Goal: Information Seeking & Learning: Learn about a topic

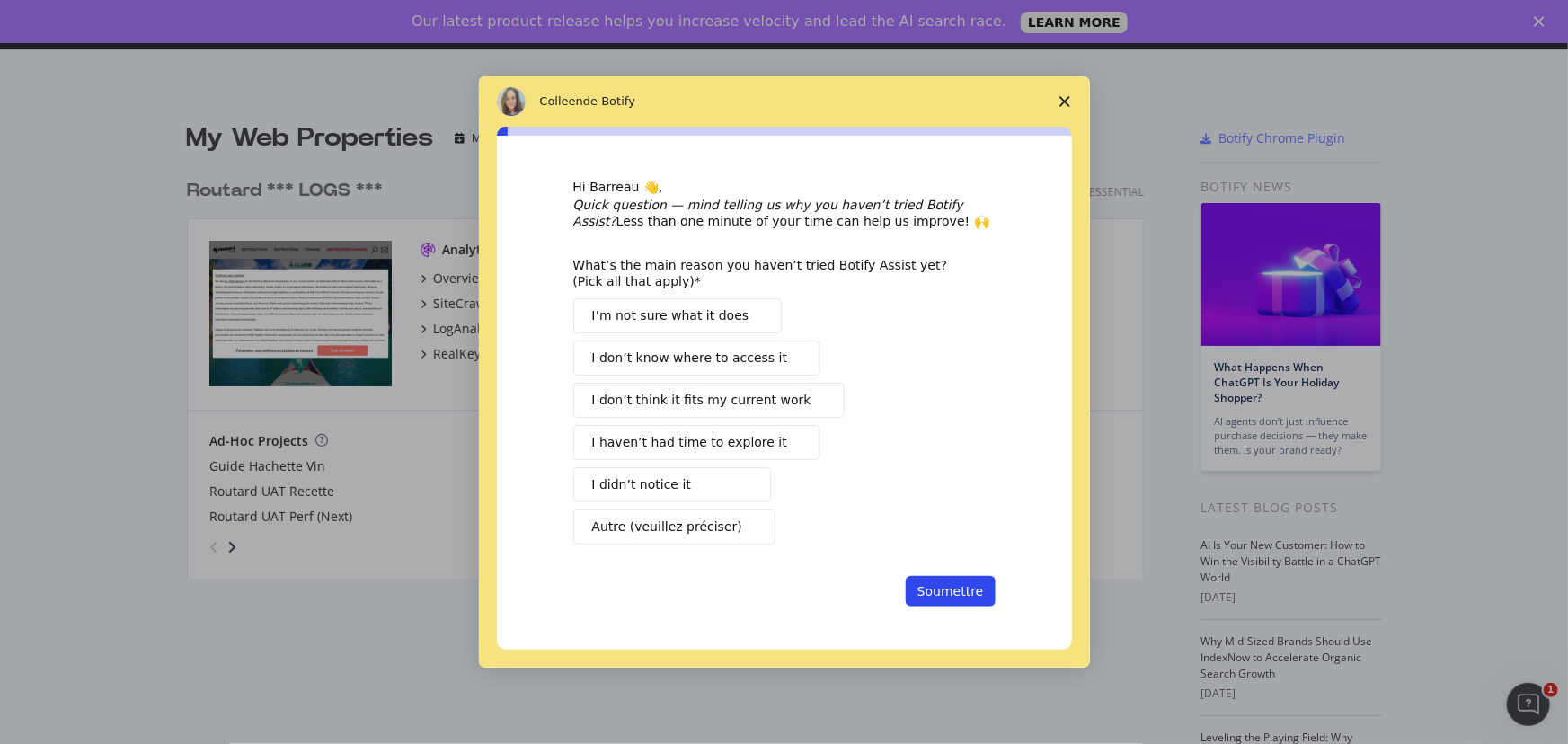
click at [1073, 104] on span "Fermer l'enquête" at bounding box center [1065, 101] width 50 height 50
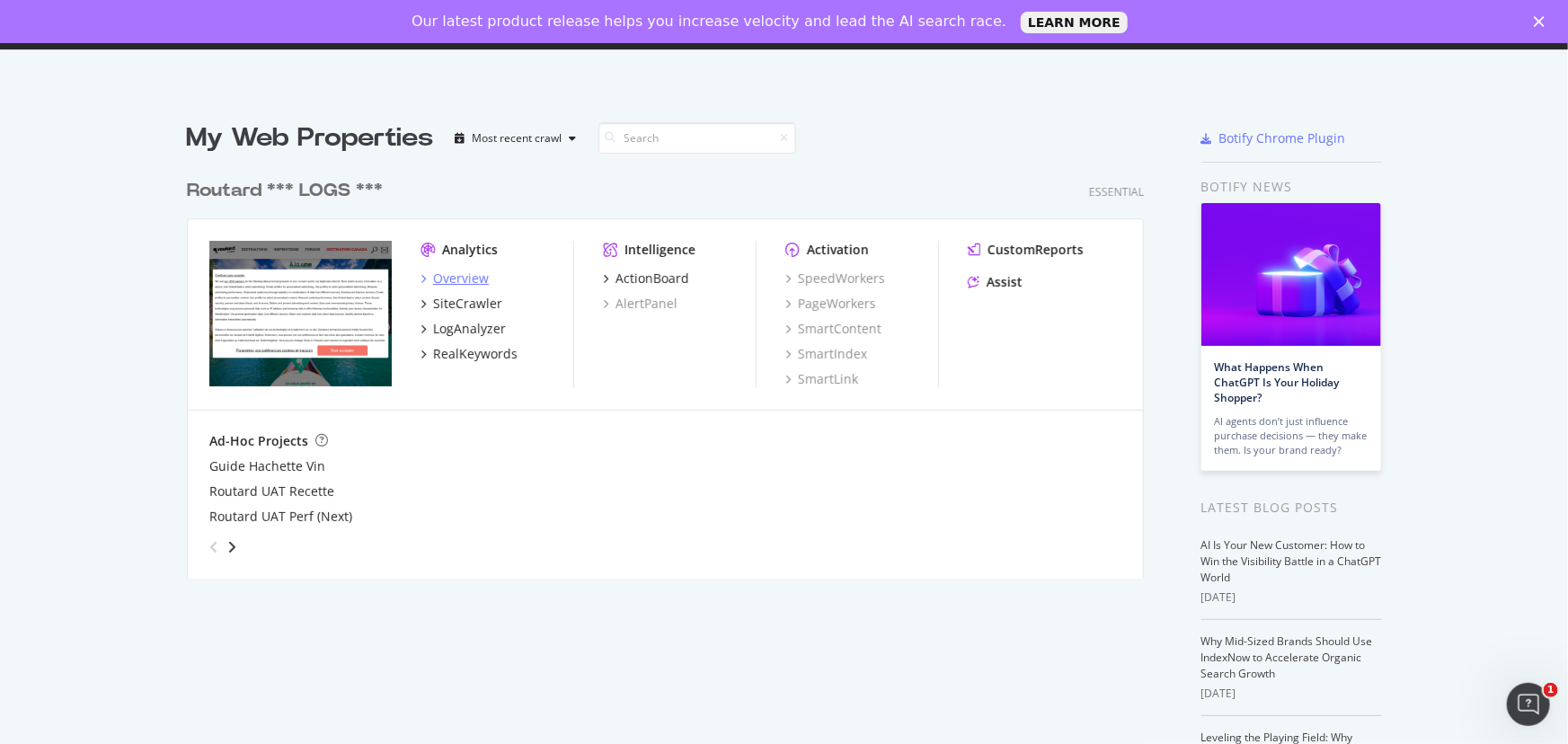
click at [457, 277] on div "Overview" at bounding box center [461, 277] width 56 height 18
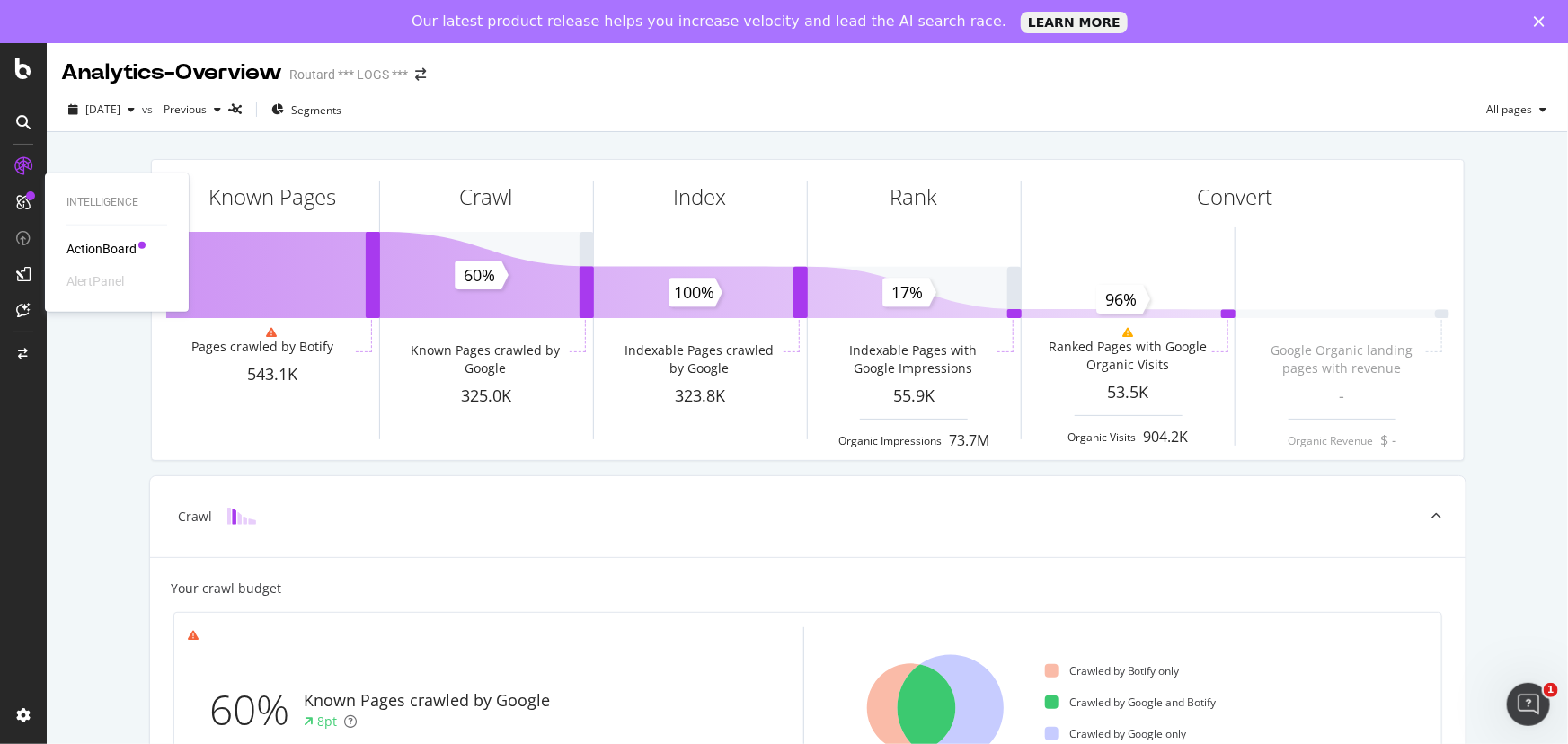
click at [18, 199] on icon at bounding box center [22, 201] width 14 height 14
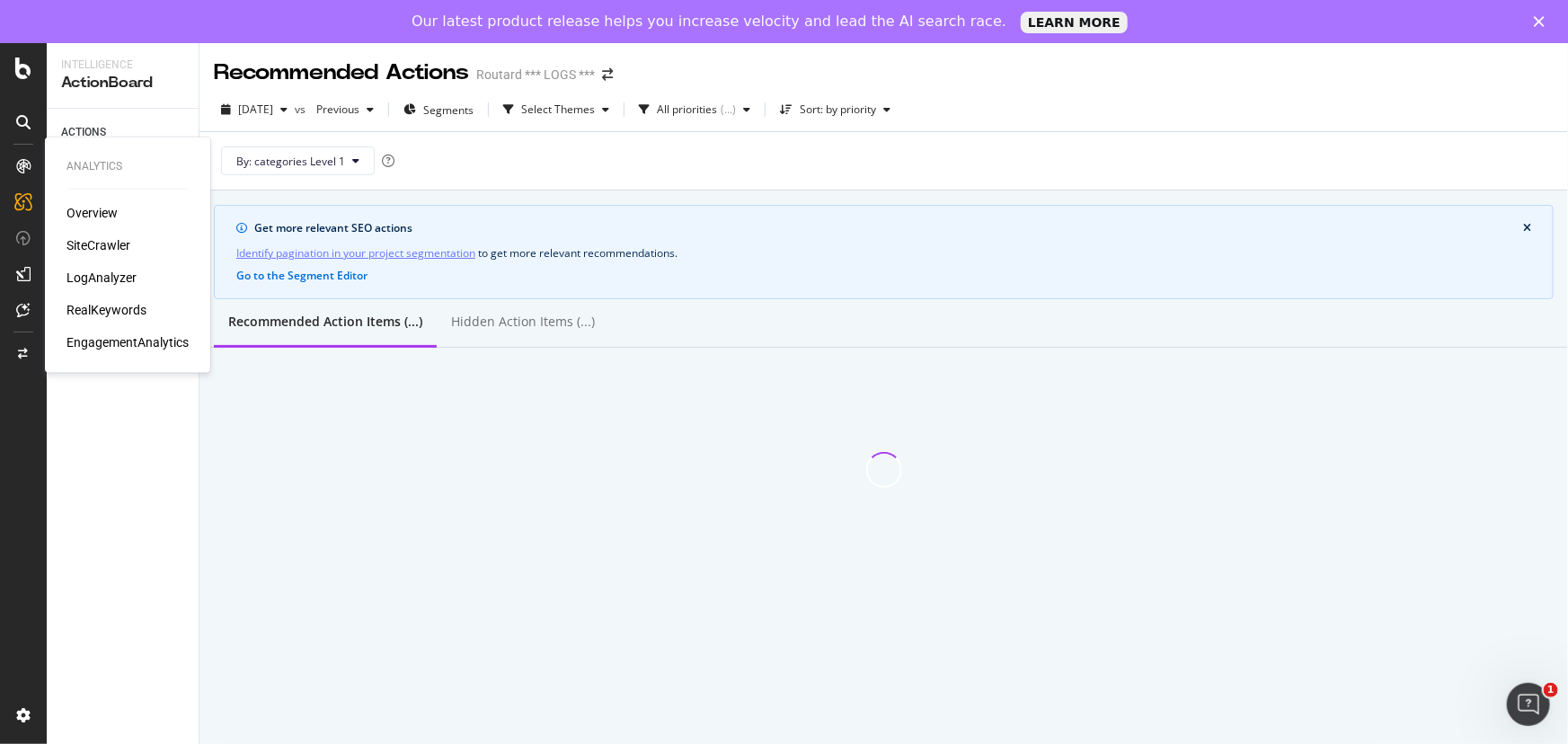
click at [25, 160] on icon at bounding box center [22, 166] width 14 height 14
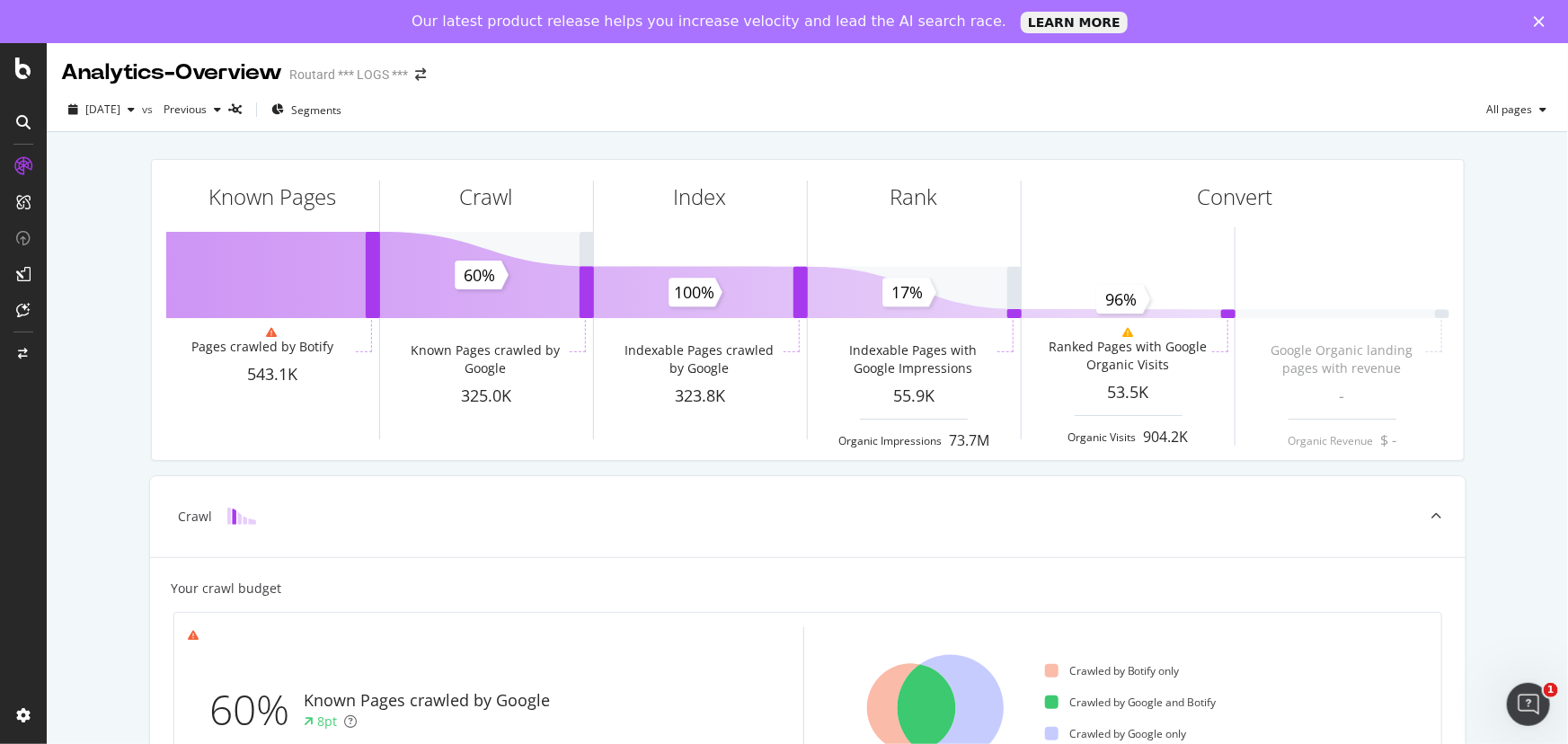
click at [1548, 21] on div "Fermer" at bounding box center [1542, 21] width 18 height 11
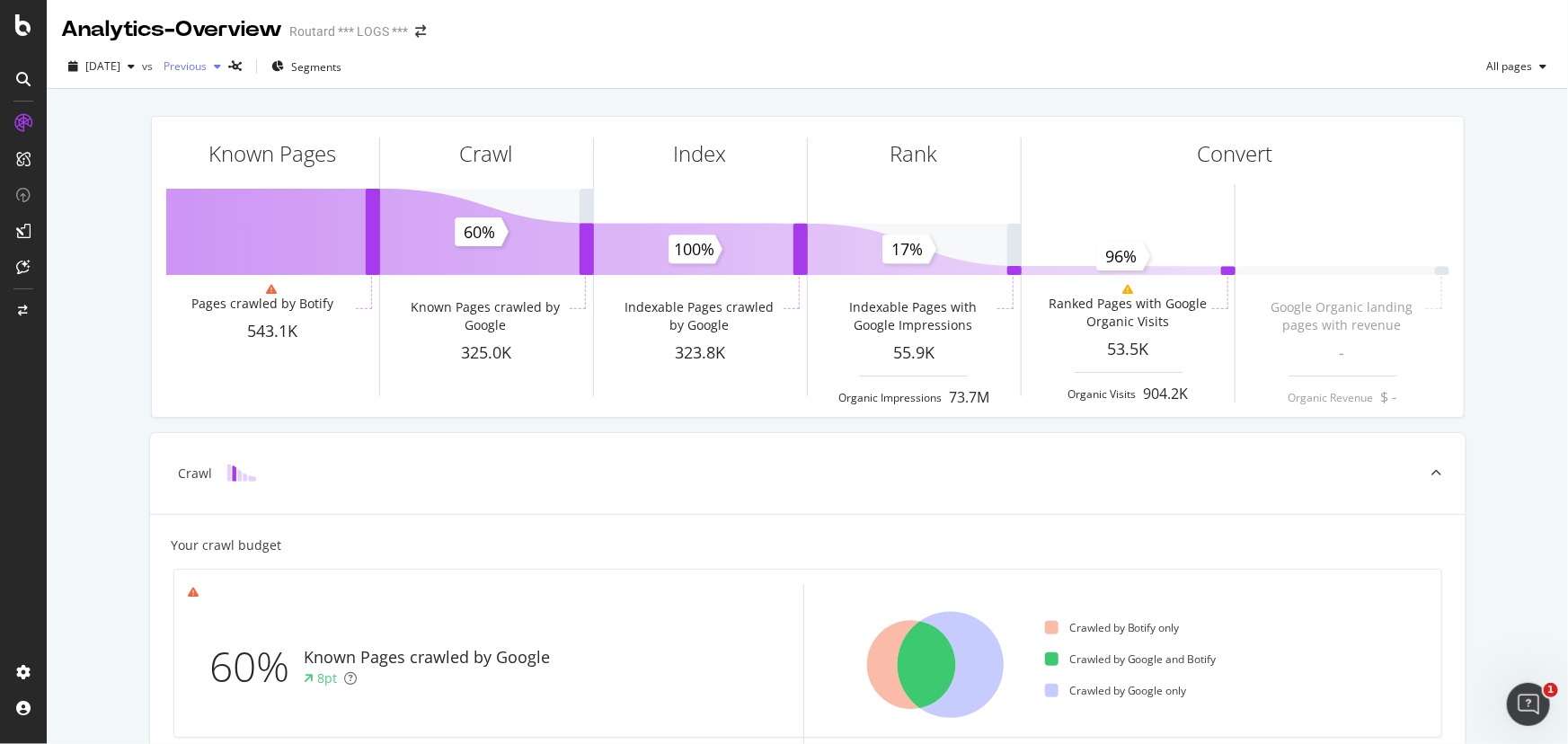
click at [228, 72] on div "button" at bounding box center [217, 67] width 21 height 11
click at [23, 73] on icon at bounding box center [22, 78] width 14 height 14
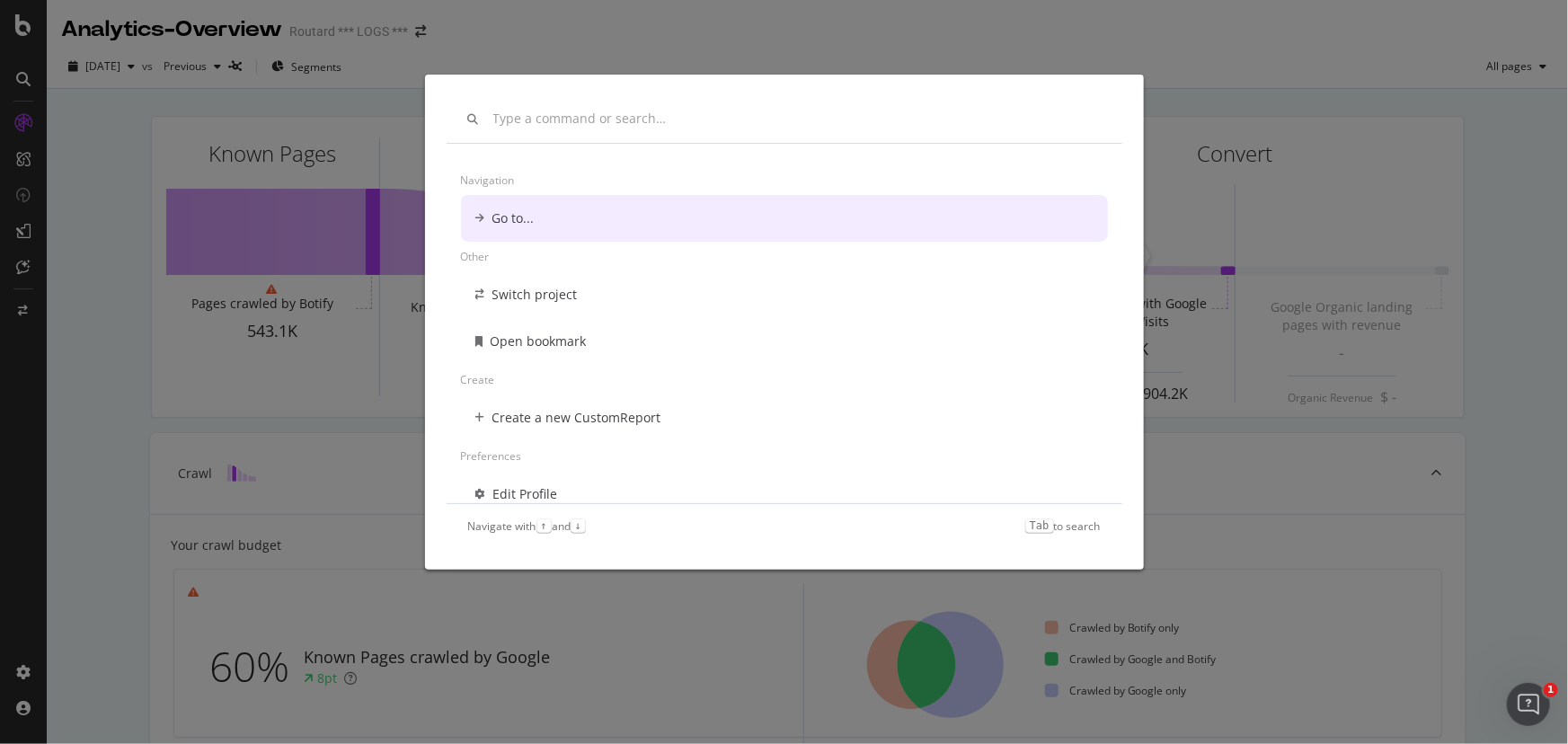
click at [1297, 112] on div "Navigation Go to... Other Switch project Open bookmark Create Create a new Cust…" at bounding box center [784, 372] width 1568 height 744
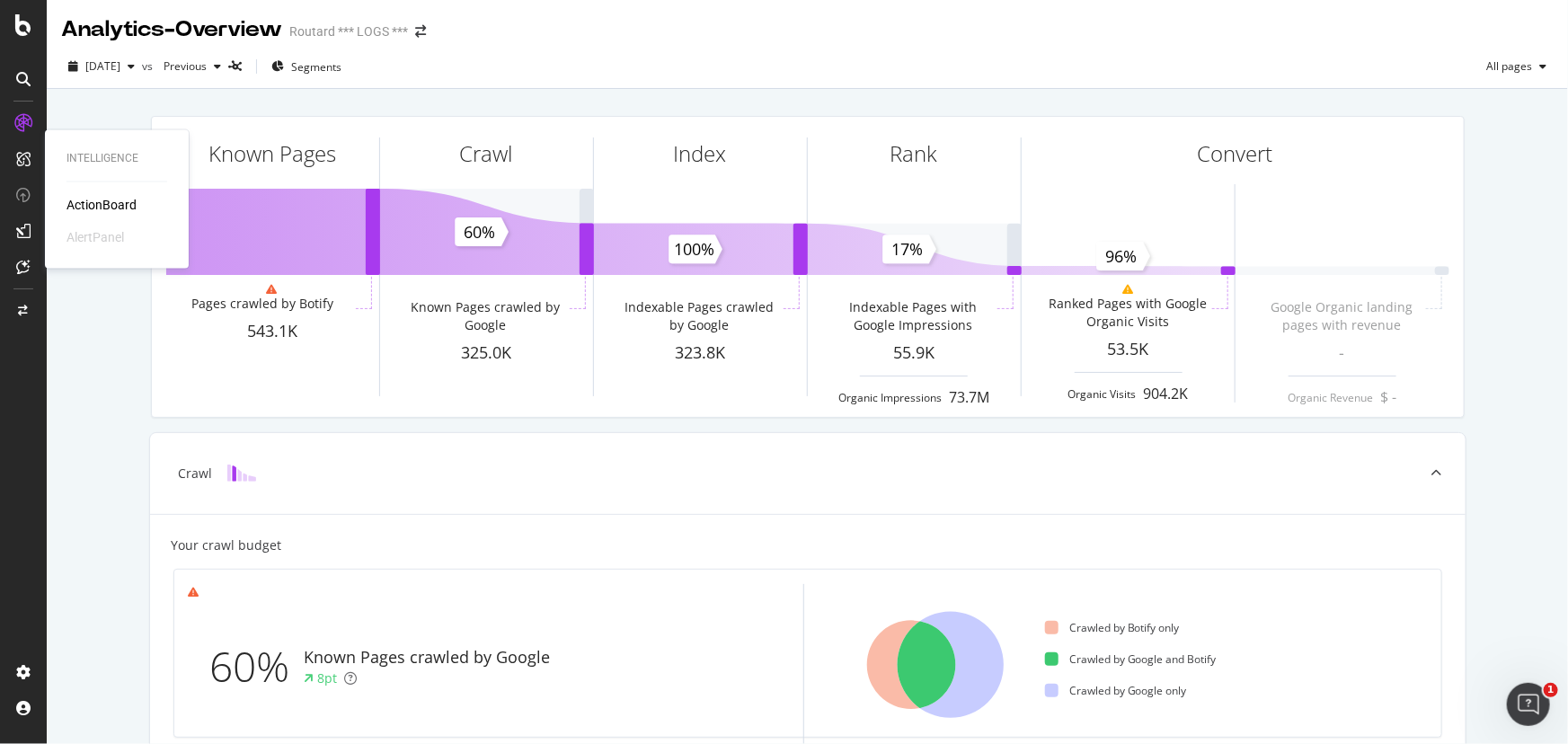
click at [19, 154] on icon at bounding box center [22, 158] width 14 height 14
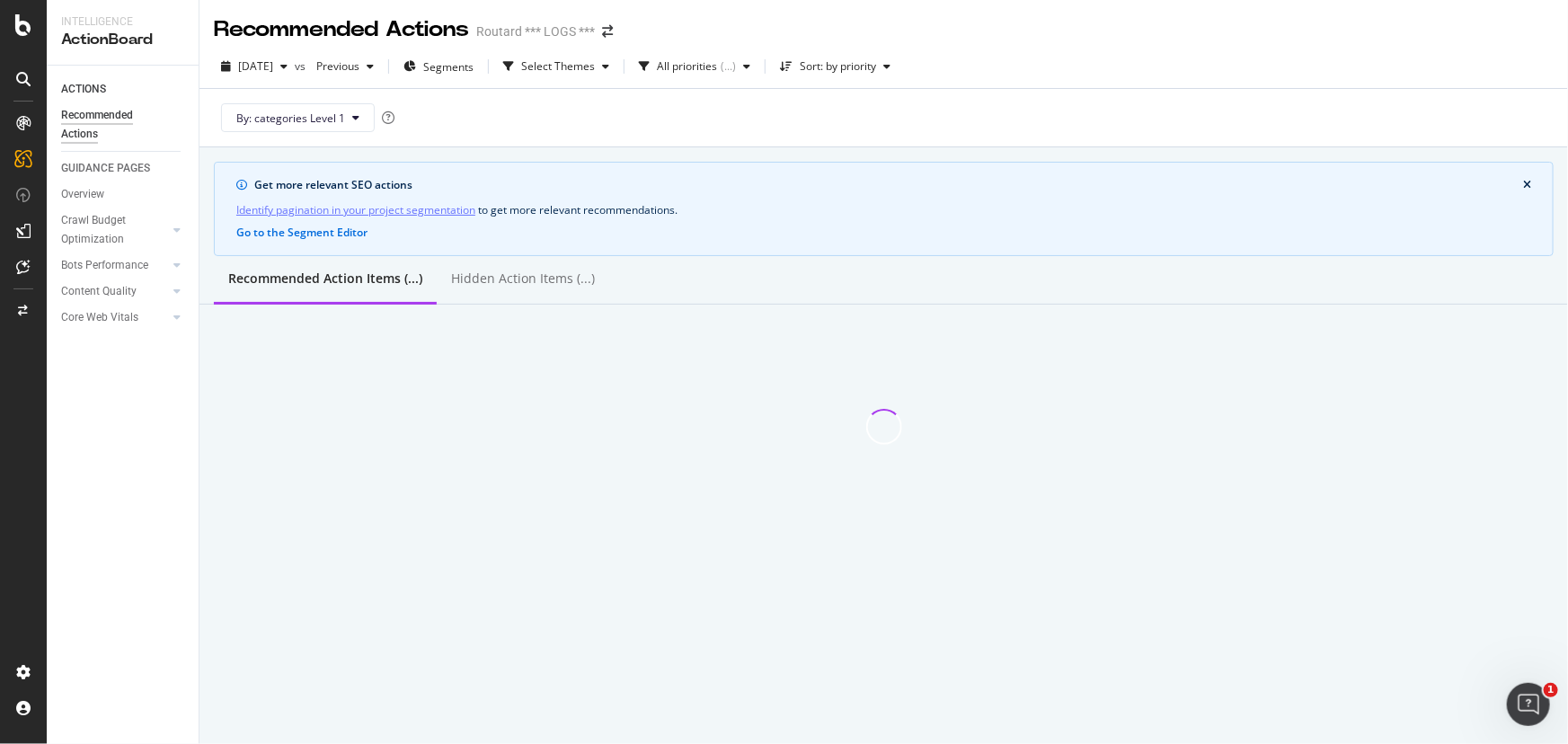
click at [64, 205] on div "Overview" at bounding box center [130, 196] width 138 height 22
click at [75, 201] on div "Overview" at bounding box center [83, 195] width 43 height 19
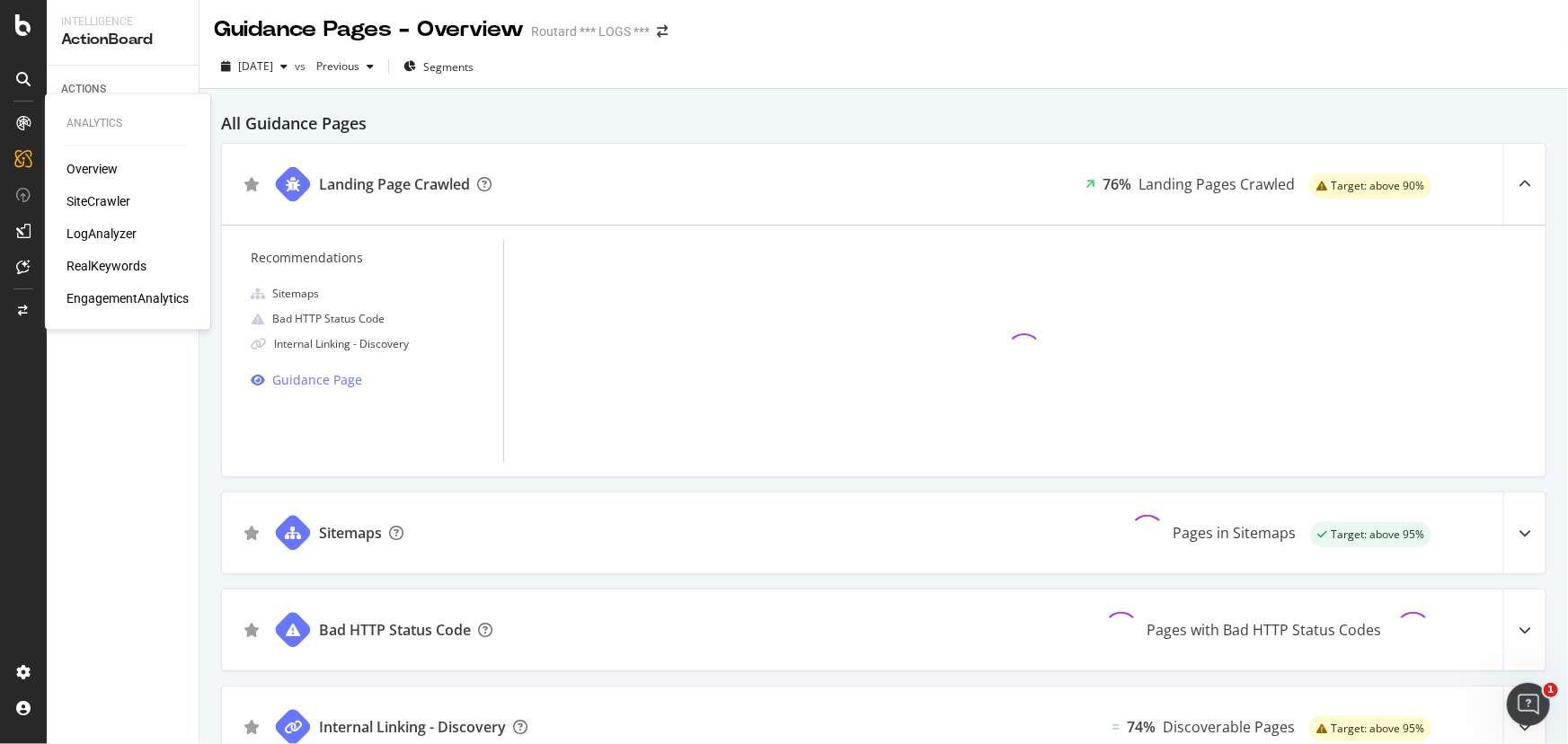
click at [32, 123] on div at bounding box center [23, 123] width 29 height 29
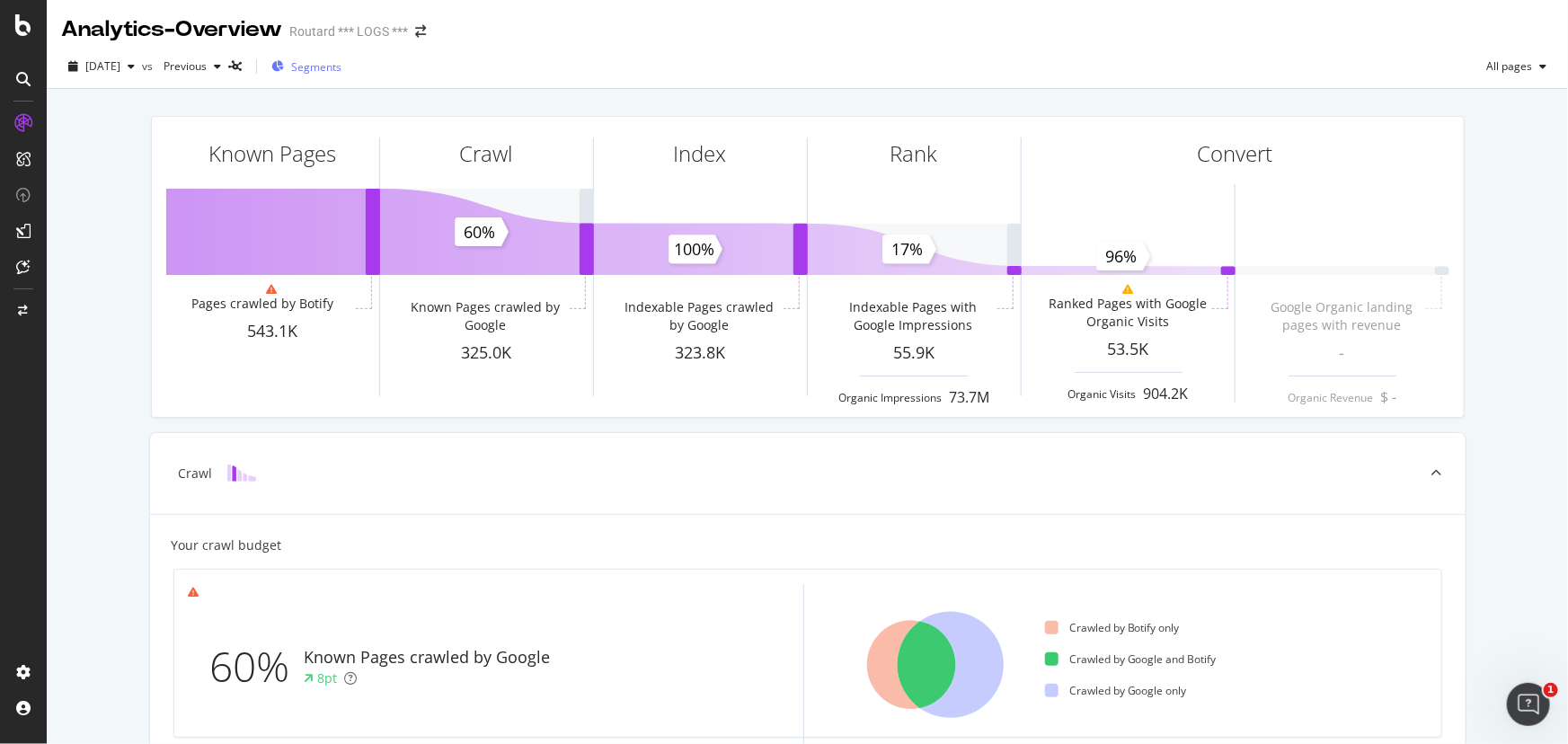
click at [341, 72] on span "Segments" at bounding box center [316, 67] width 50 height 15
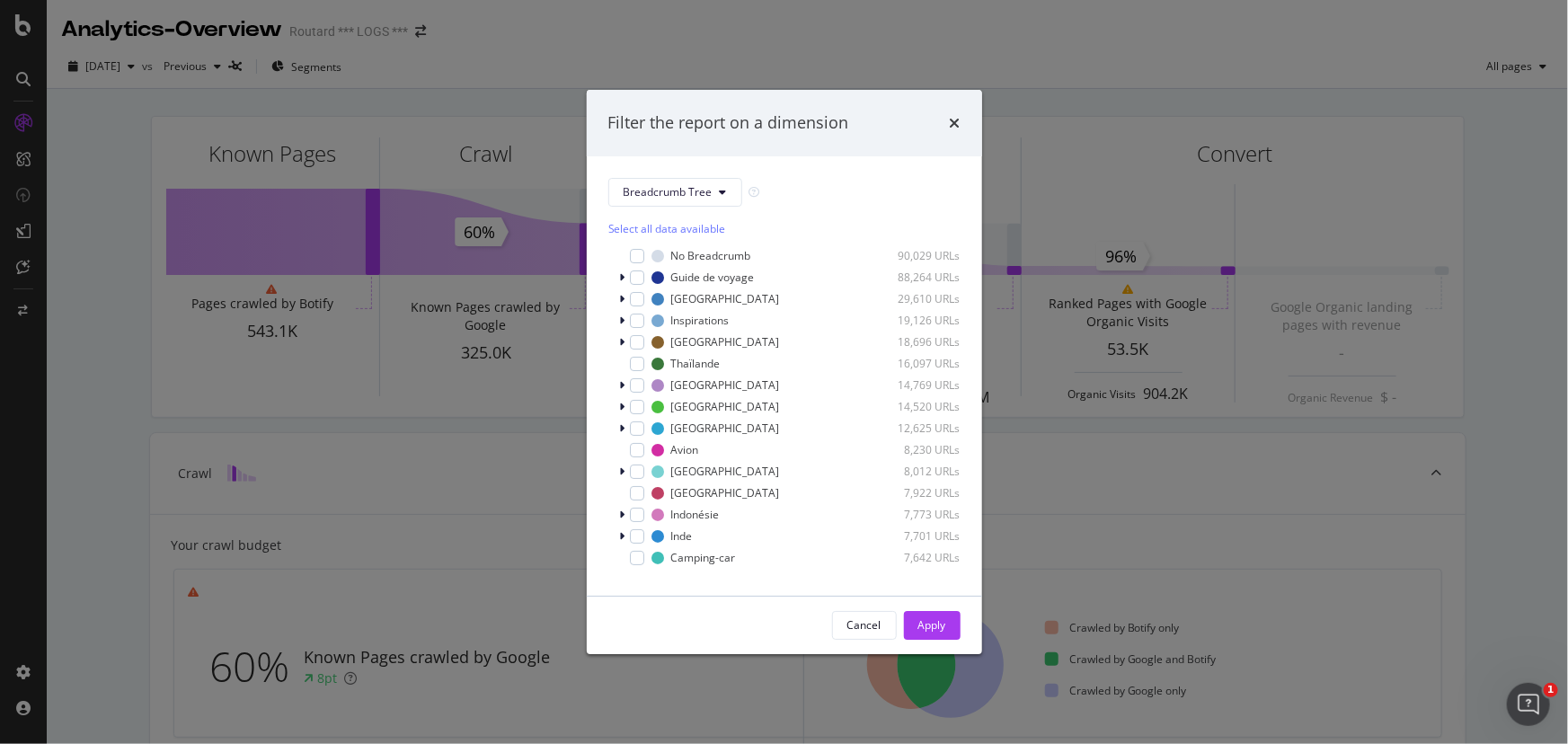
click at [951, 107] on div "Filter the report on a dimension" at bounding box center [784, 122] width 395 height 66
click at [954, 113] on div "times" at bounding box center [955, 123] width 11 height 23
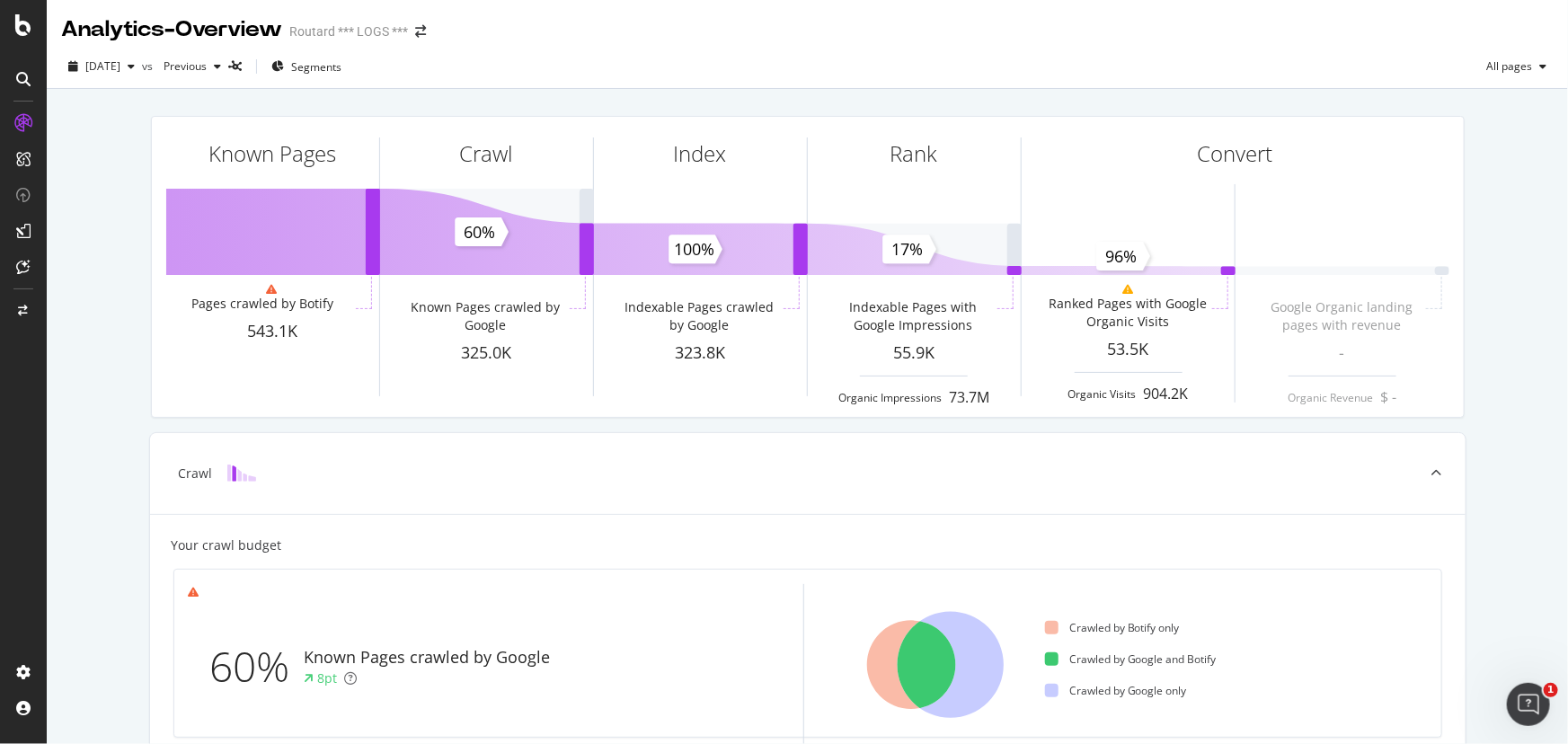
click at [18, 87] on div at bounding box center [23, 78] width 29 height 29
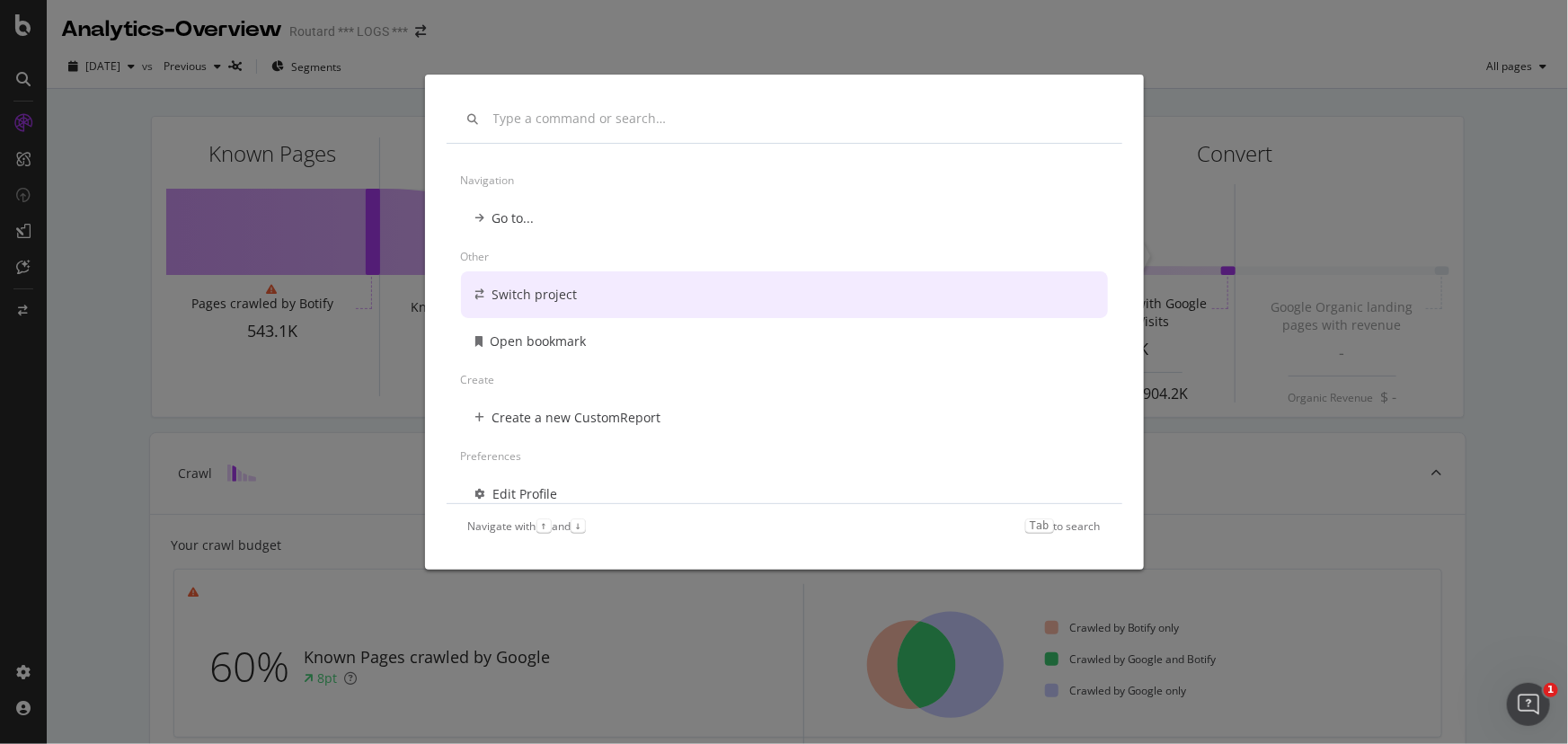
scroll to position [14, 0]
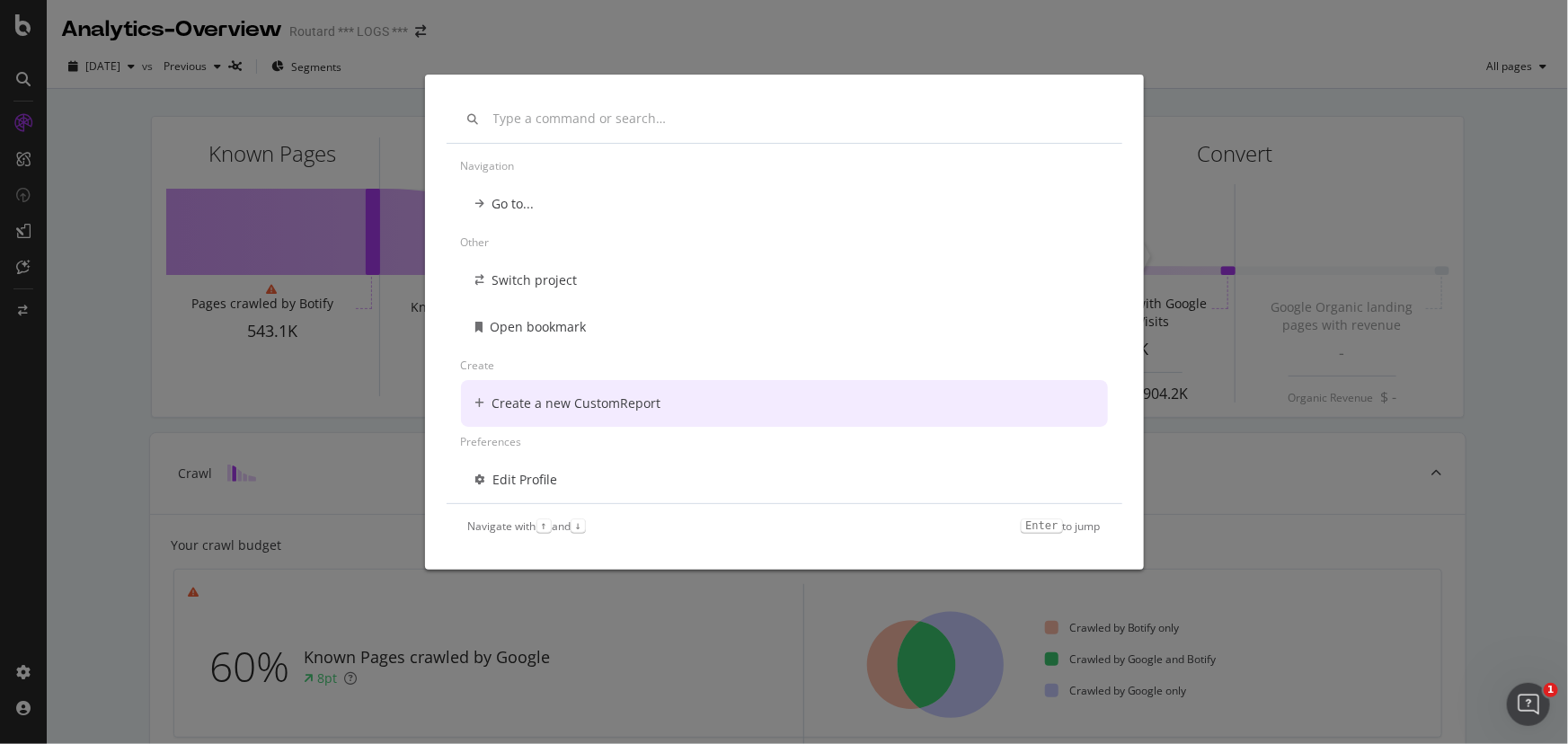
click at [71, 304] on div "Navigation Go to... Other Switch project Open bookmark Create Create a new Cust…" at bounding box center [784, 372] width 1568 height 744
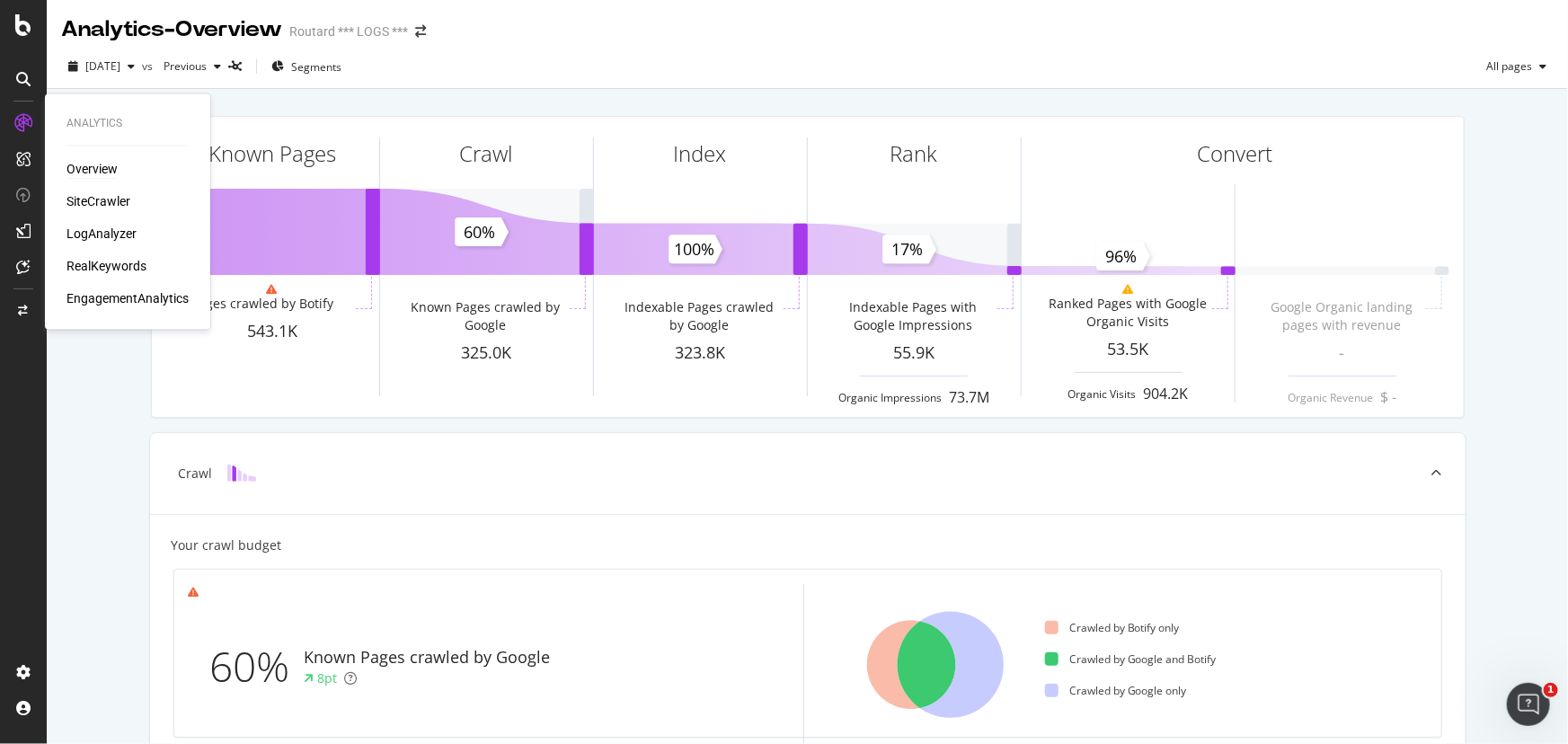
click at [92, 170] on div "Overview" at bounding box center [91, 169] width 51 height 18
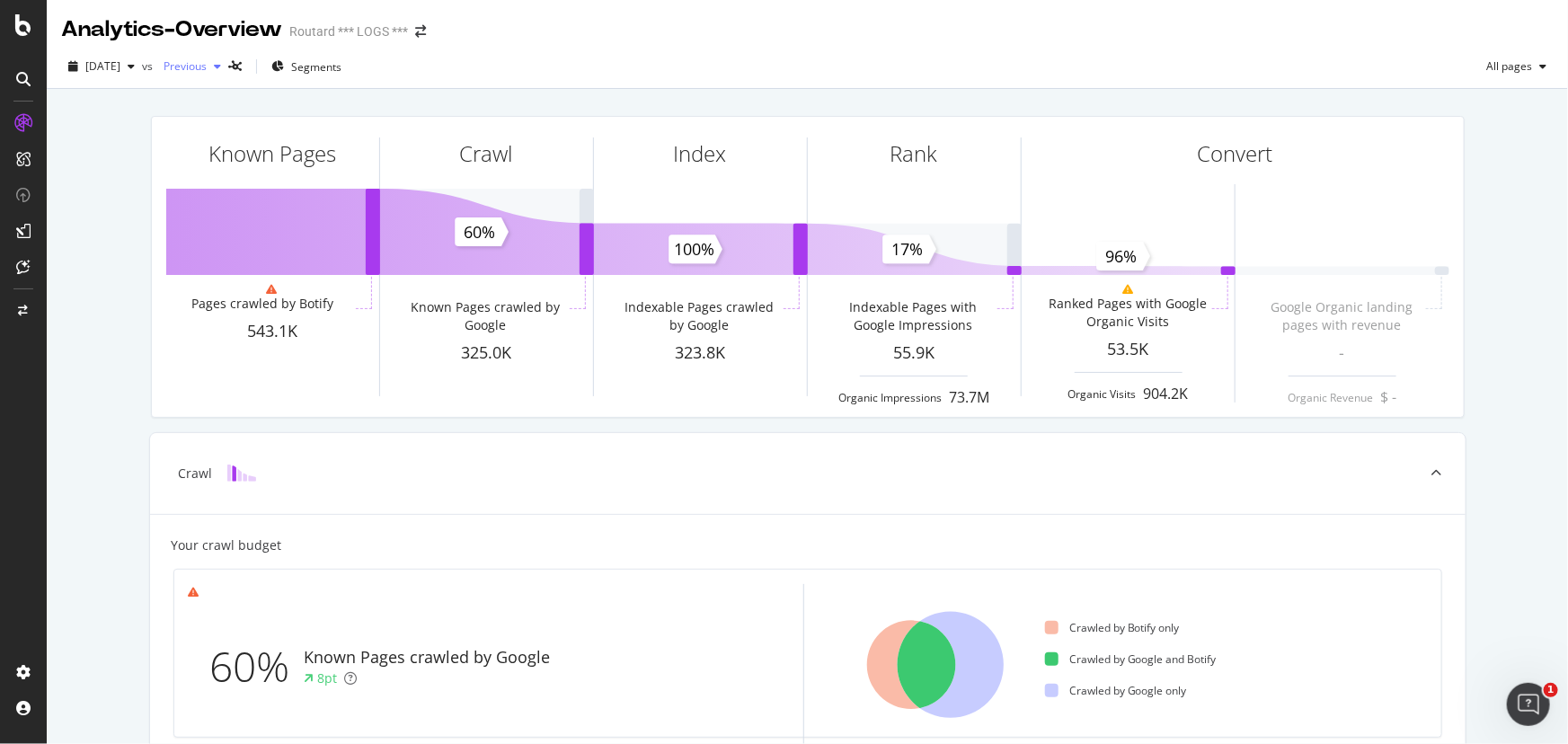
click at [207, 63] on span "Previous" at bounding box center [182, 66] width 50 height 15
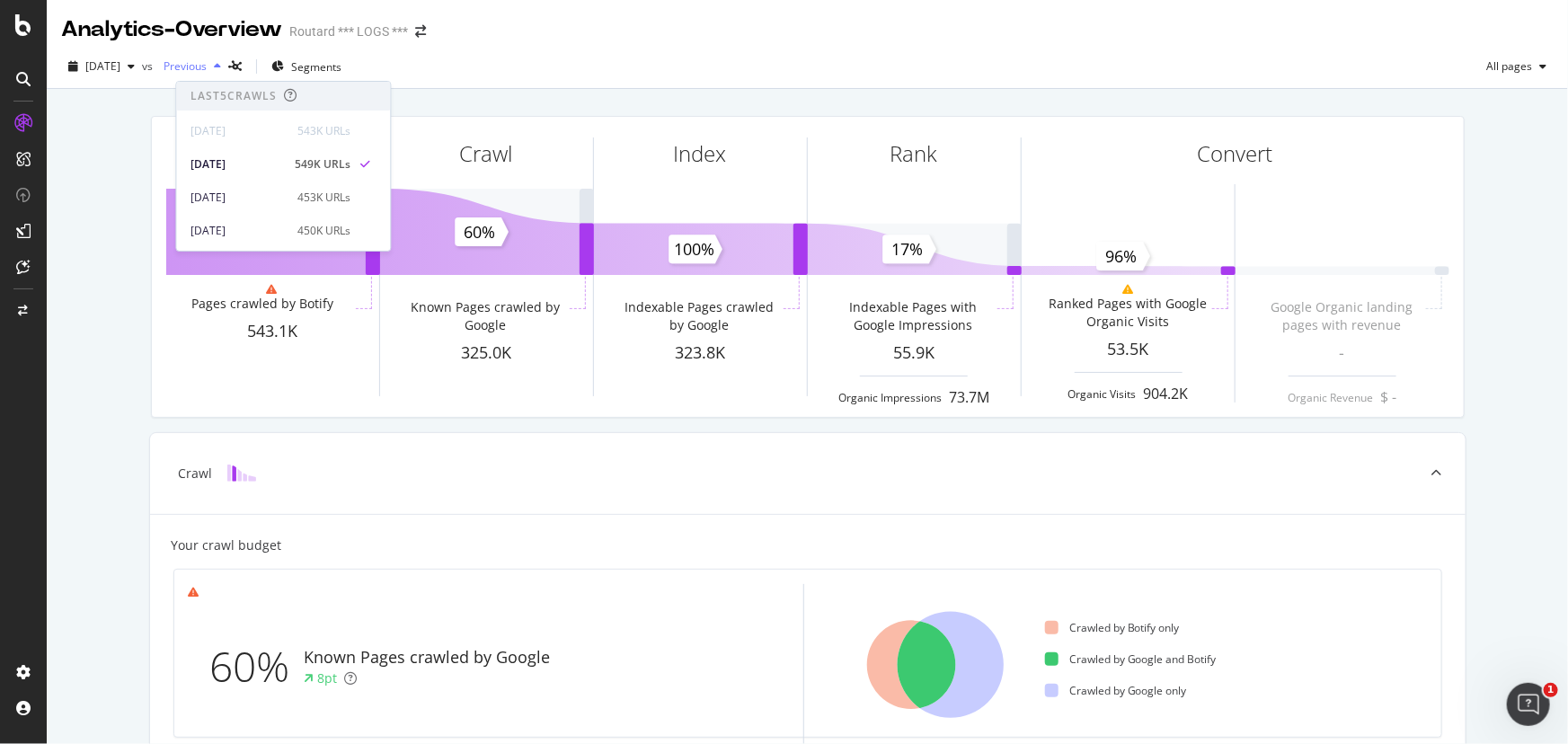
click at [207, 63] on span "Previous" at bounding box center [182, 66] width 50 height 15
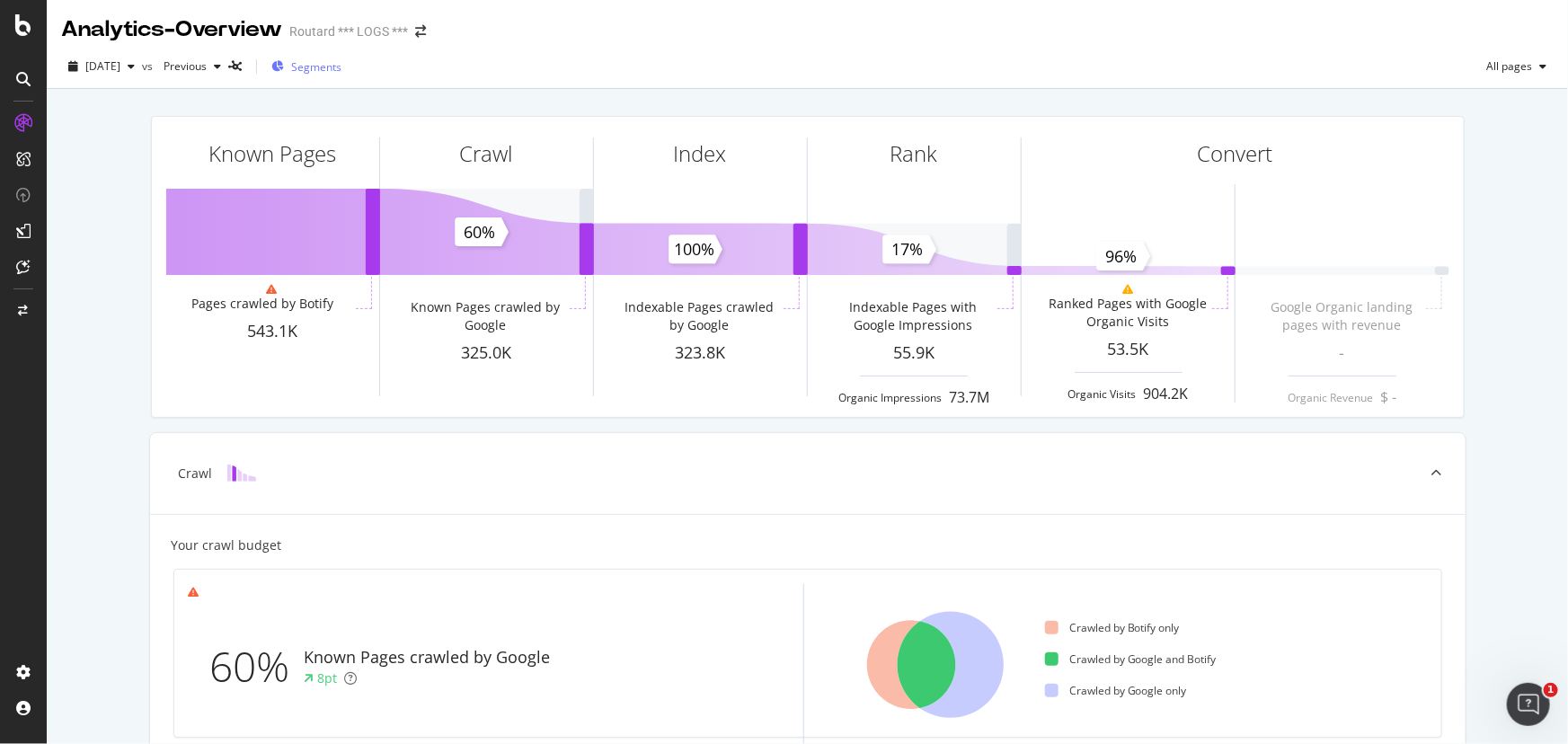
click at [341, 68] on span "Segments" at bounding box center [316, 67] width 50 height 15
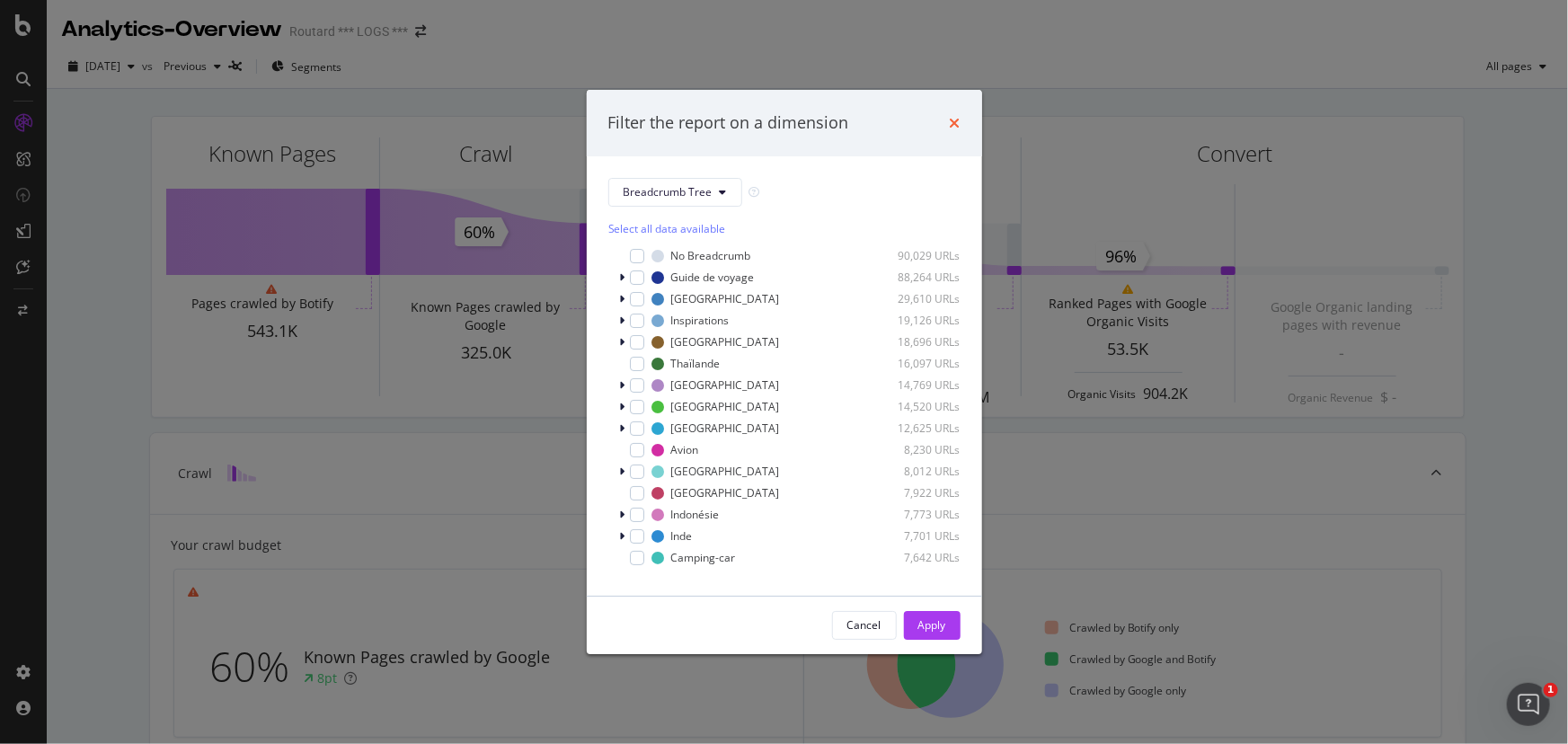
click at [958, 115] on icon "times" at bounding box center [955, 122] width 11 height 14
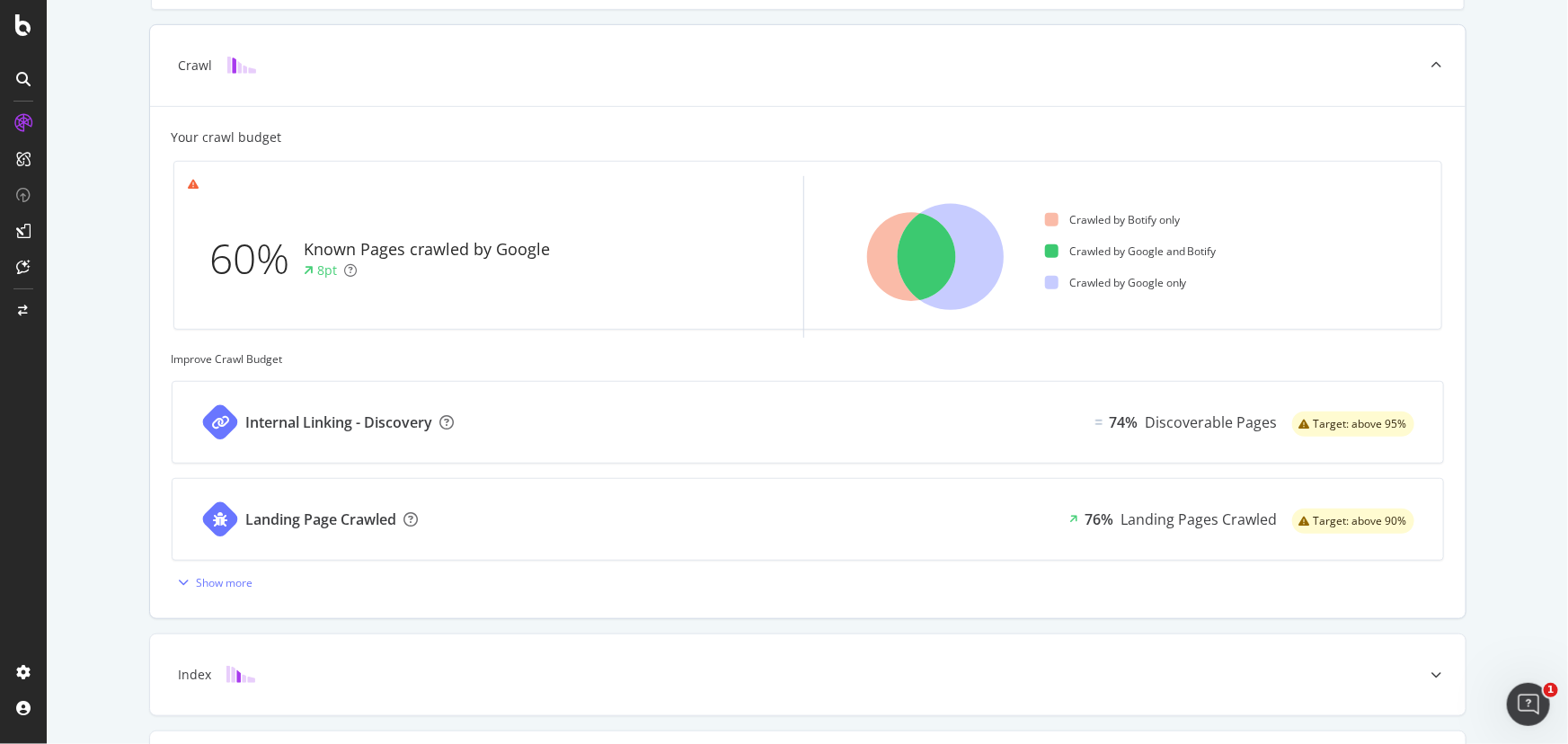
scroll to position [649, 0]
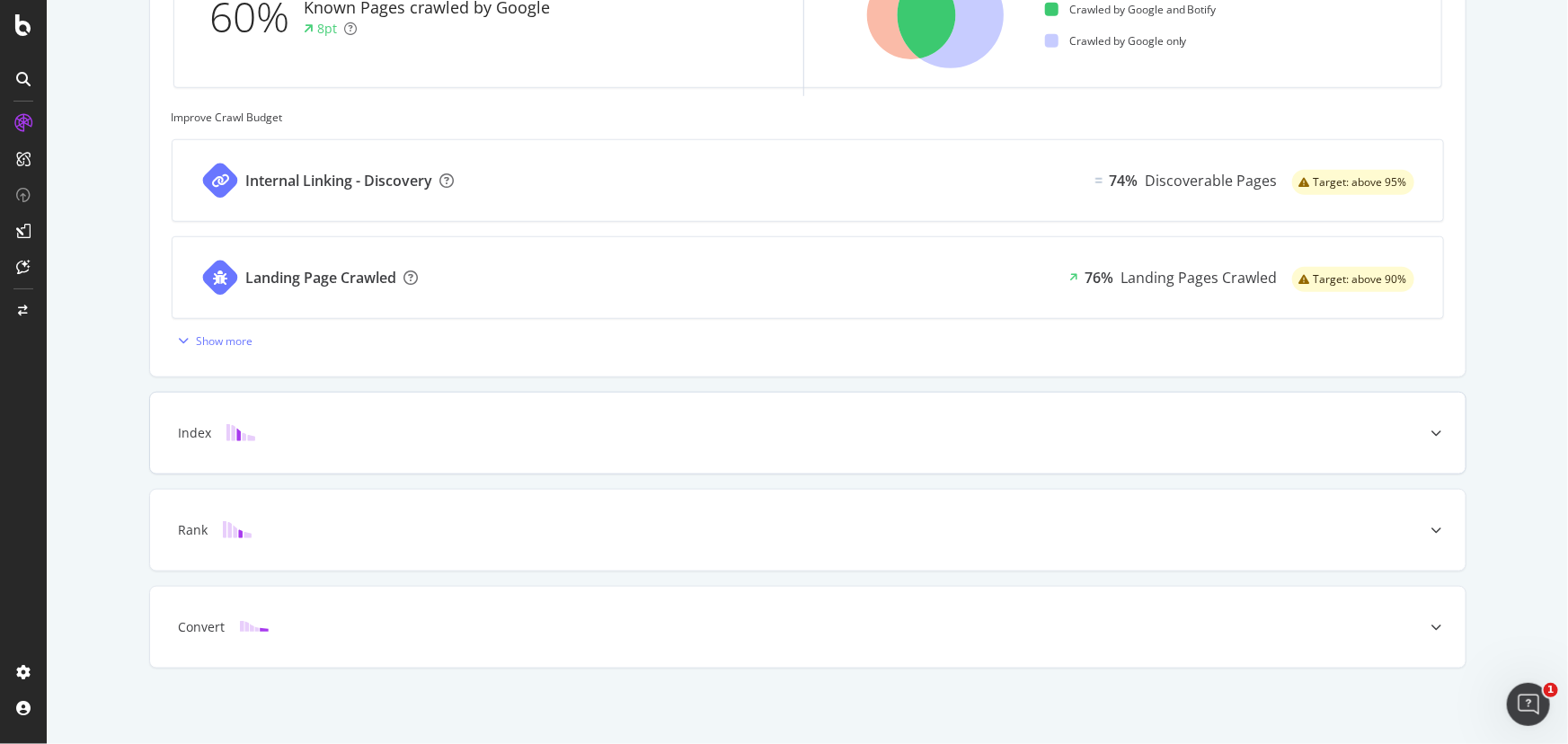
click at [202, 431] on div "Index" at bounding box center [196, 432] width 34 height 18
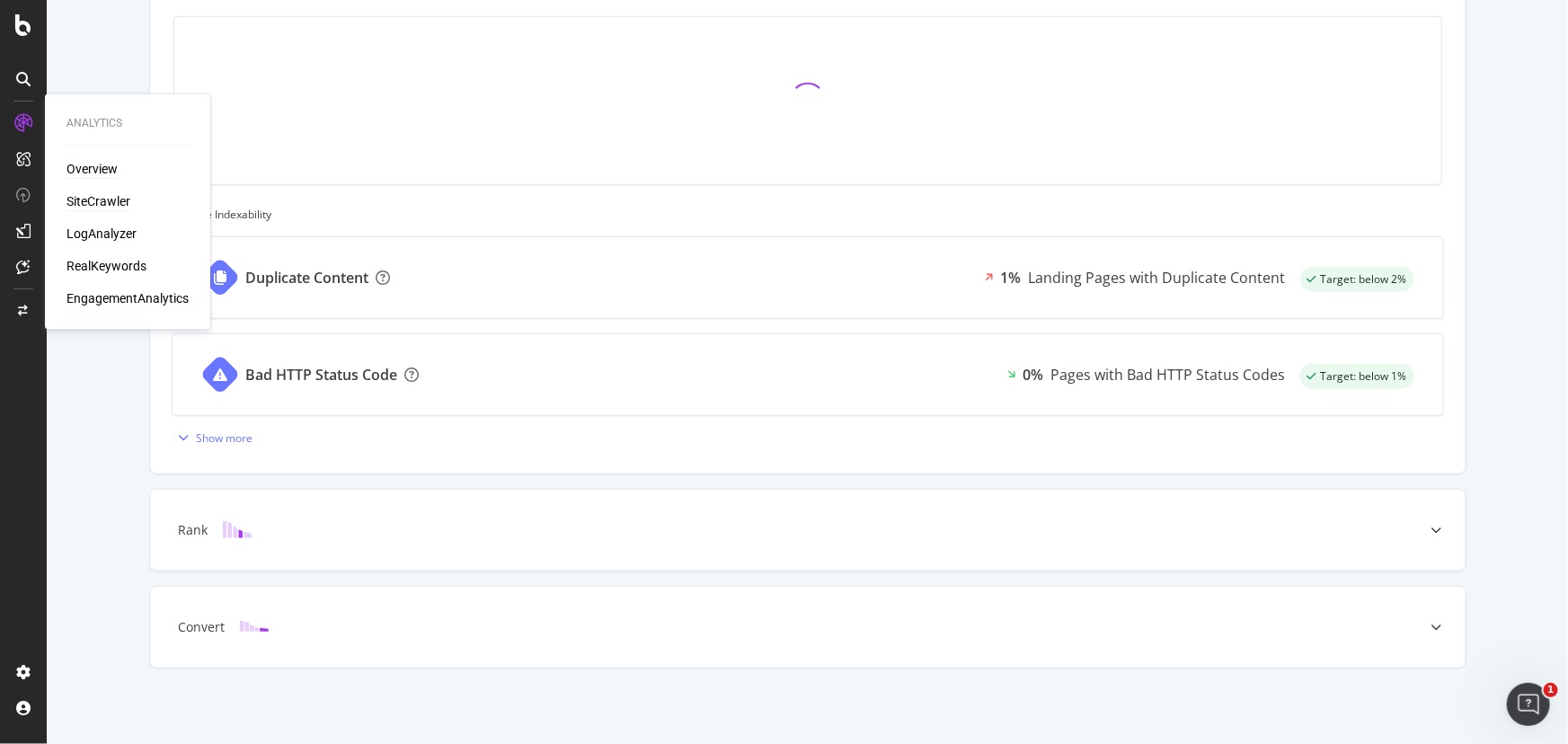
click at [111, 204] on div "SiteCrawler" at bounding box center [98, 201] width 63 height 18
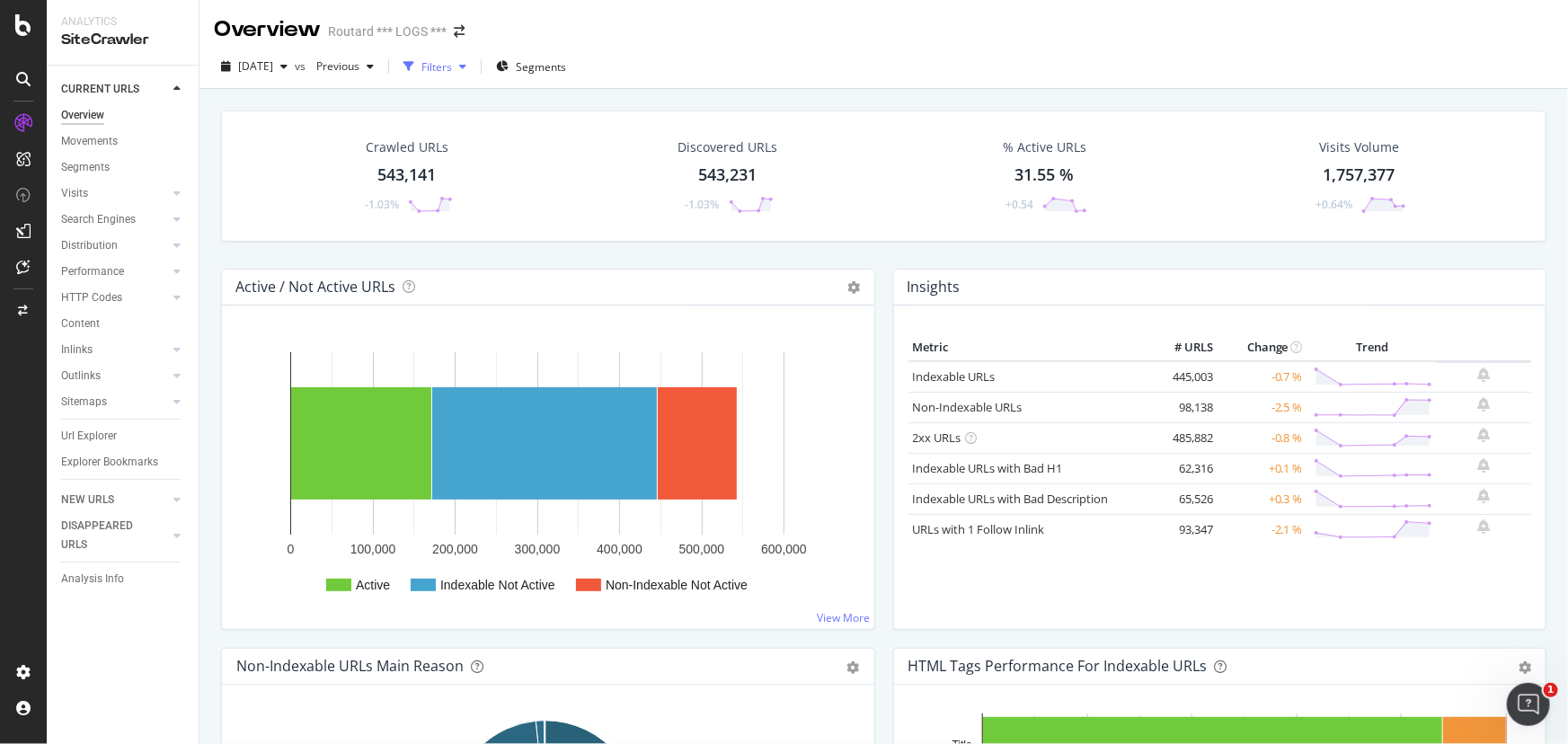
click at [452, 65] on div "Filters" at bounding box center [436, 67] width 31 height 15
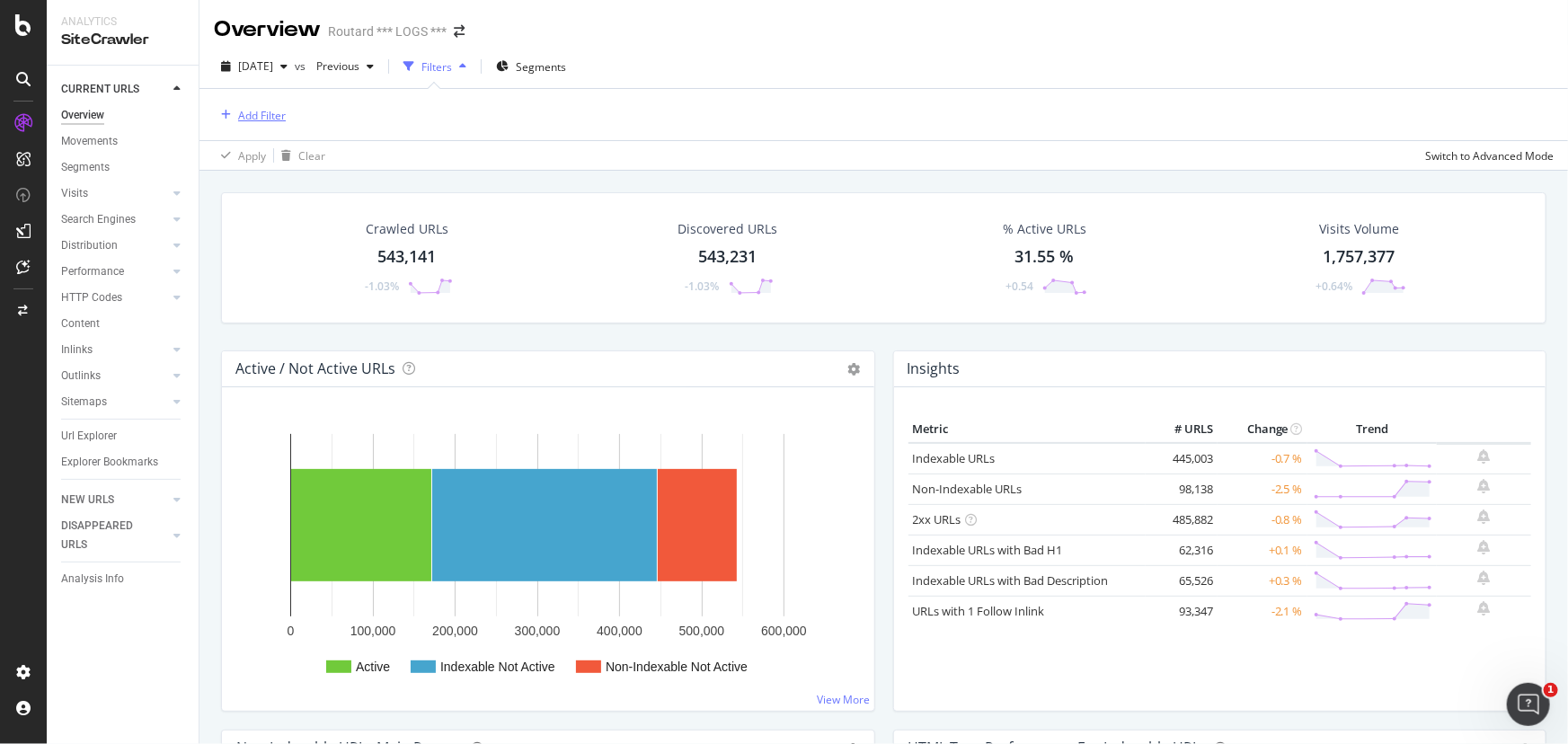
click at [262, 113] on div "Add Filter" at bounding box center [262, 115] width 48 height 15
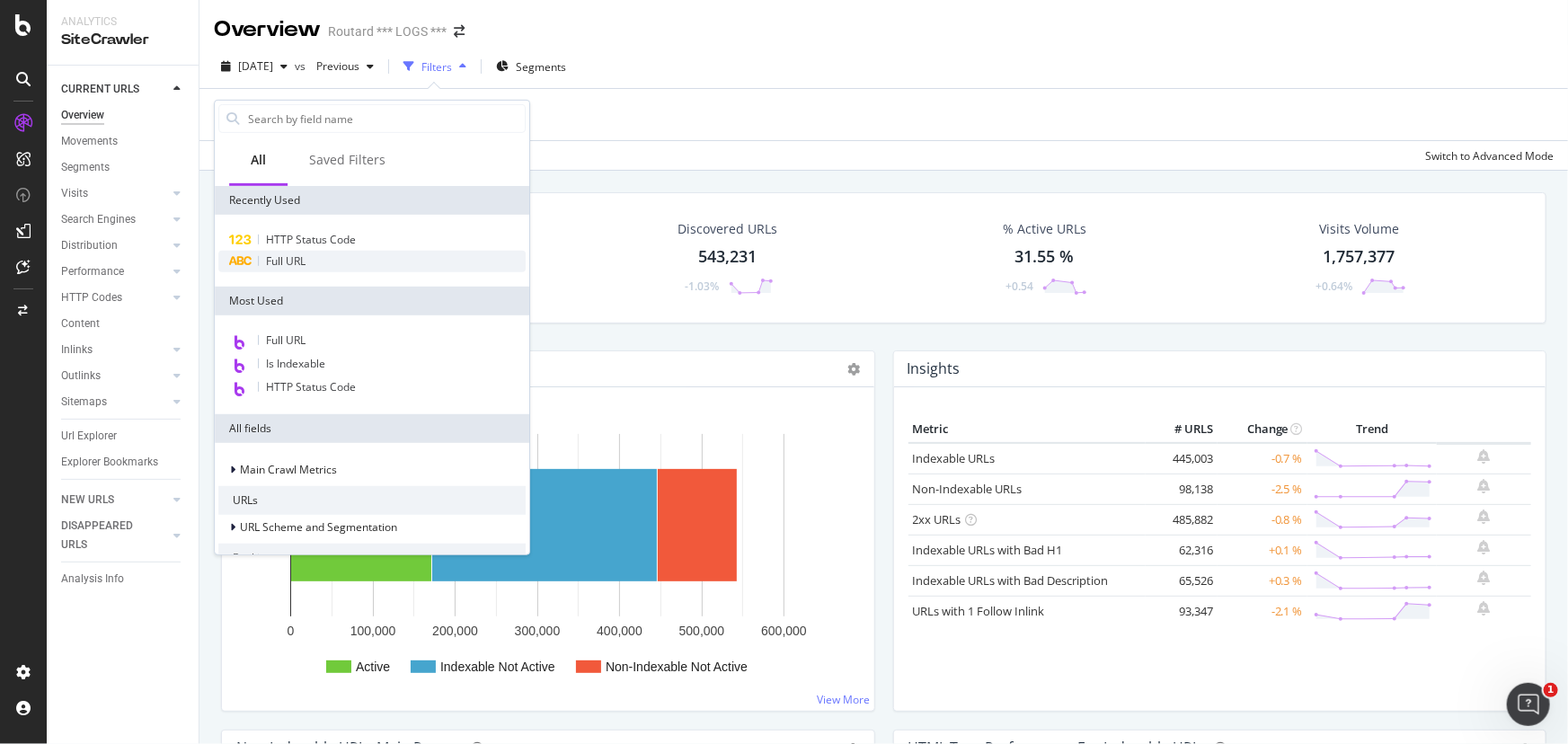
click at [283, 262] on span "Full URL" at bounding box center [285, 261] width 39 height 15
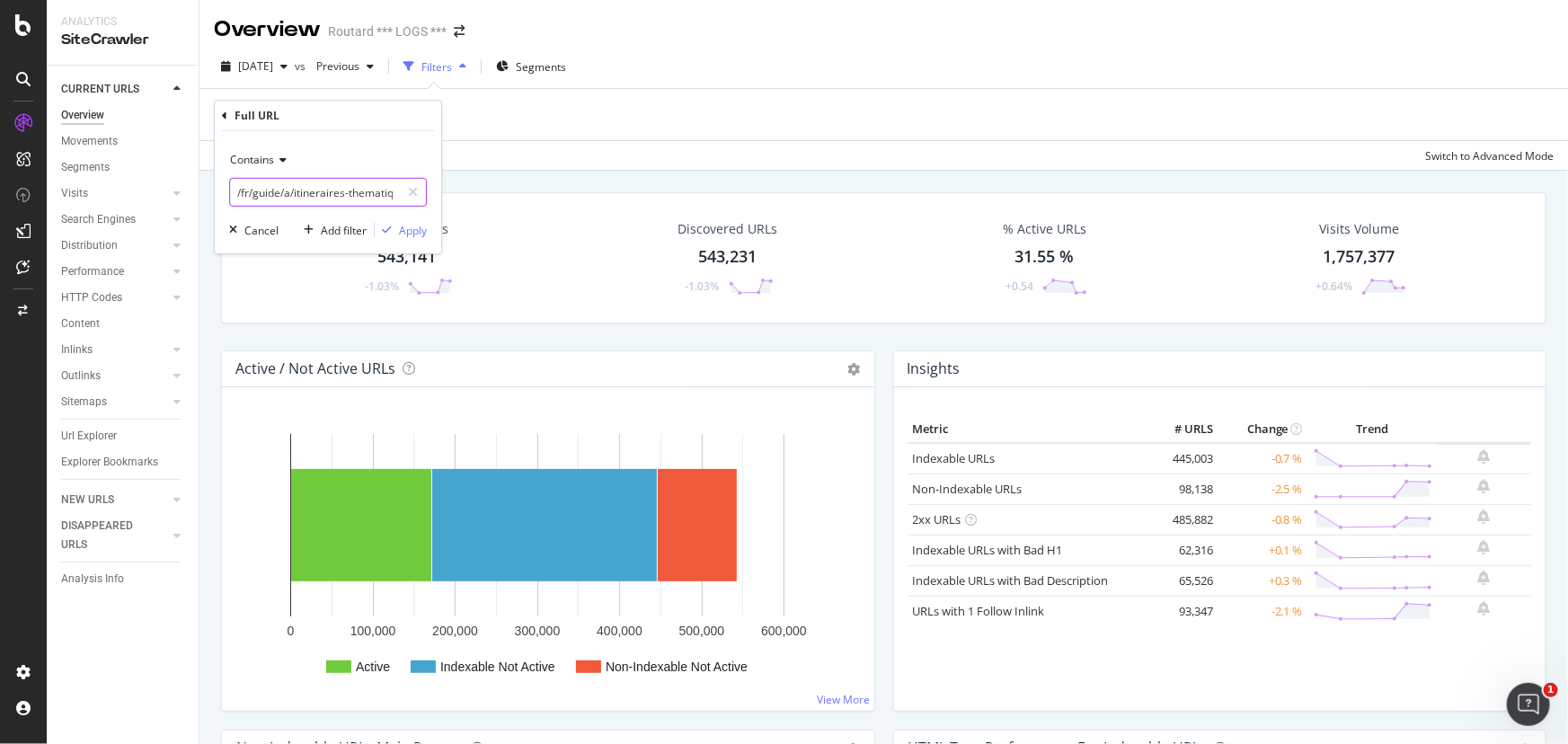
click at [261, 192] on input "/fr/guide/a/itineraires-thematiques/[GEOGRAPHIC_DATA]/grece/iles-grecques" at bounding box center [315, 192] width 170 height 29
paste input "test-de-personnalite-voyage-en-famille"
type input "/test-de-personnalite-voyage-en-famille"
click at [416, 239] on div "Contains /test-de-personnalite-voyage-en-famille Cancel Add filter Apply" at bounding box center [327, 192] width 226 height 122
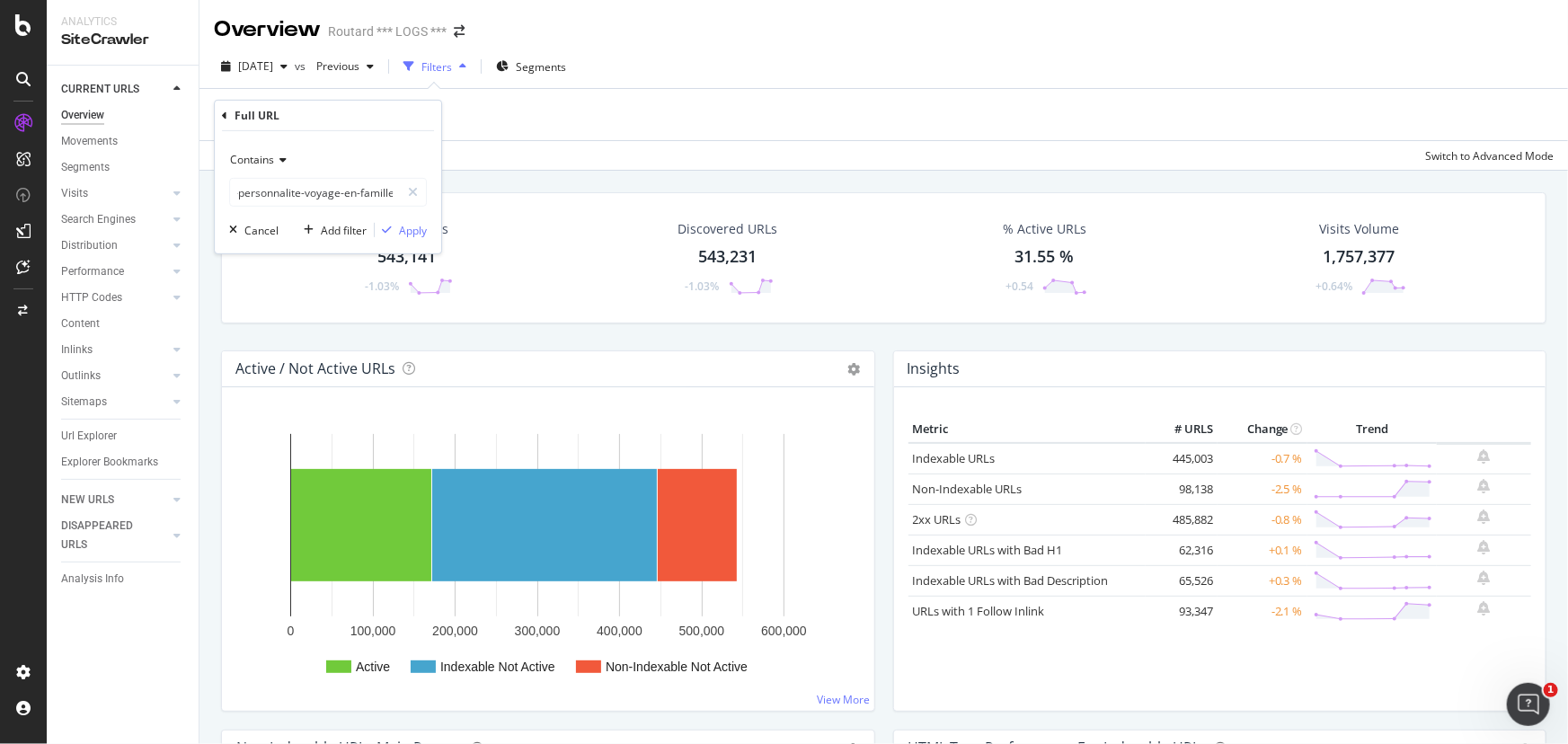
scroll to position [0, 0]
click at [414, 227] on div "Apply" at bounding box center [413, 229] width 28 height 15
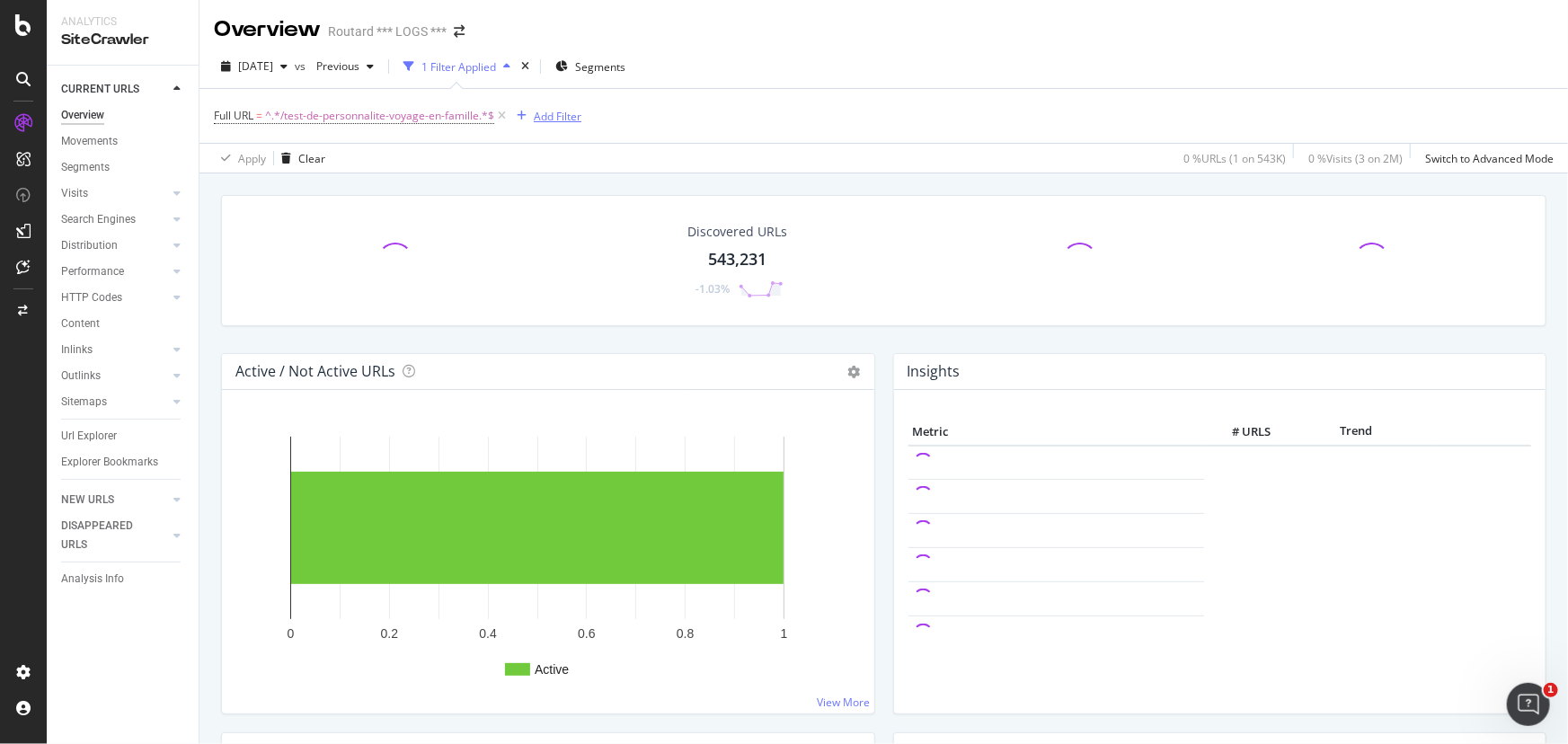
click at [544, 123] on div "Add Filter" at bounding box center [557, 116] width 48 height 15
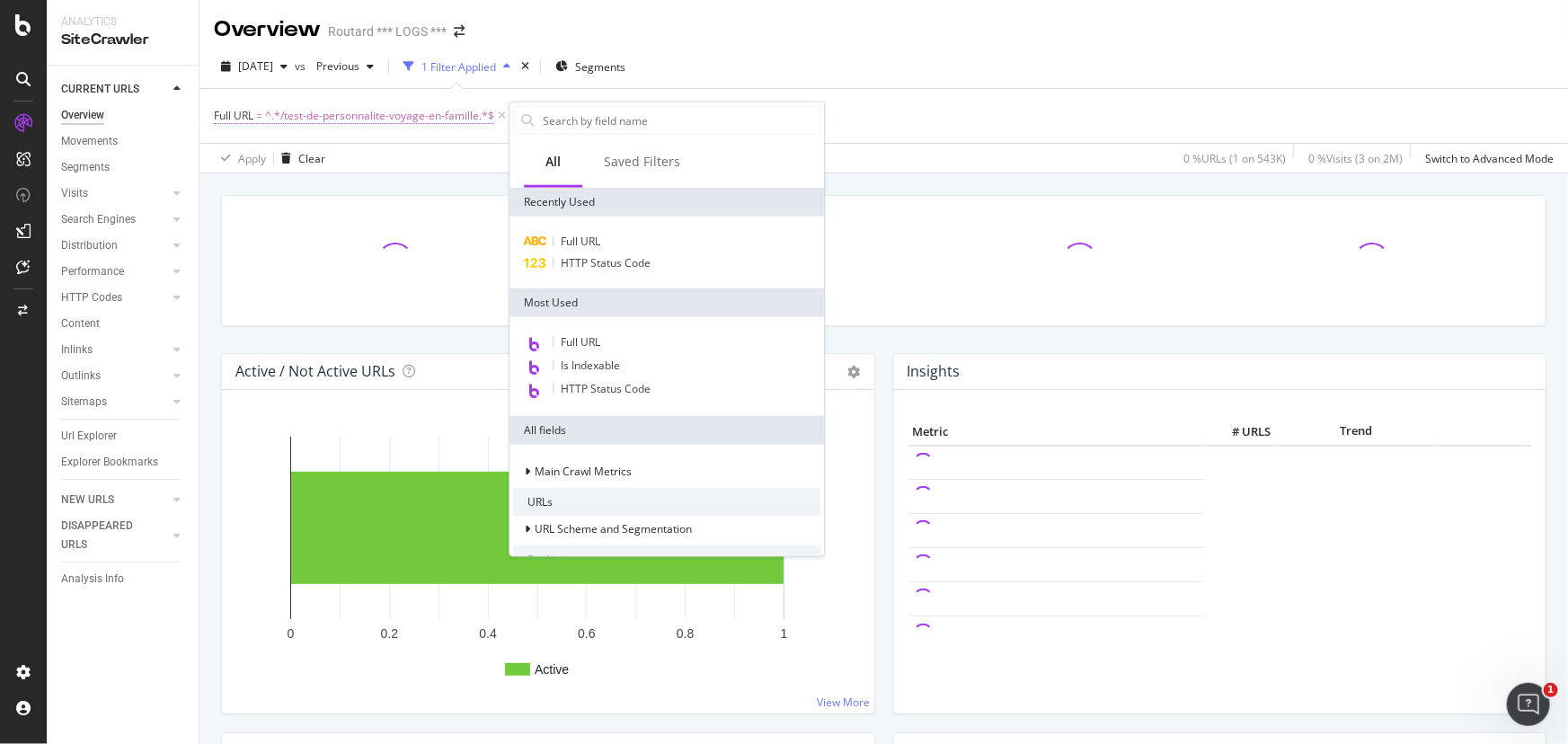
click at [368, 117] on span "^.*/test-de-personnalite-voyage-en-famille.*$" at bounding box center [379, 115] width 229 height 25
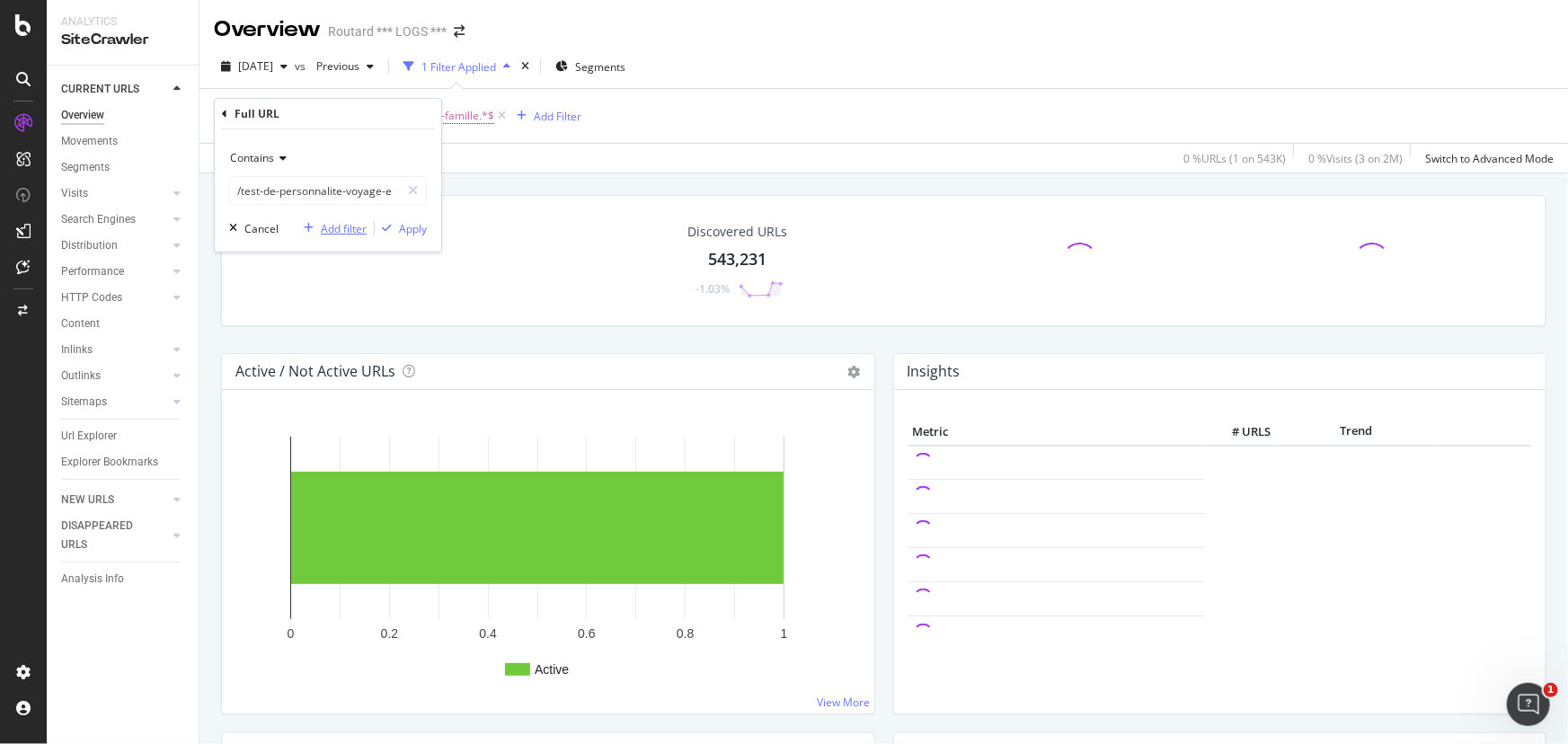
click at [351, 227] on div "Add filter" at bounding box center [343, 228] width 46 height 15
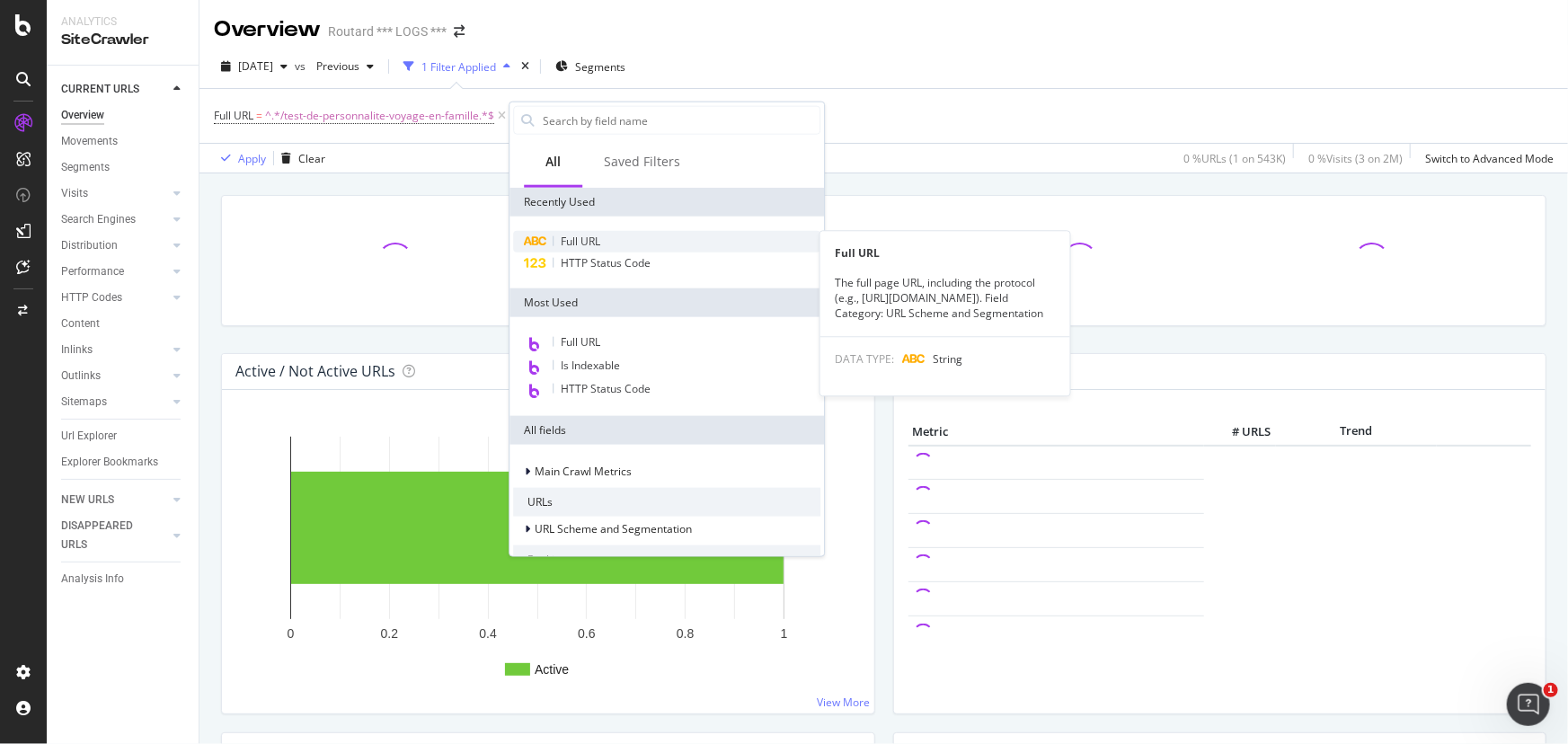
click at [575, 242] on span "Full URL" at bounding box center [580, 241] width 39 height 15
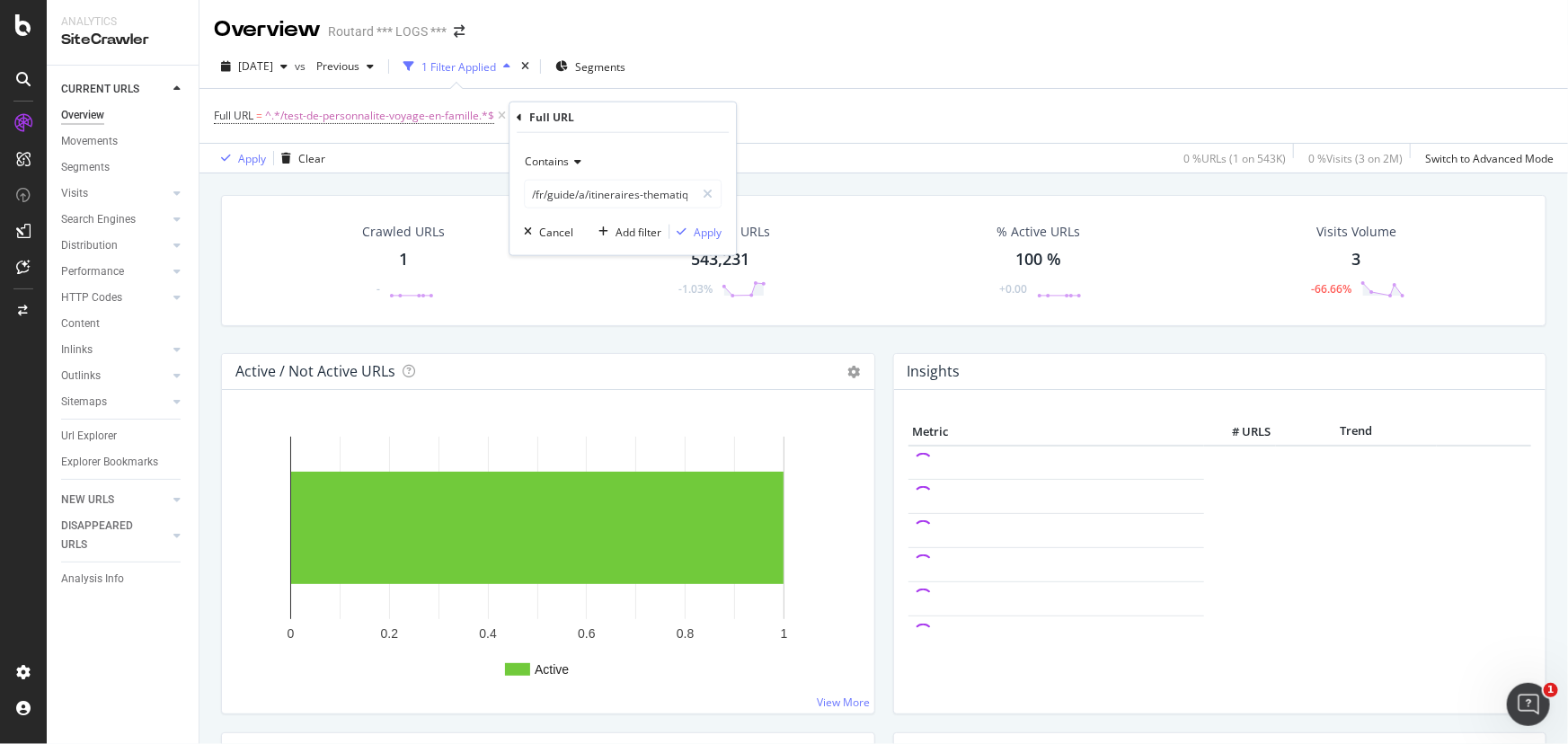
click at [801, 138] on div "Full URL = ^.*/test-de-personnalite-voyage-en-famille.*$ Add Filter" at bounding box center [884, 115] width 1340 height 54
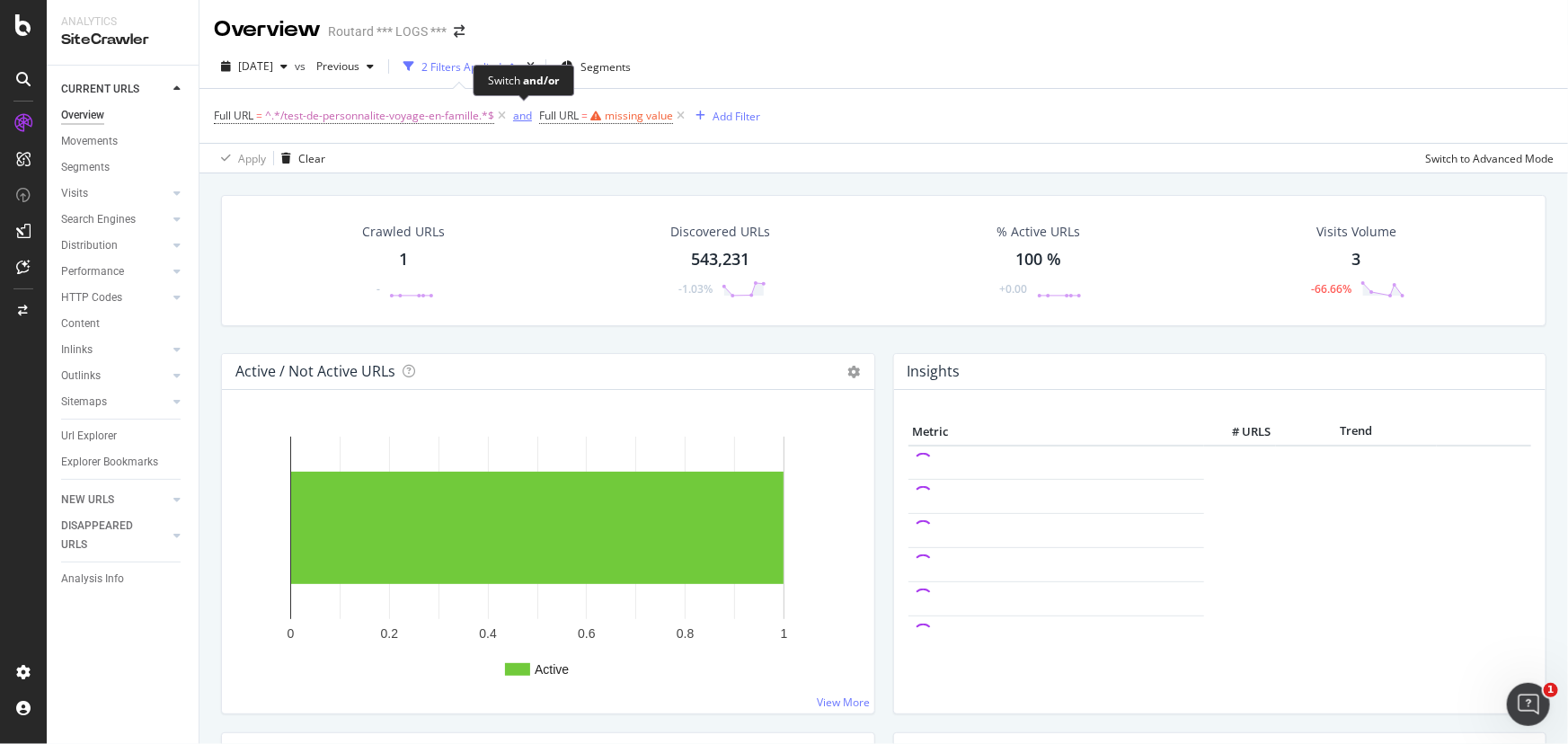
click at [531, 119] on div "and" at bounding box center [523, 115] width 19 height 15
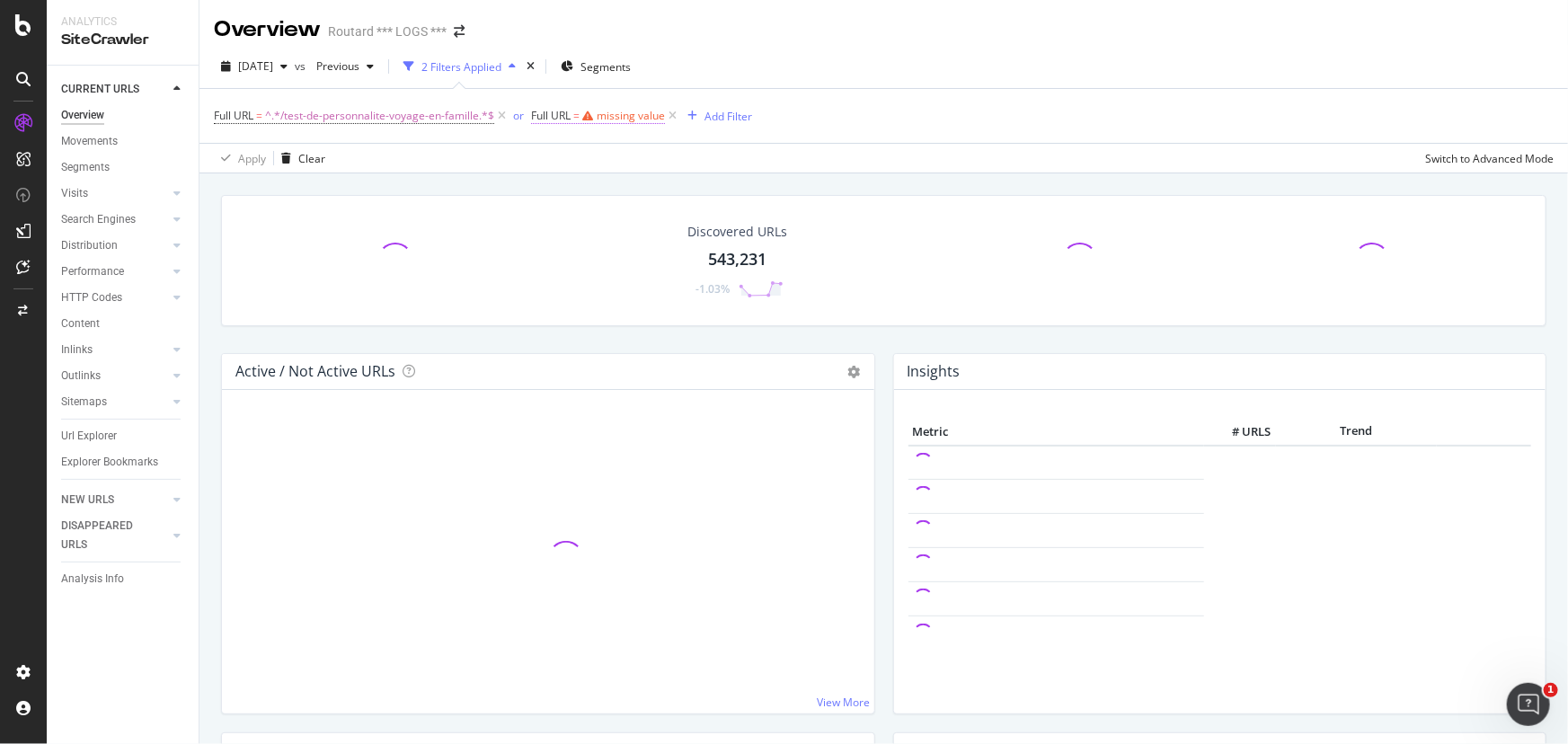
click at [602, 116] on div "missing value" at bounding box center [630, 115] width 68 height 15
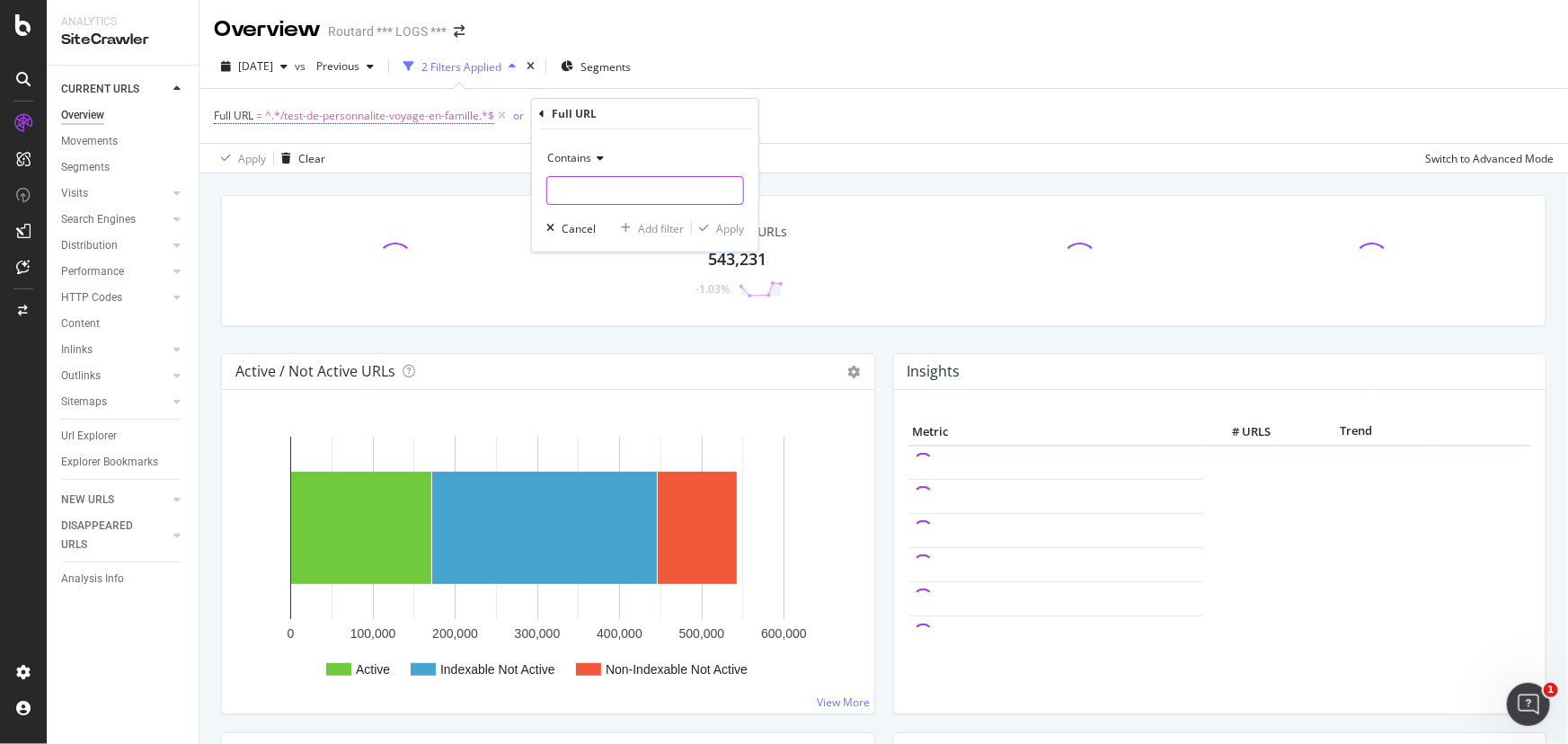
click at [607, 185] on input "text" at bounding box center [645, 190] width 196 height 29
paste input "/vacances-famille-[GEOGRAPHIC_DATA]"
type input "/vacances-famille-[GEOGRAPHIC_DATA]"
click at [733, 235] on div "Apply" at bounding box center [730, 228] width 28 height 15
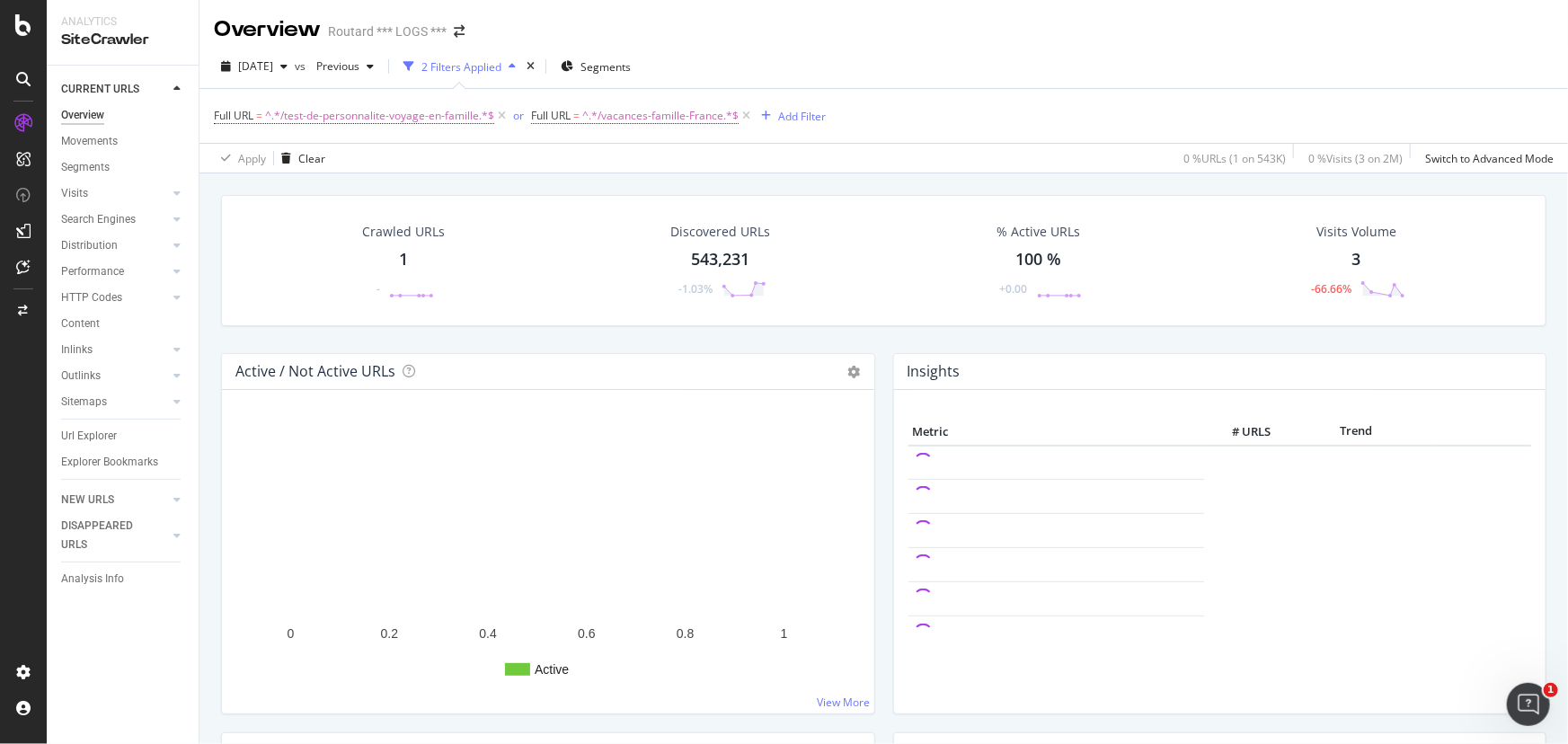
click at [406, 251] on div "Crawled URLs 1 -" at bounding box center [402, 261] width 118 height 93
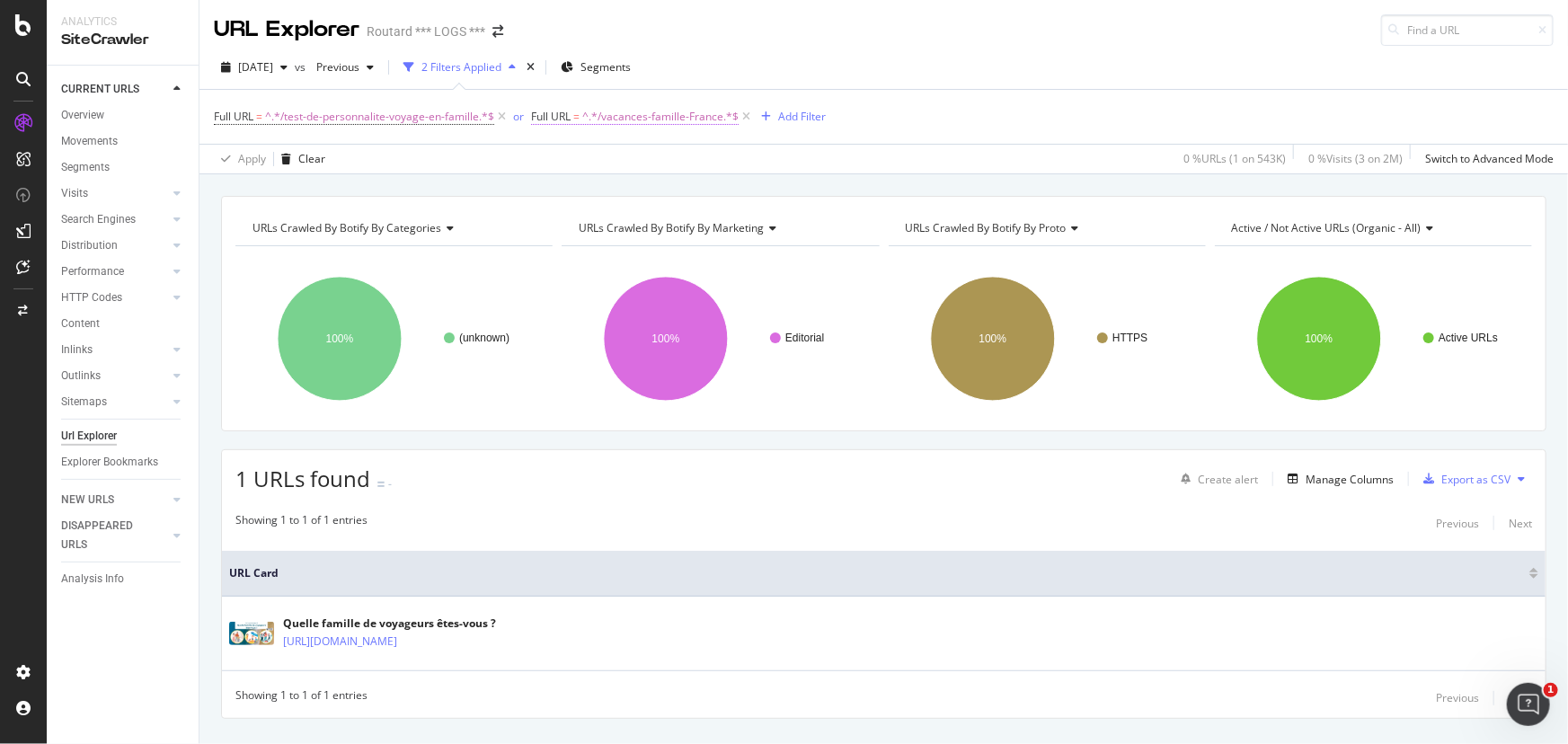
click at [640, 120] on span "^.*/vacances-famille-France.*$" at bounding box center [661, 116] width 157 height 25
click at [643, 194] on input "/vacances-famille-[GEOGRAPHIC_DATA]" at bounding box center [632, 190] width 170 height 29
click at [650, 194] on input "/vacances-famille-[GEOGRAPHIC_DATA]" at bounding box center [632, 190] width 170 height 29
type input "/vacances-famille-[GEOGRAPHIC_DATA]"
drag, startPoint x: 728, startPoint y: 226, endPoint x: 776, endPoint y: 96, distance: 138.6
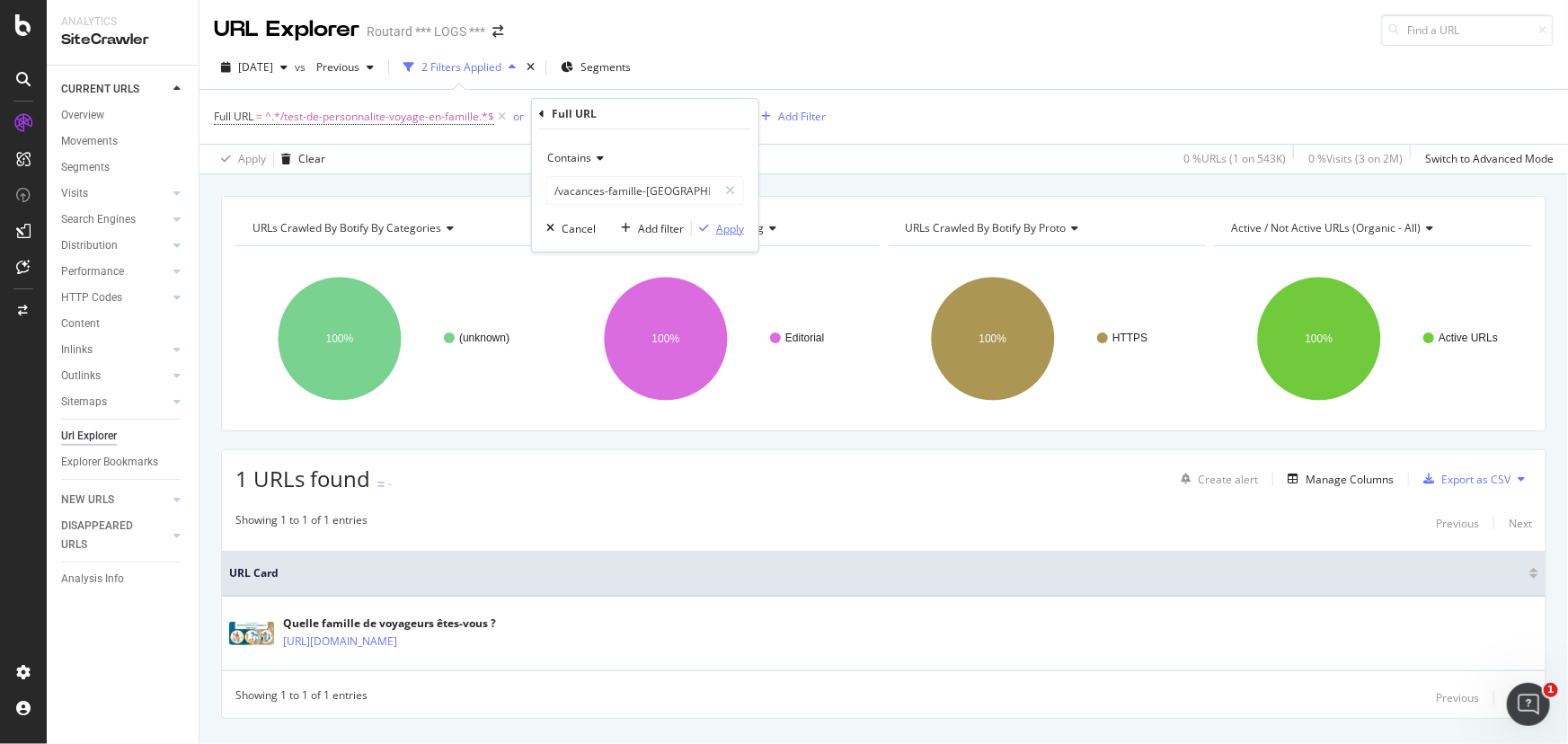
click at [728, 229] on div "Apply" at bounding box center [730, 228] width 28 height 15
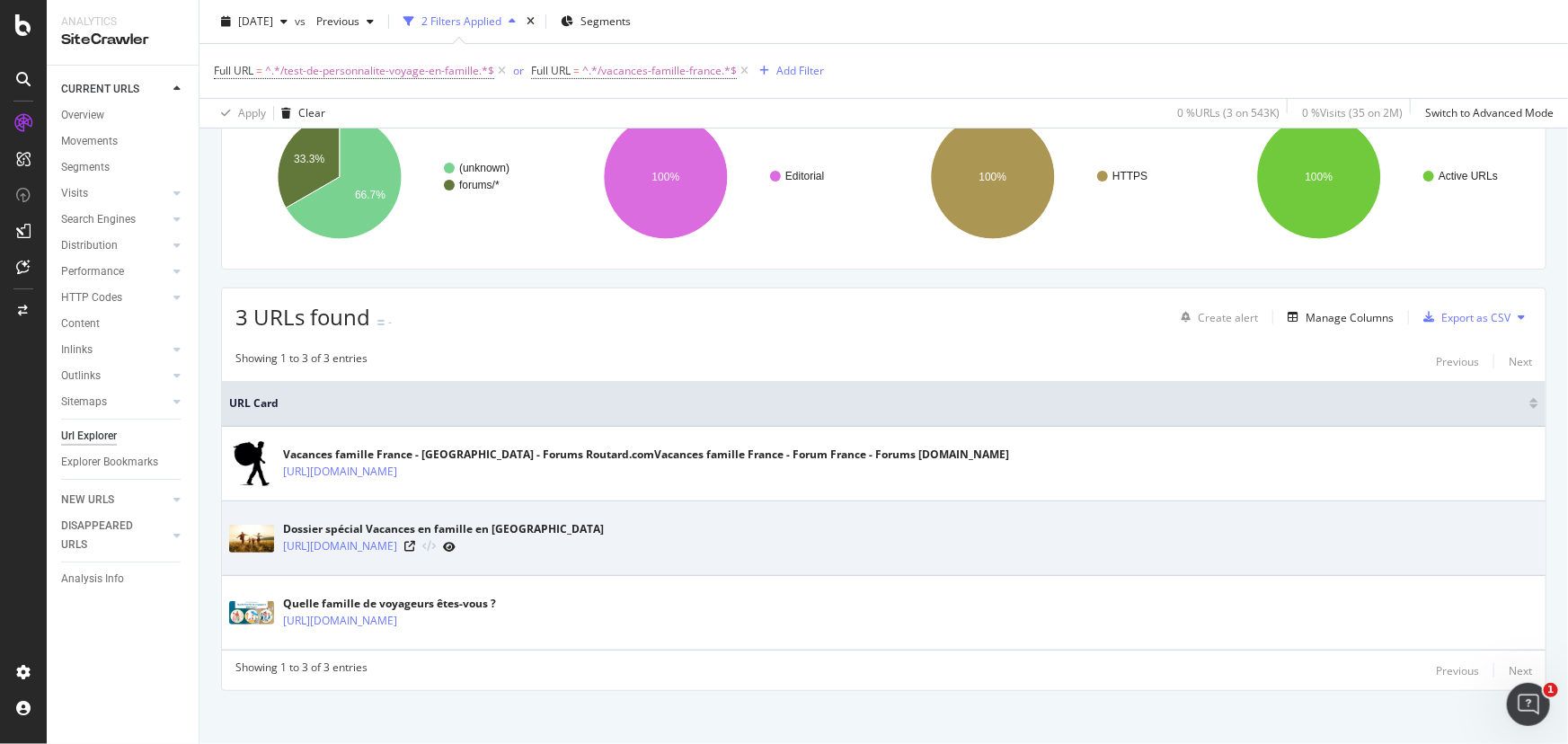
scroll to position [163, 0]
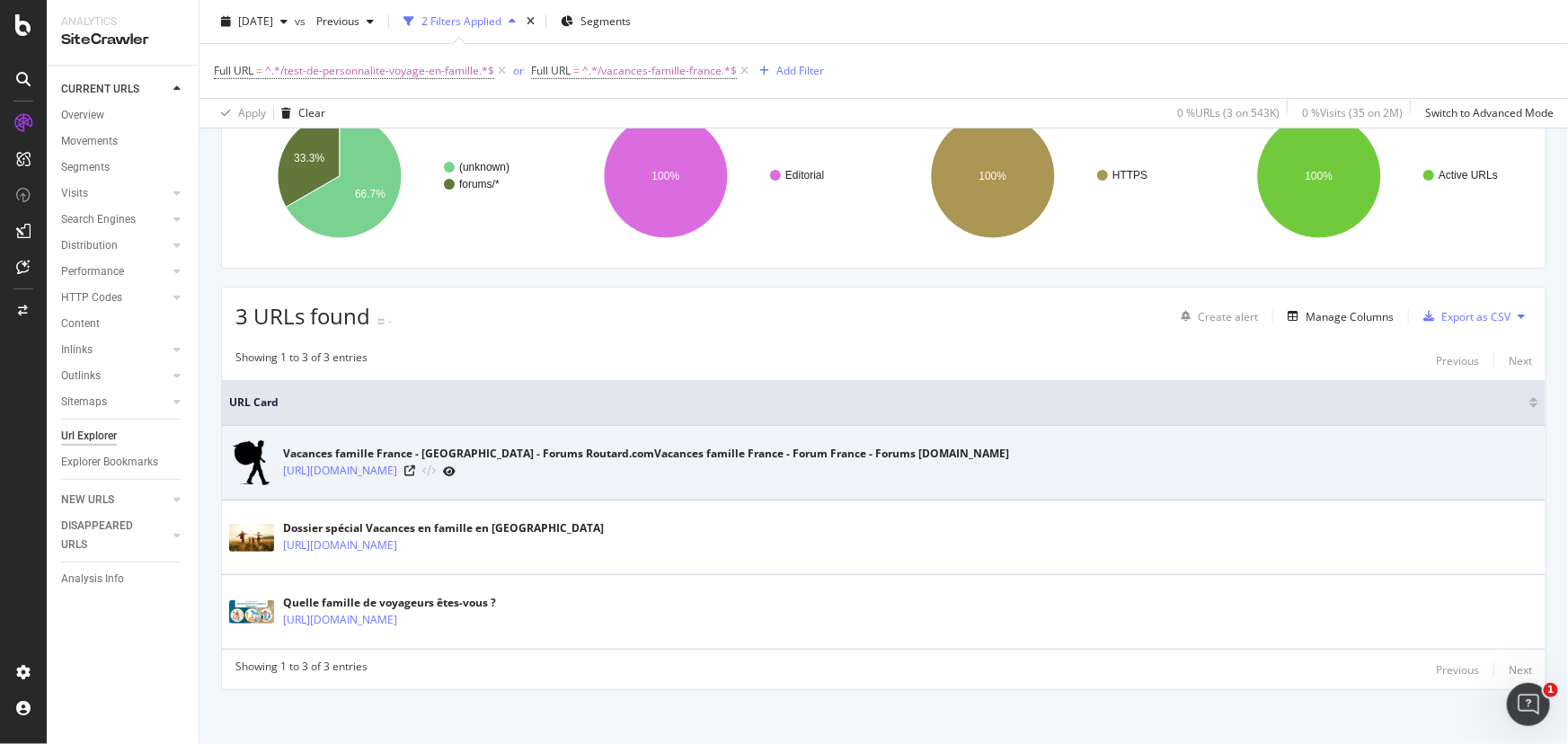
drag, startPoint x: 714, startPoint y: 479, endPoint x: 411, endPoint y: 492, distance: 303.3
click at [411, 492] on td "Vacances famille France - [GEOGRAPHIC_DATA] - Forums Routard.comVacances famill…" at bounding box center [883, 463] width 1324 height 74
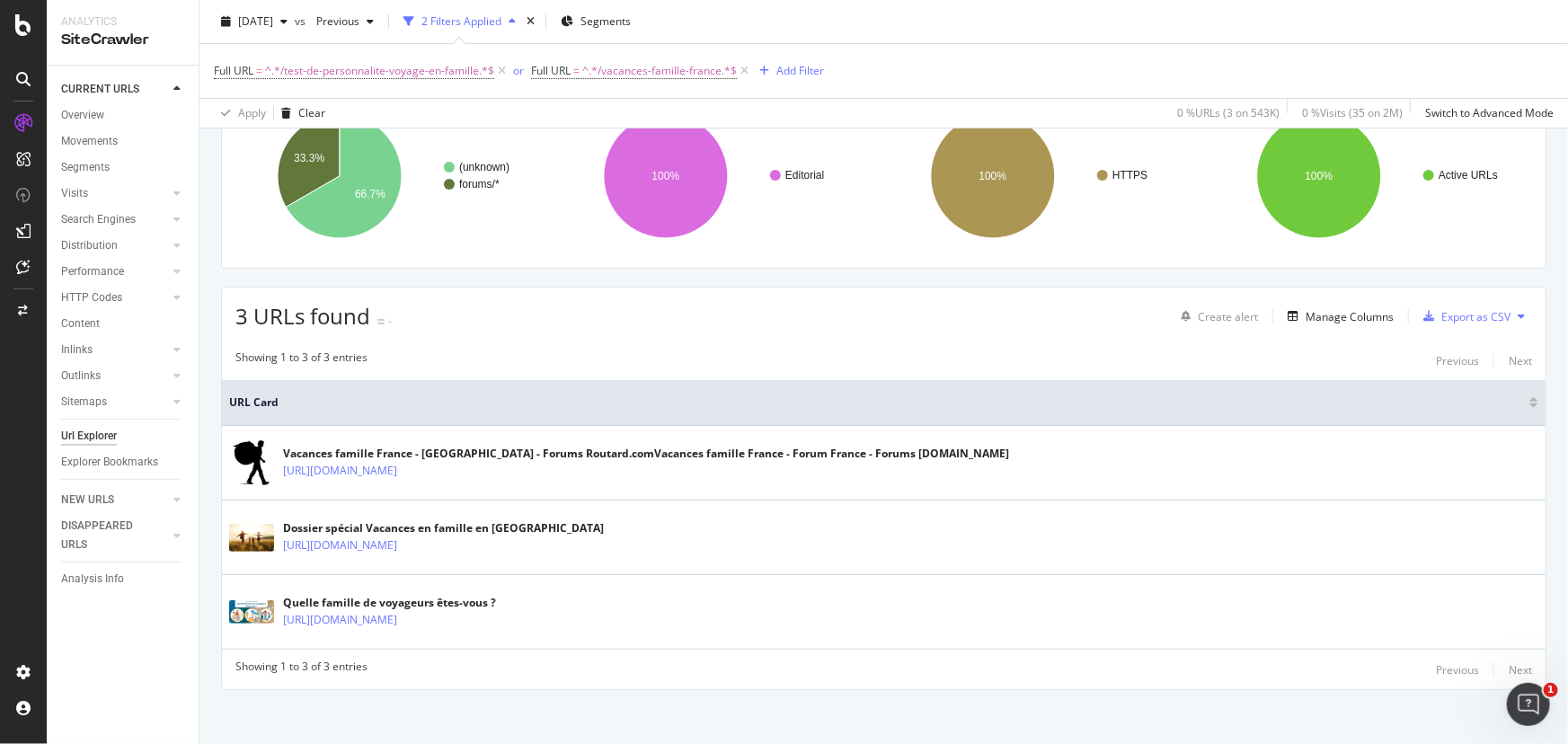
copy tbody "/forums/t/vacances-famille-[GEOGRAPHIC_DATA]/349067"
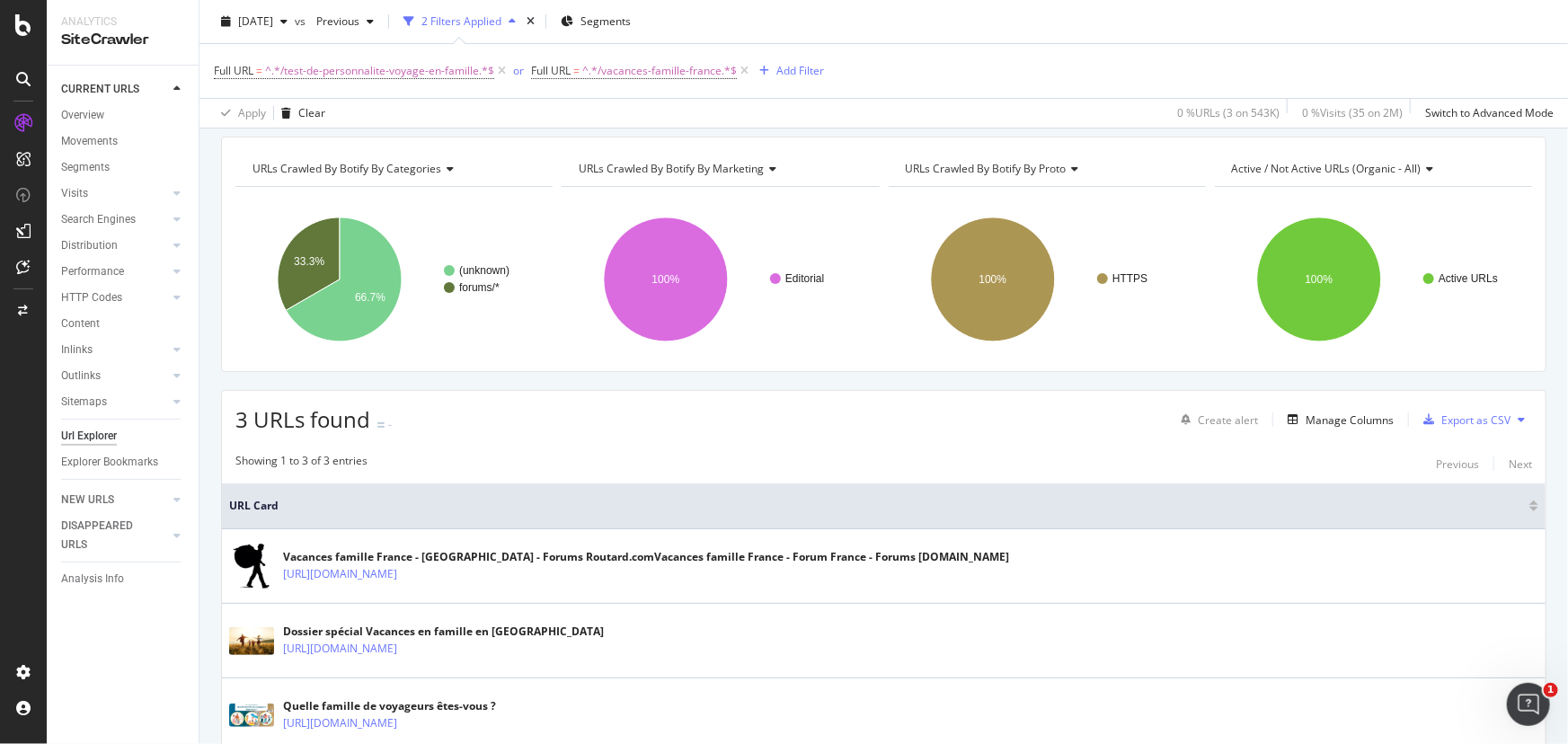
scroll to position [0, 0]
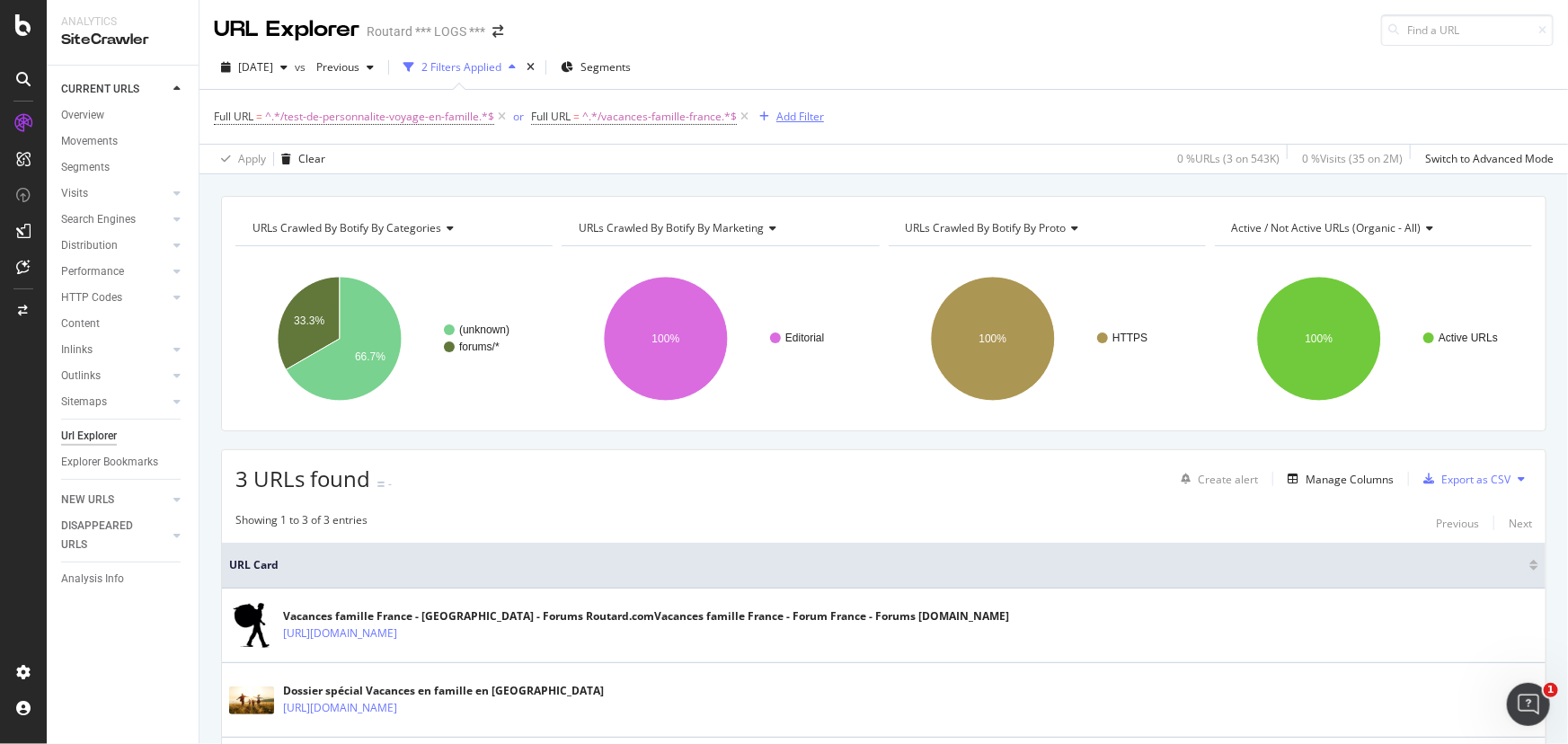
click at [784, 117] on div "Add Filter" at bounding box center [799, 116] width 48 height 15
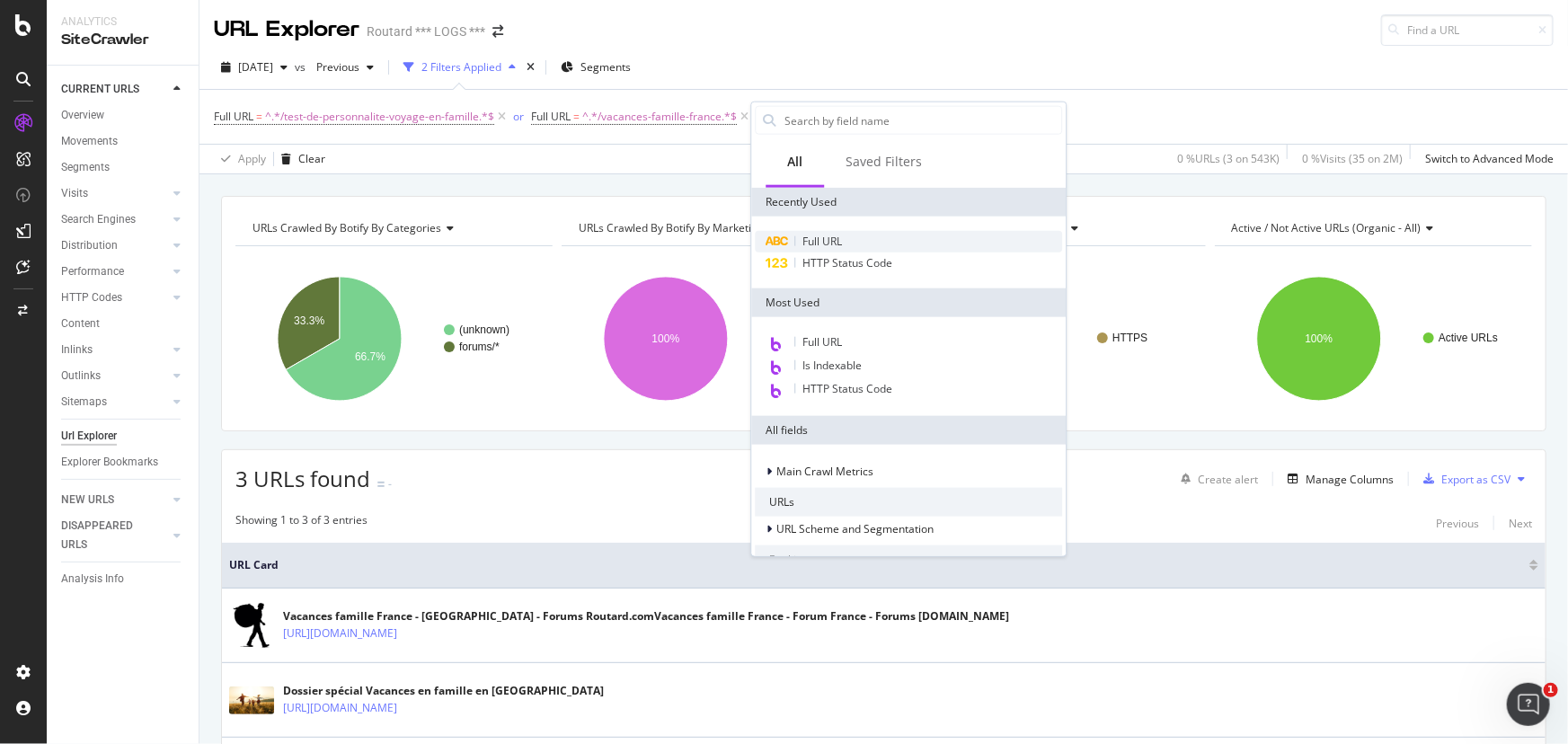
click at [811, 236] on span "Full URL" at bounding box center [822, 241] width 39 height 15
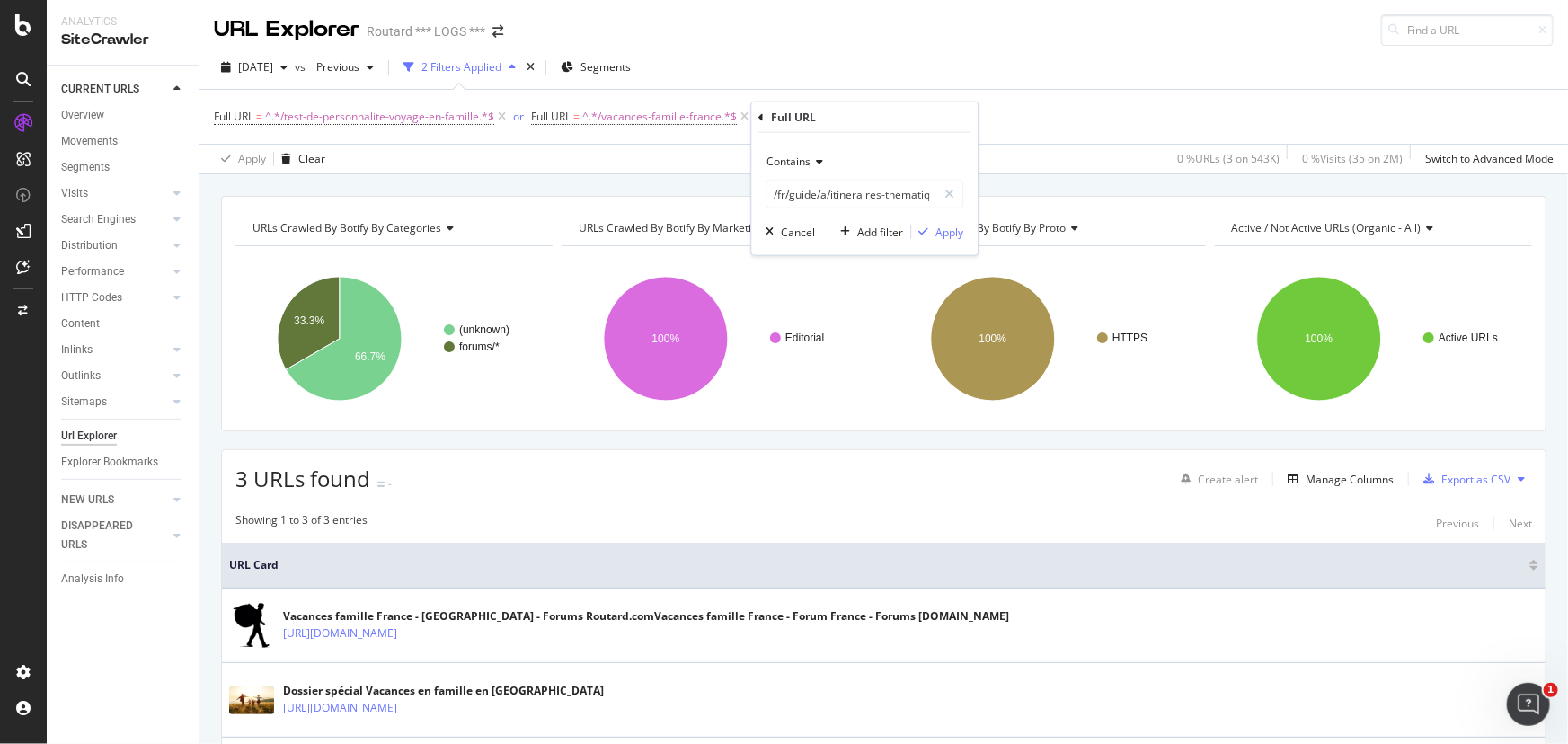
click at [825, 162] on div "Contains" at bounding box center [865, 161] width 198 height 29
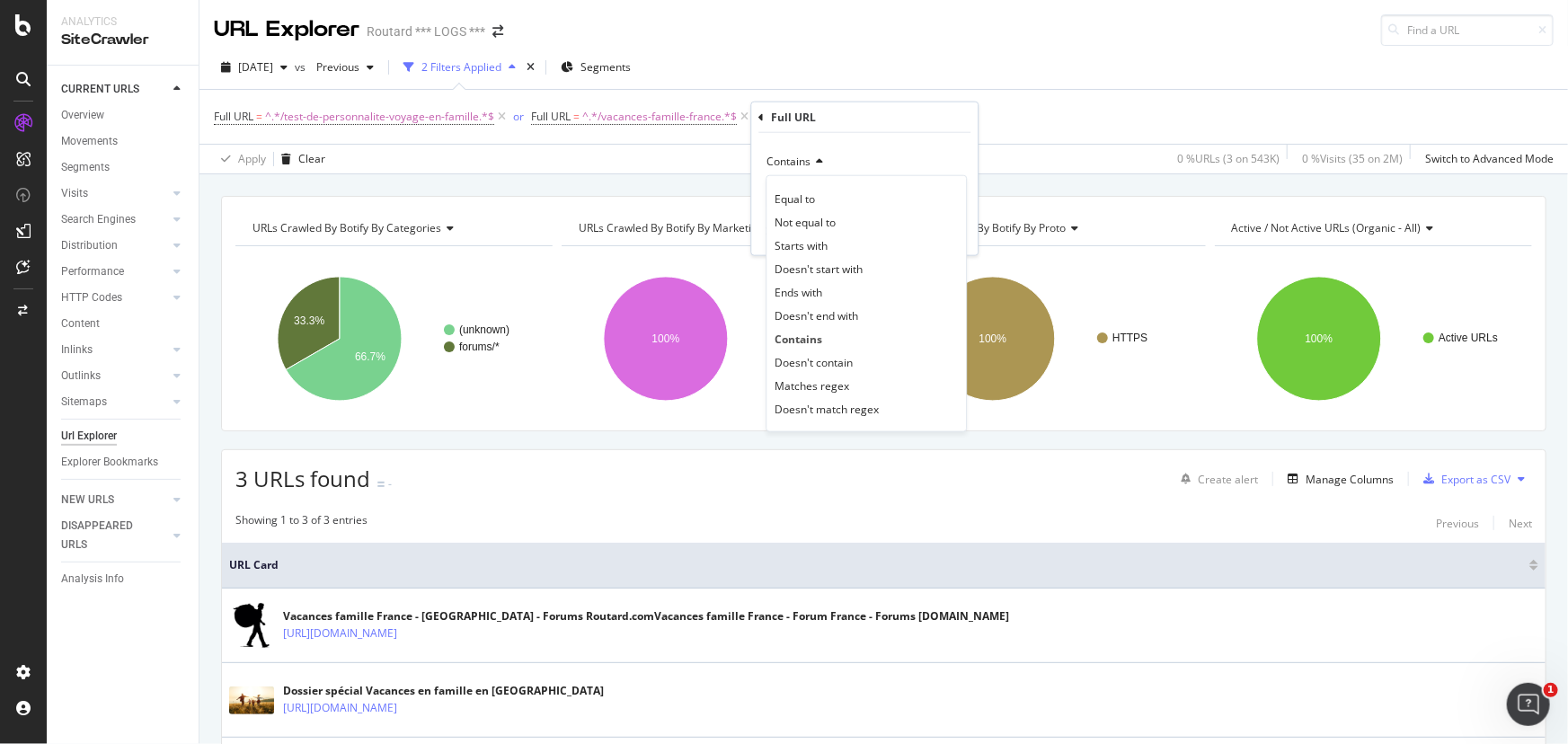
click at [822, 360] on span "Doesn't contain" at bounding box center [813, 361] width 78 height 15
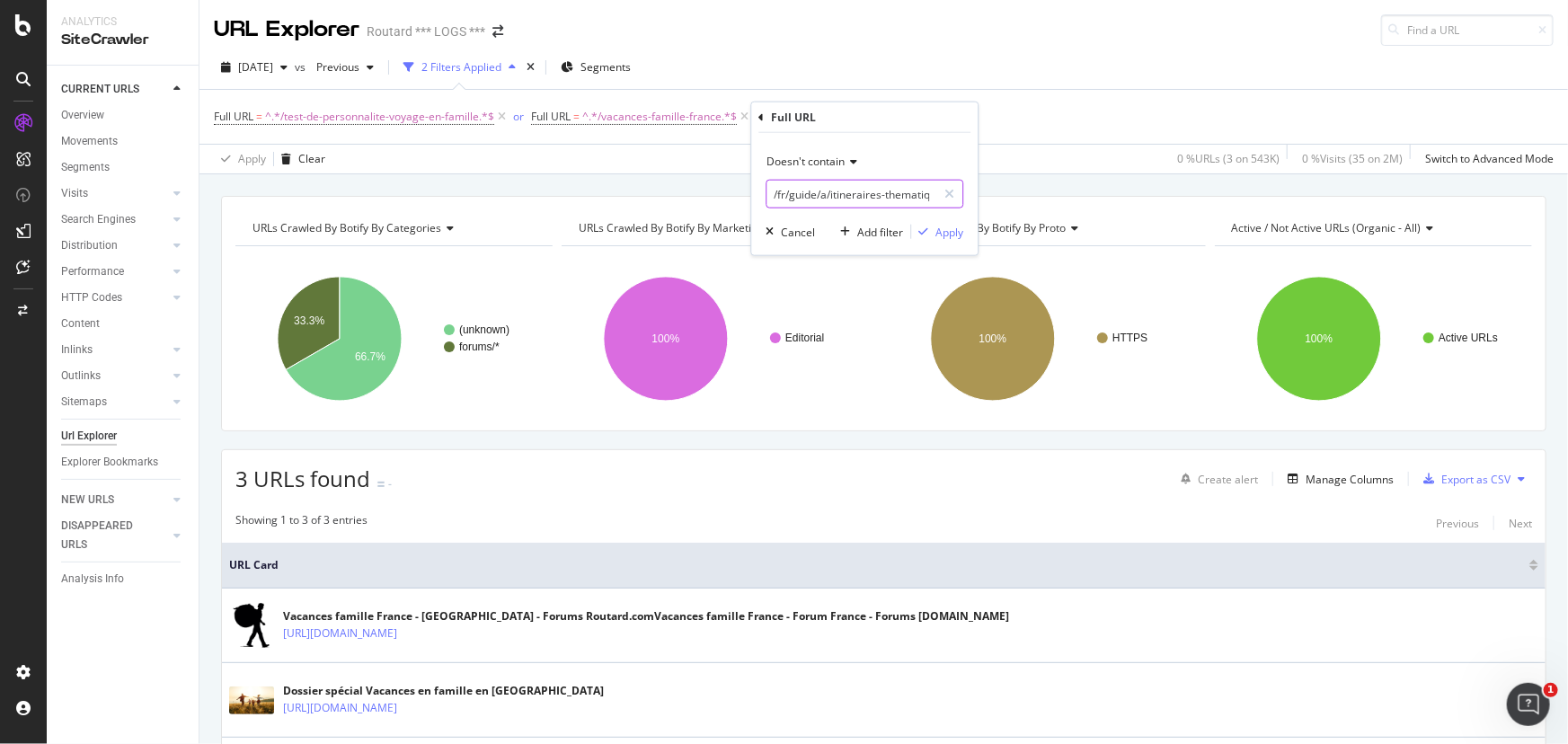
click at [827, 200] on input "/fr/guide/a/itineraires-thematiques/[GEOGRAPHIC_DATA]/grece/iles-grecques" at bounding box center [852, 194] width 170 height 29
paste input "orums/t/vacances-famille-france/349067"
drag, startPoint x: 818, startPoint y: 192, endPoint x: 1204, endPoint y: 208, distance: 386.3
click at [1204, 208] on body "Analytics SiteCrawler CURRENT URLS Overview Movements Segments Visits Analysis …" at bounding box center [784, 372] width 1568 height 744
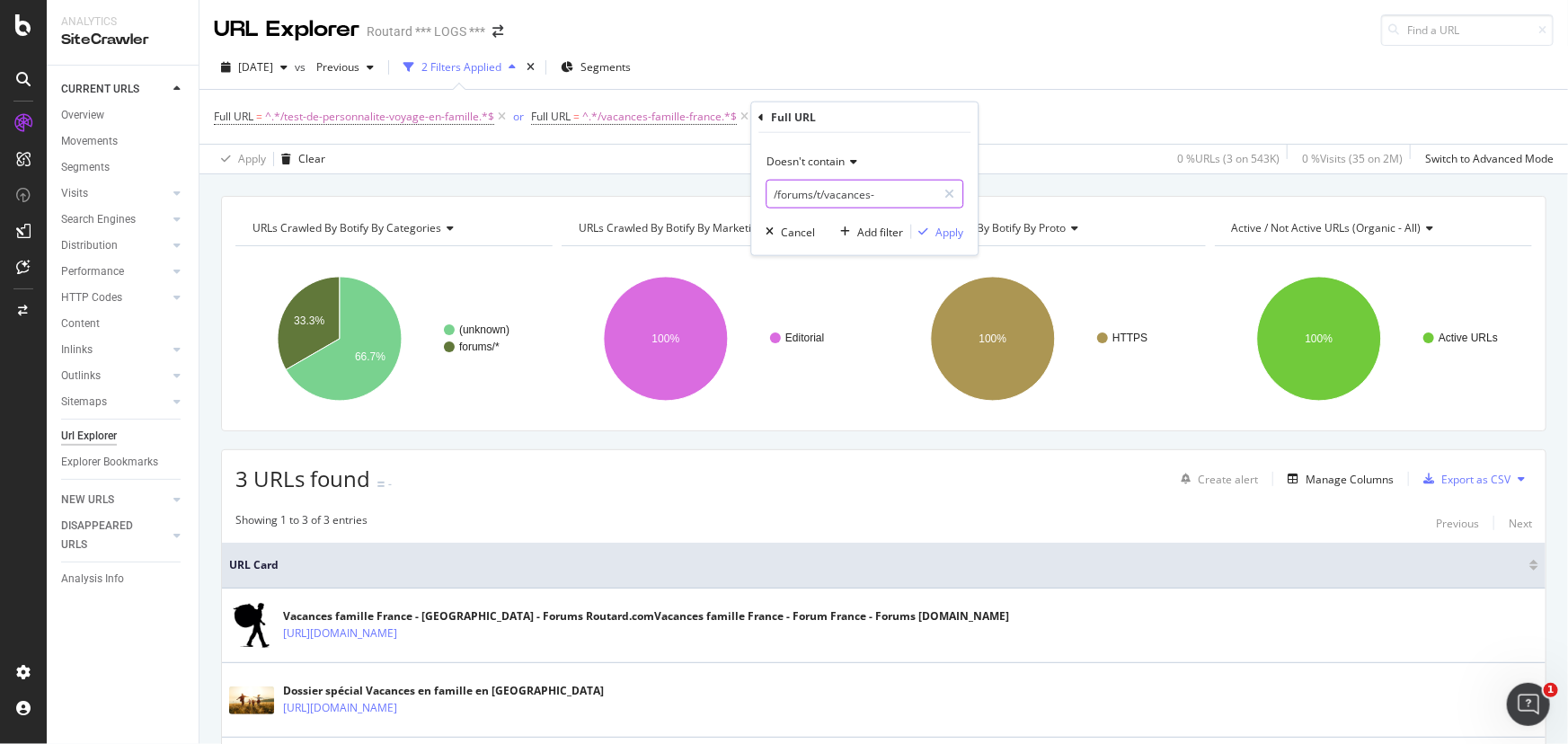
scroll to position [0, 0]
drag, startPoint x: 917, startPoint y: 200, endPoint x: 959, endPoint y: 200, distance: 42.0
click at [959, 200] on div "/forums/t/vacances-" at bounding box center [865, 194] width 198 height 29
type input "/forums/"
click at [942, 226] on div "Apply" at bounding box center [949, 231] width 28 height 15
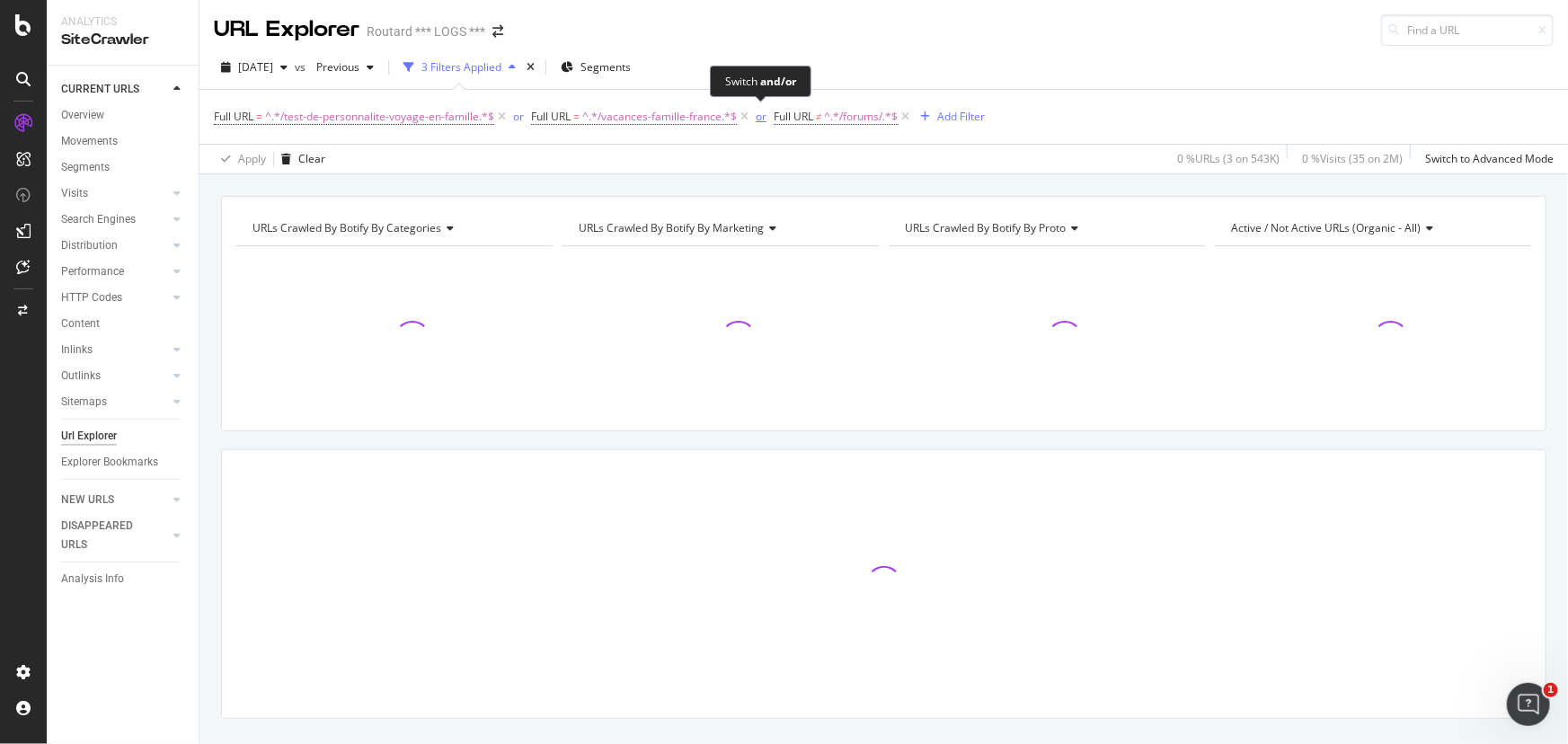
drag, startPoint x: 761, startPoint y: 115, endPoint x: 775, endPoint y: 146, distance: 34.0
click at [760, 116] on div "or" at bounding box center [761, 116] width 11 height 15
click at [770, 115] on div "and" at bounding box center [773, 116] width 19 height 15
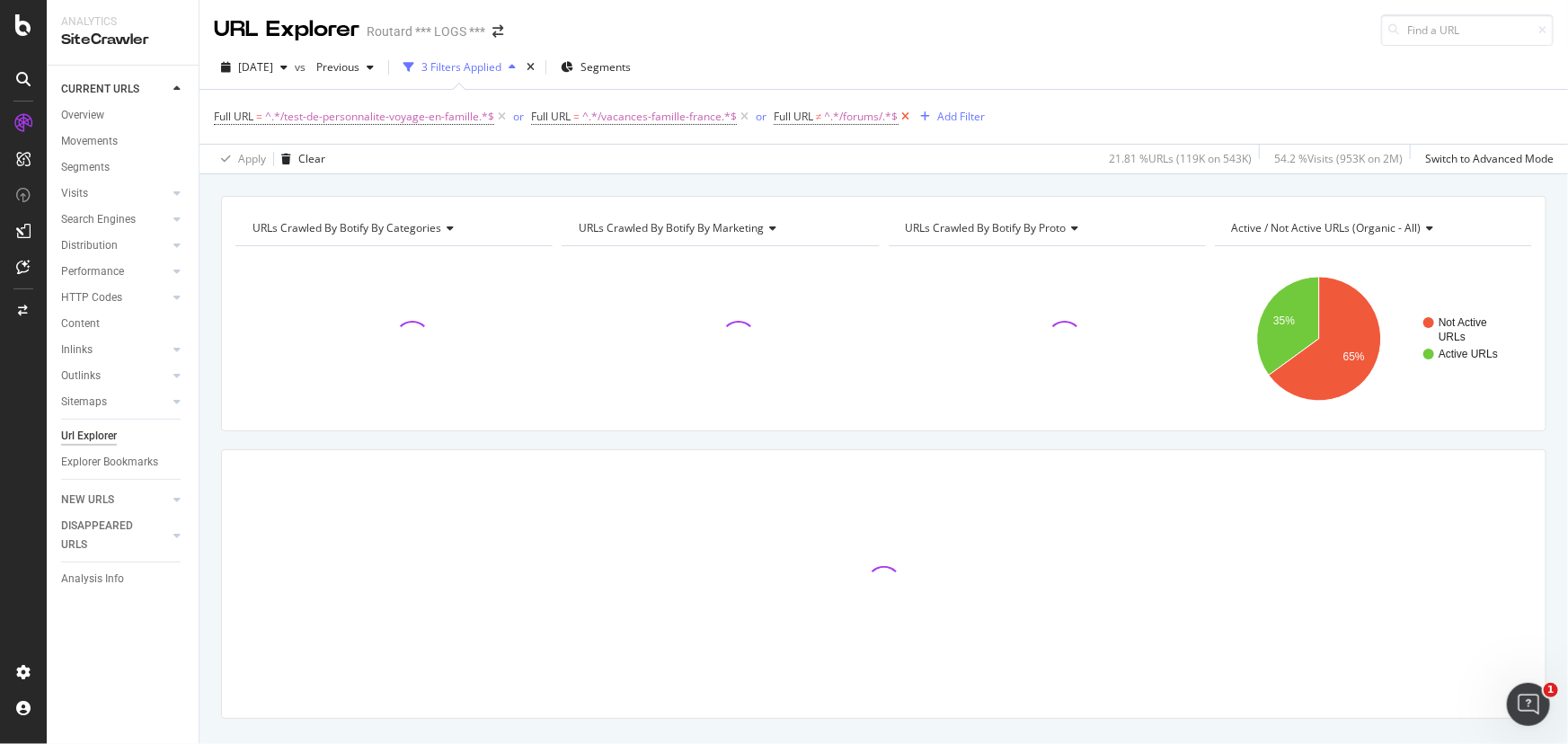
click at [906, 117] on icon at bounding box center [906, 116] width 15 height 18
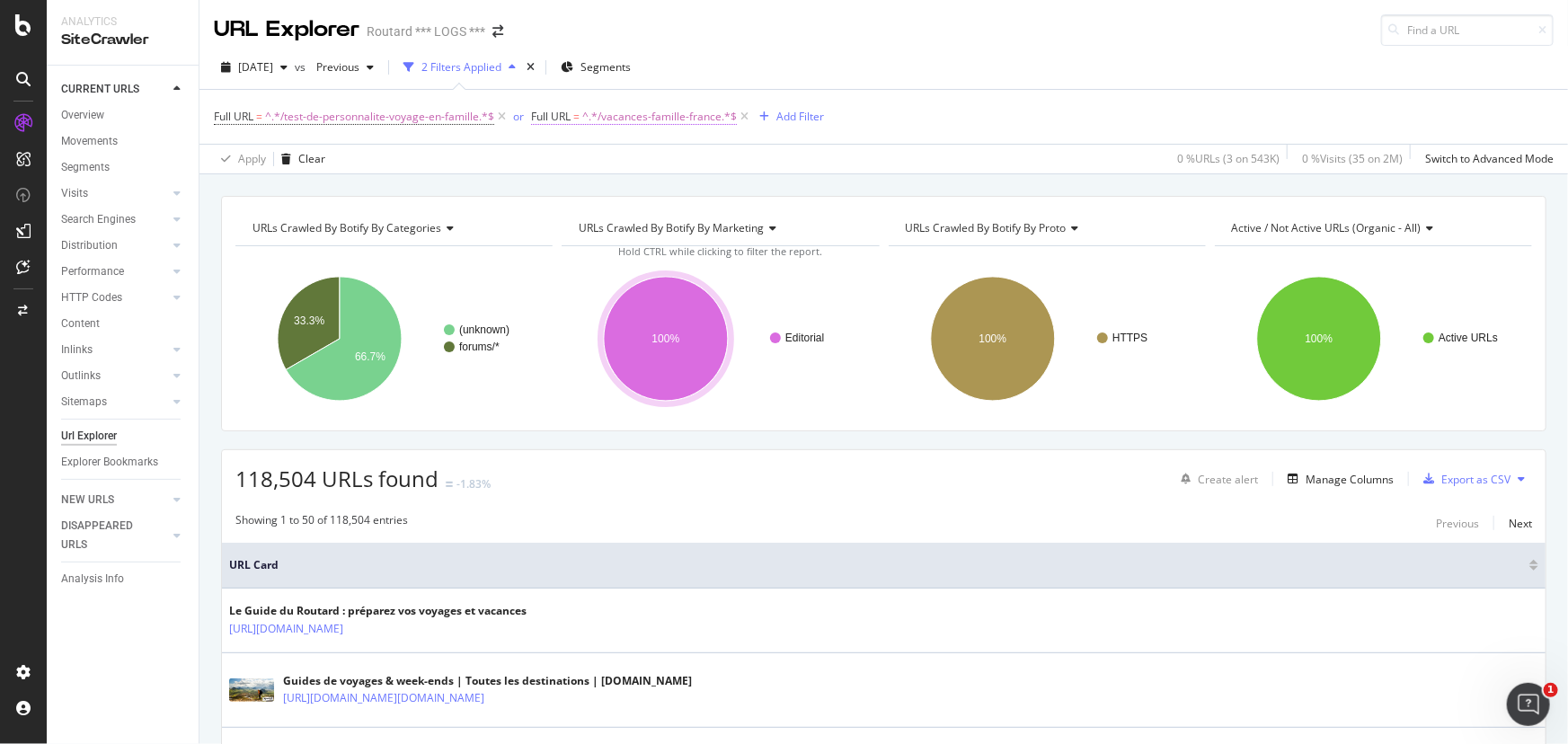
click at [700, 124] on span "^.*/vacances-famille-france.*$" at bounding box center [660, 116] width 155 height 25
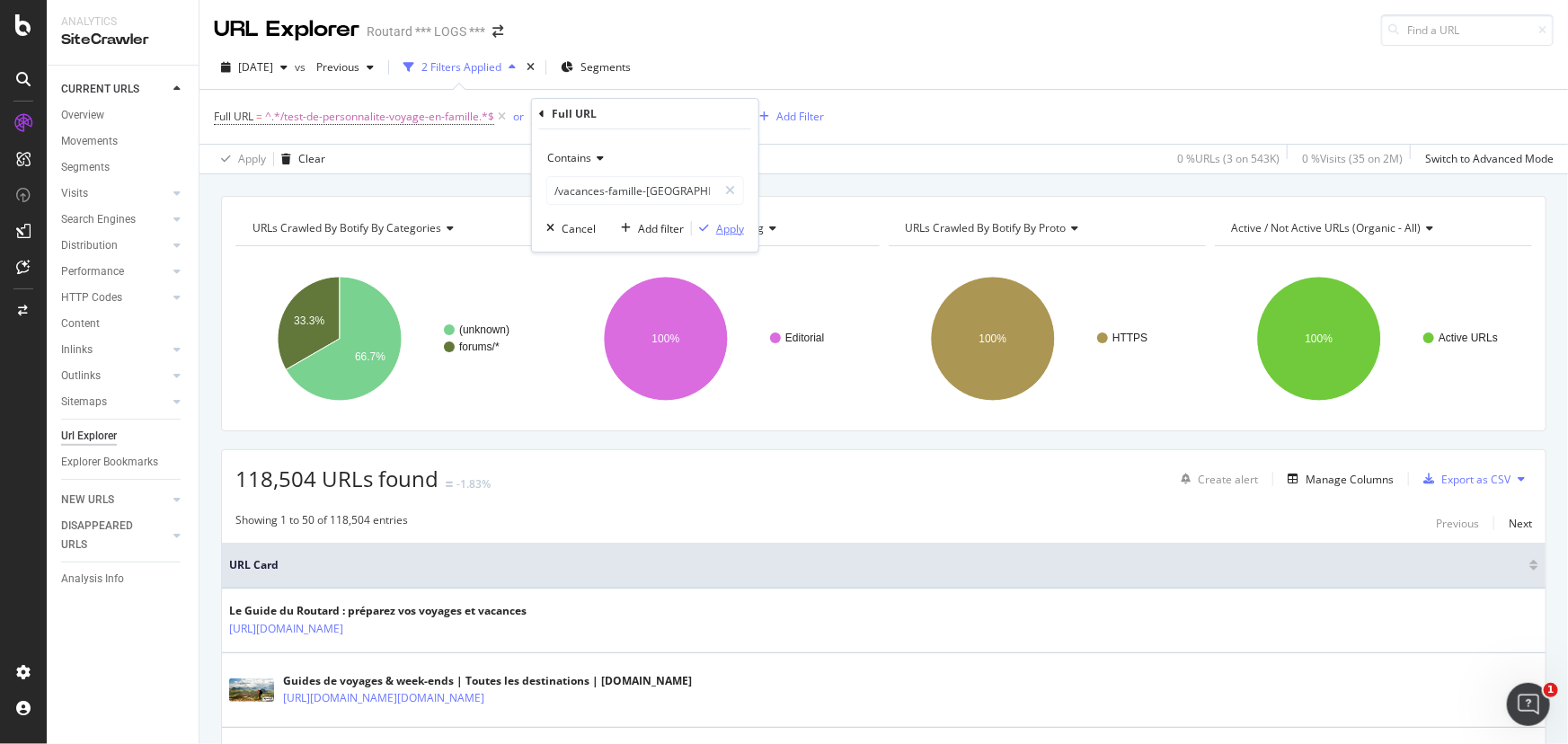
click at [729, 234] on div "Apply" at bounding box center [730, 228] width 28 height 15
click at [306, 162] on div "Clear" at bounding box center [311, 158] width 27 height 15
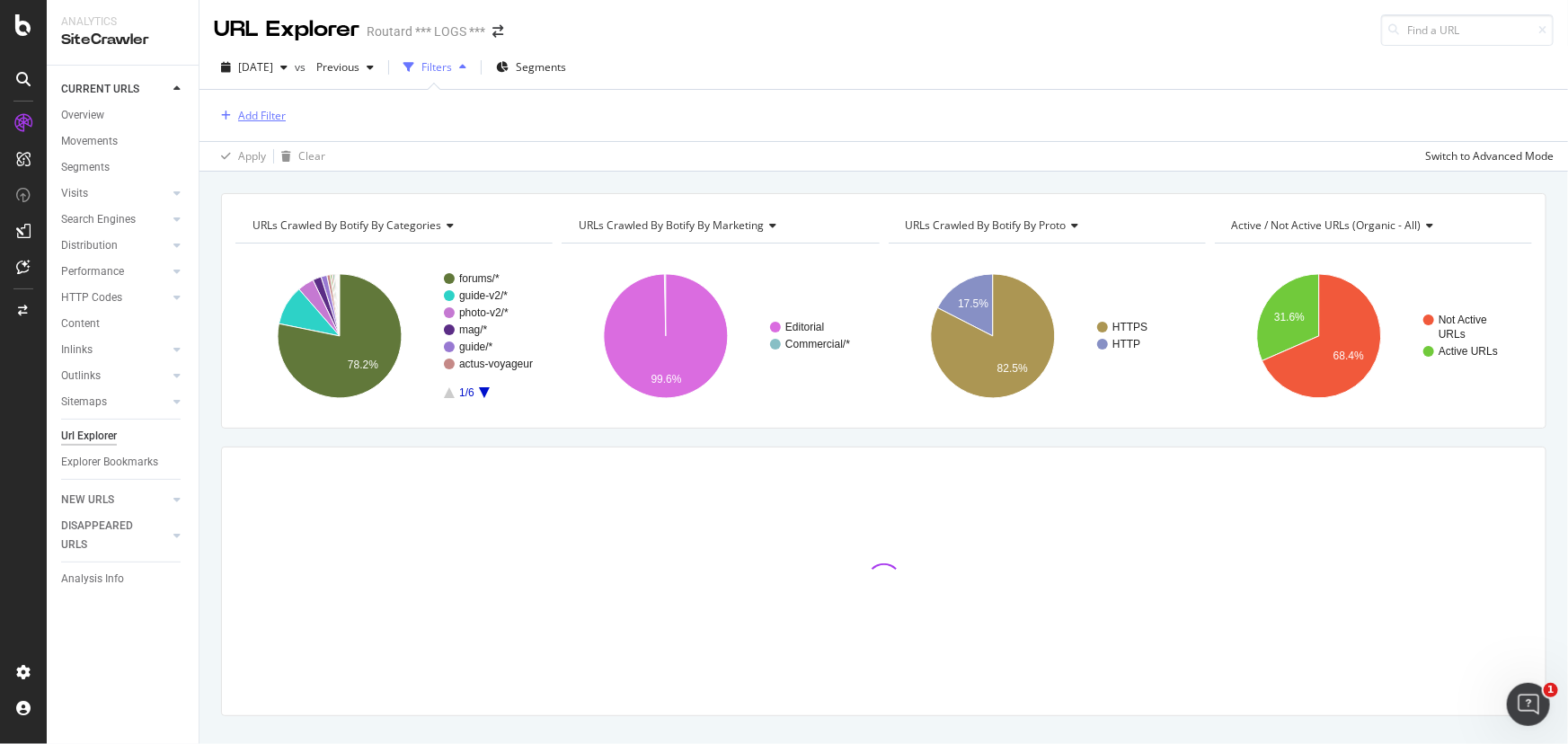
click at [255, 114] on div "Add Filter" at bounding box center [262, 115] width 48 height 15
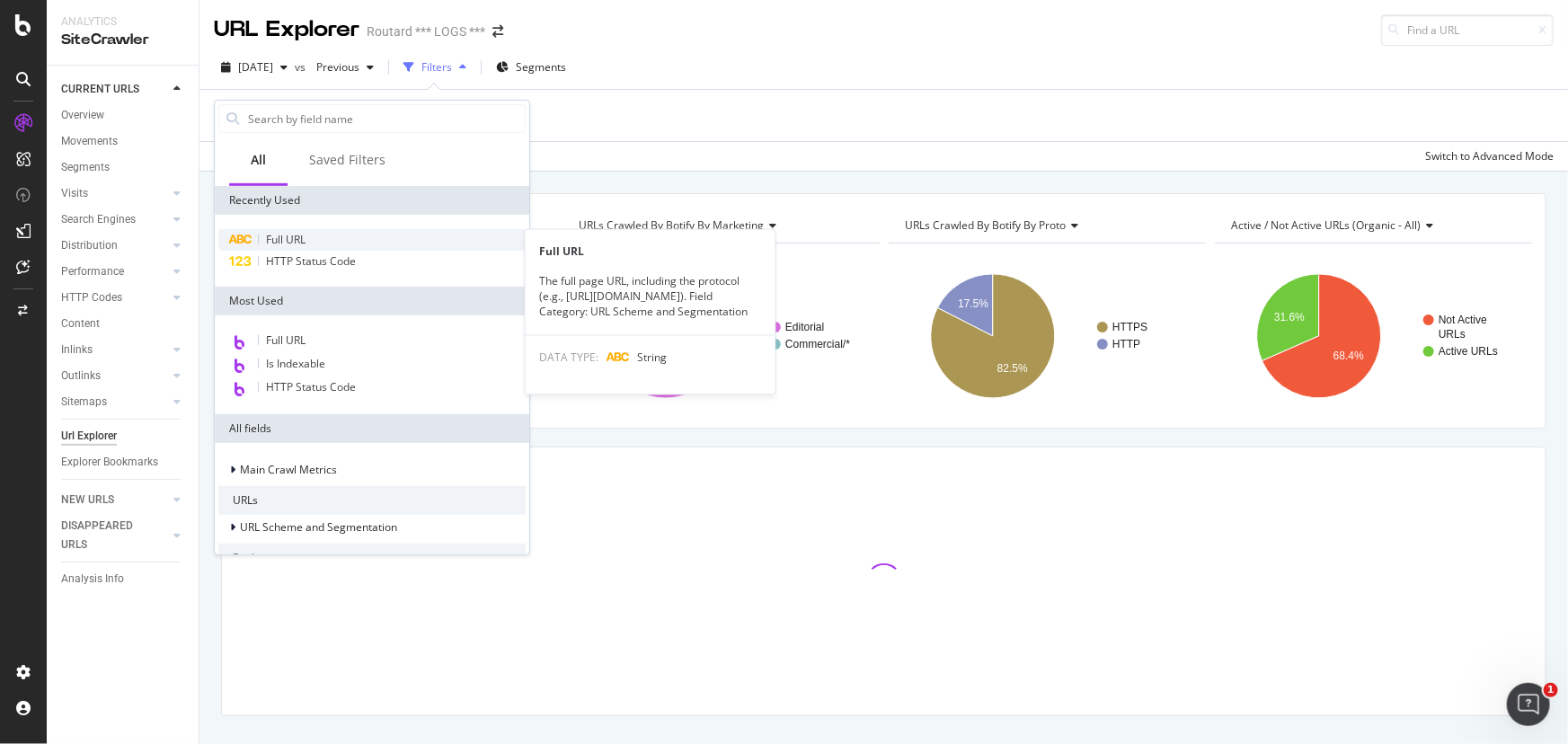
click at [299, 239] on span "Full URL" at bounding box center [285, 239] width 39 height 15
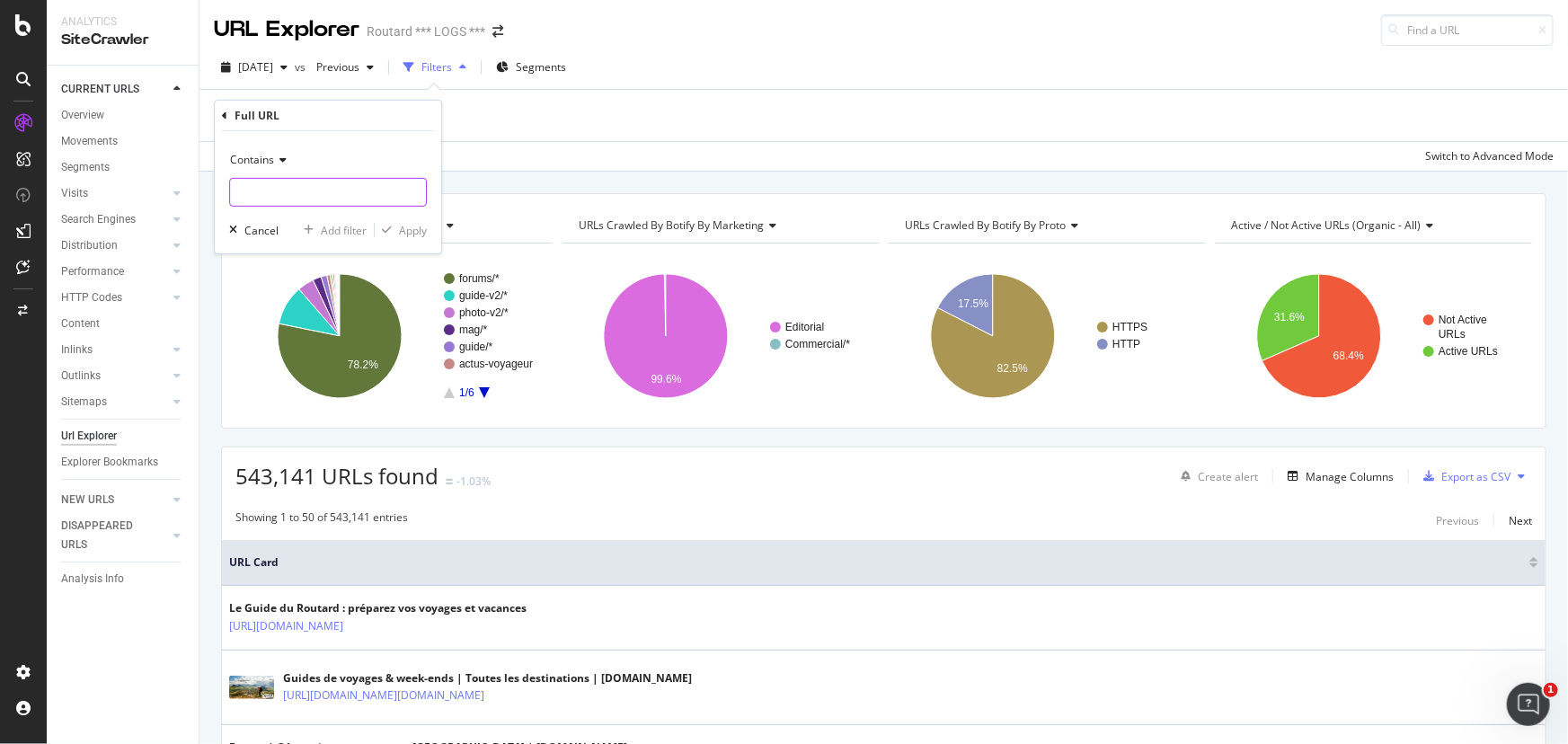
paste input "/vacances-famille-[GEOGRAPHIC_DATA]"
drag, startPoint x: 333, startPoint y: 187, endPoint x: 509, endPoint y: 325, distance: 223.7
click at [333, 189] on input "/vacances-famille-[GEOGRAPHIC_DATA]" at bounding box center [315, 192] width 170 height 29
type input "/vacances-famille-[GEOGRAPHIC_DATA]"
click at [402, 227] on div "Apply" at bounding box center [413, 229] width 28 height 15
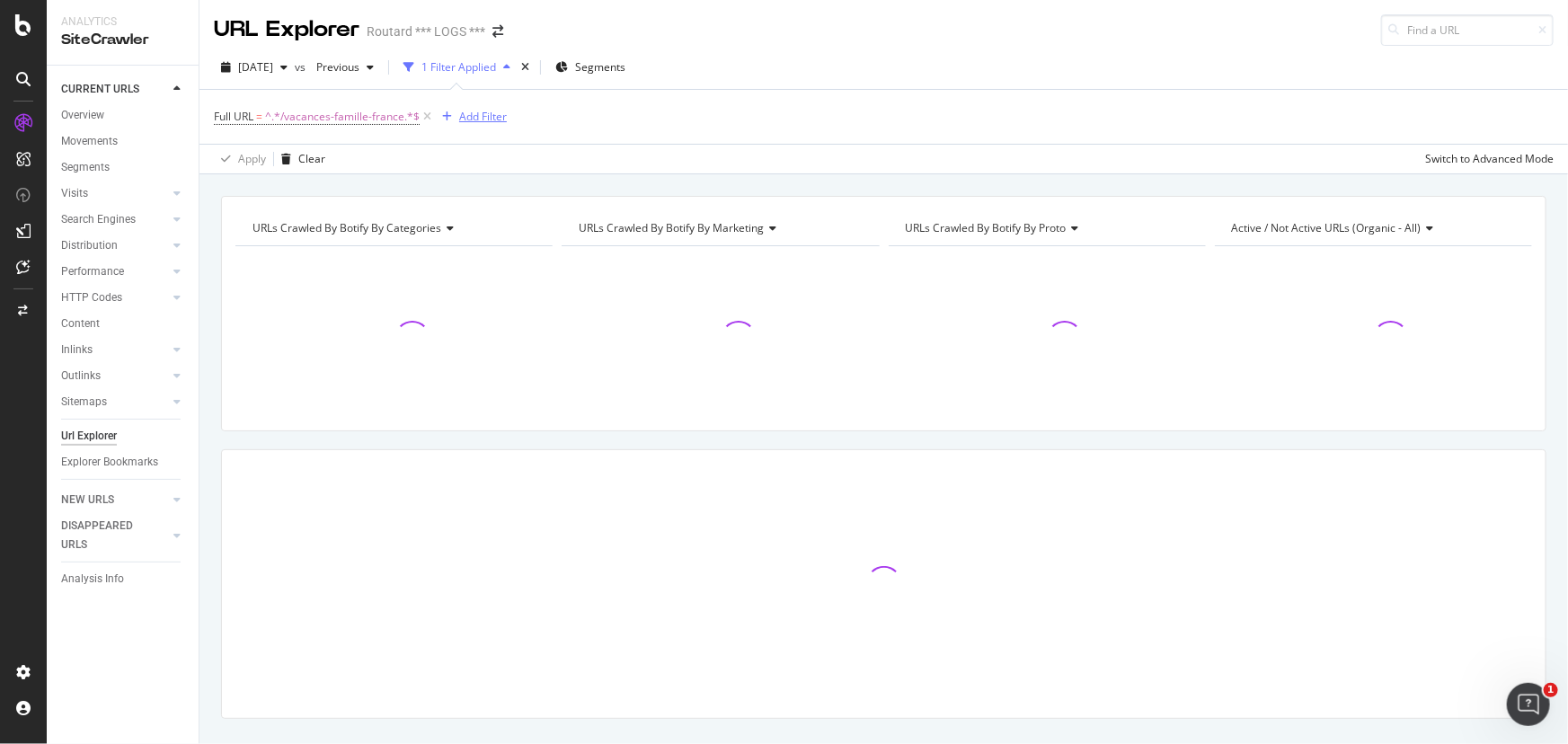
click at [467, 115] on div "Add Filter" at bounding box center [483, 116] width 48 height 15
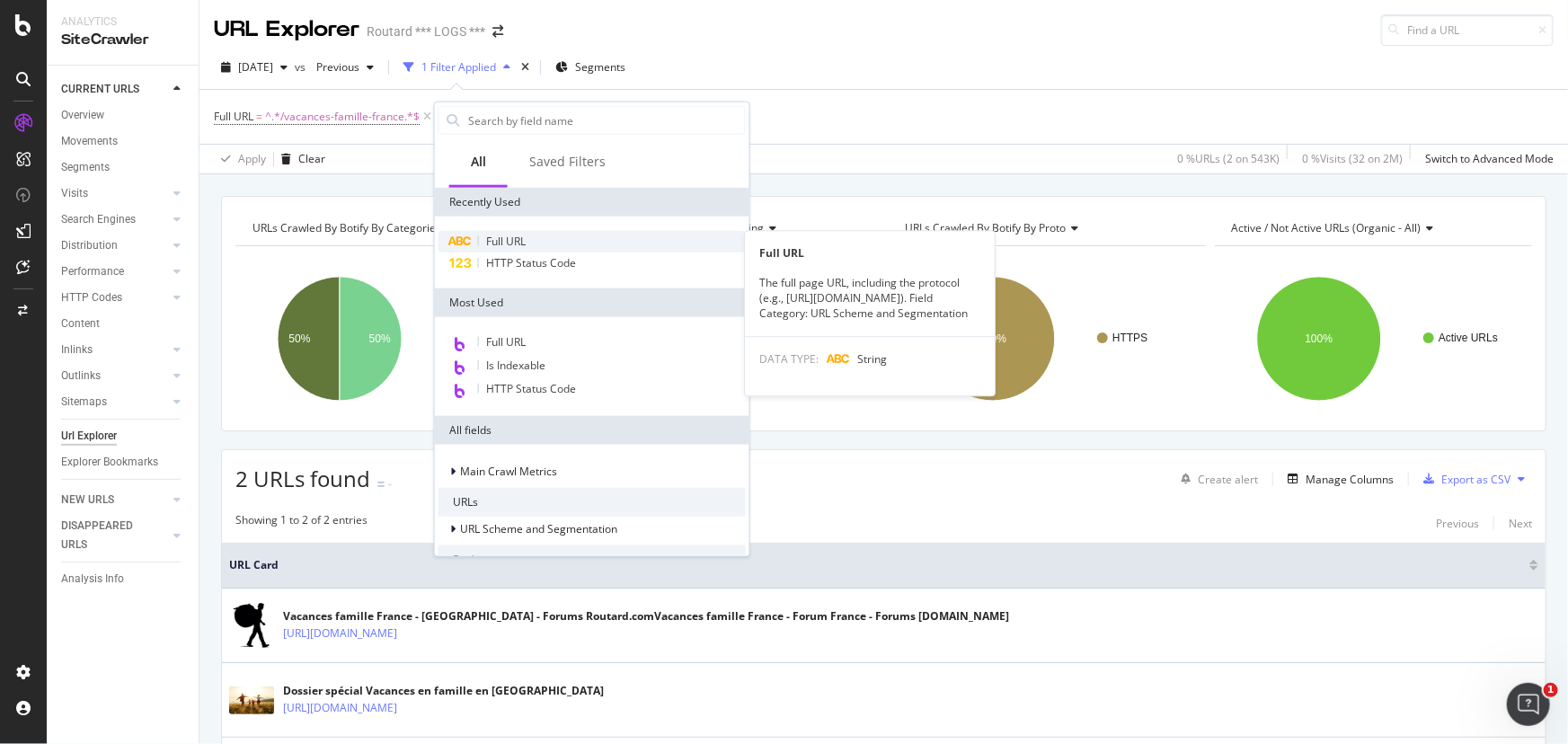
click at [496, 239] on span "Full URL" at bounding box center [506, 241] width 39 height 15
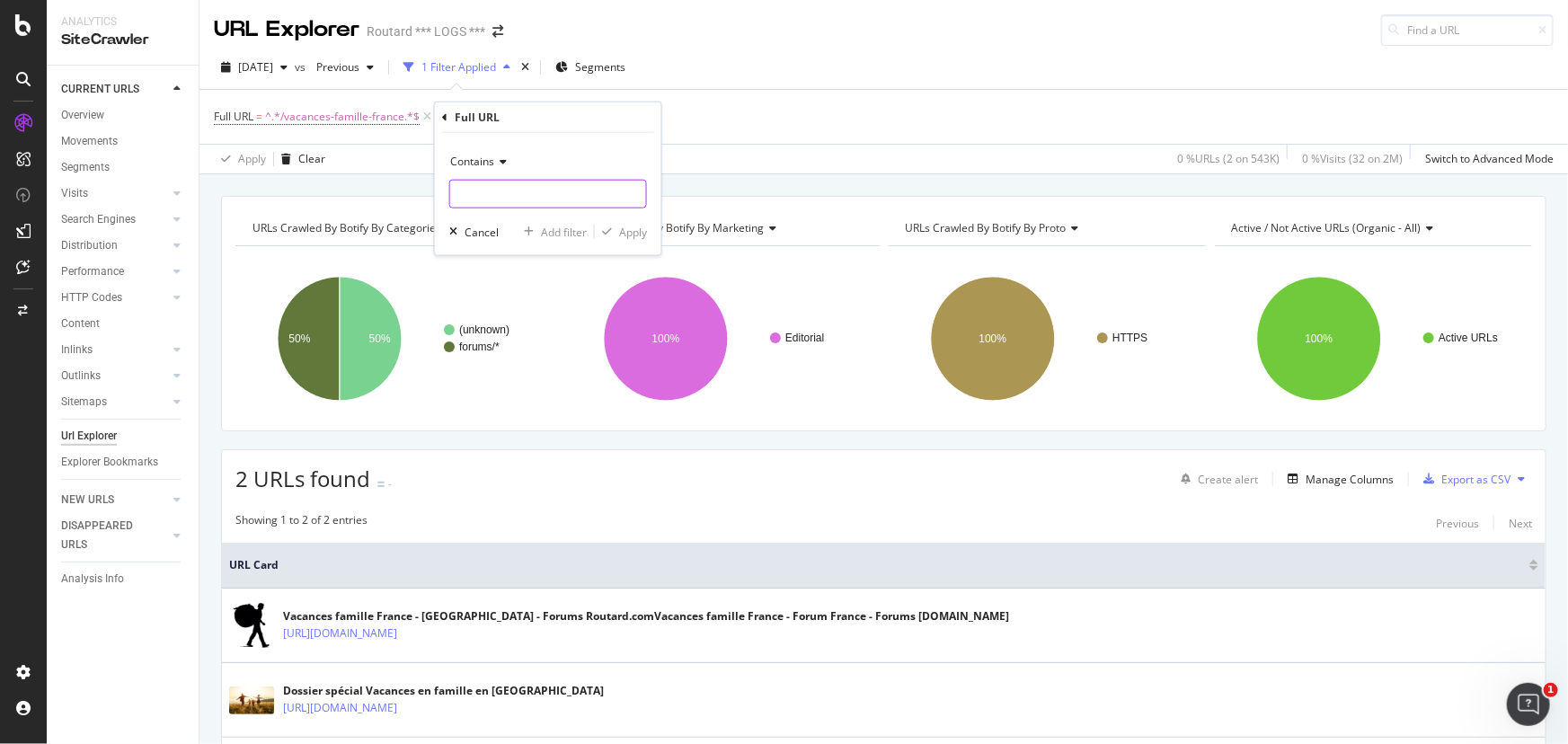
paste input "/test-de-personnalite-voyage-en-famille"
type input "/test-de-personnalite-voyage-en-famille"
click at [638, 228] on div "Apply" at bounding box center [633, 231] width 28 height 15
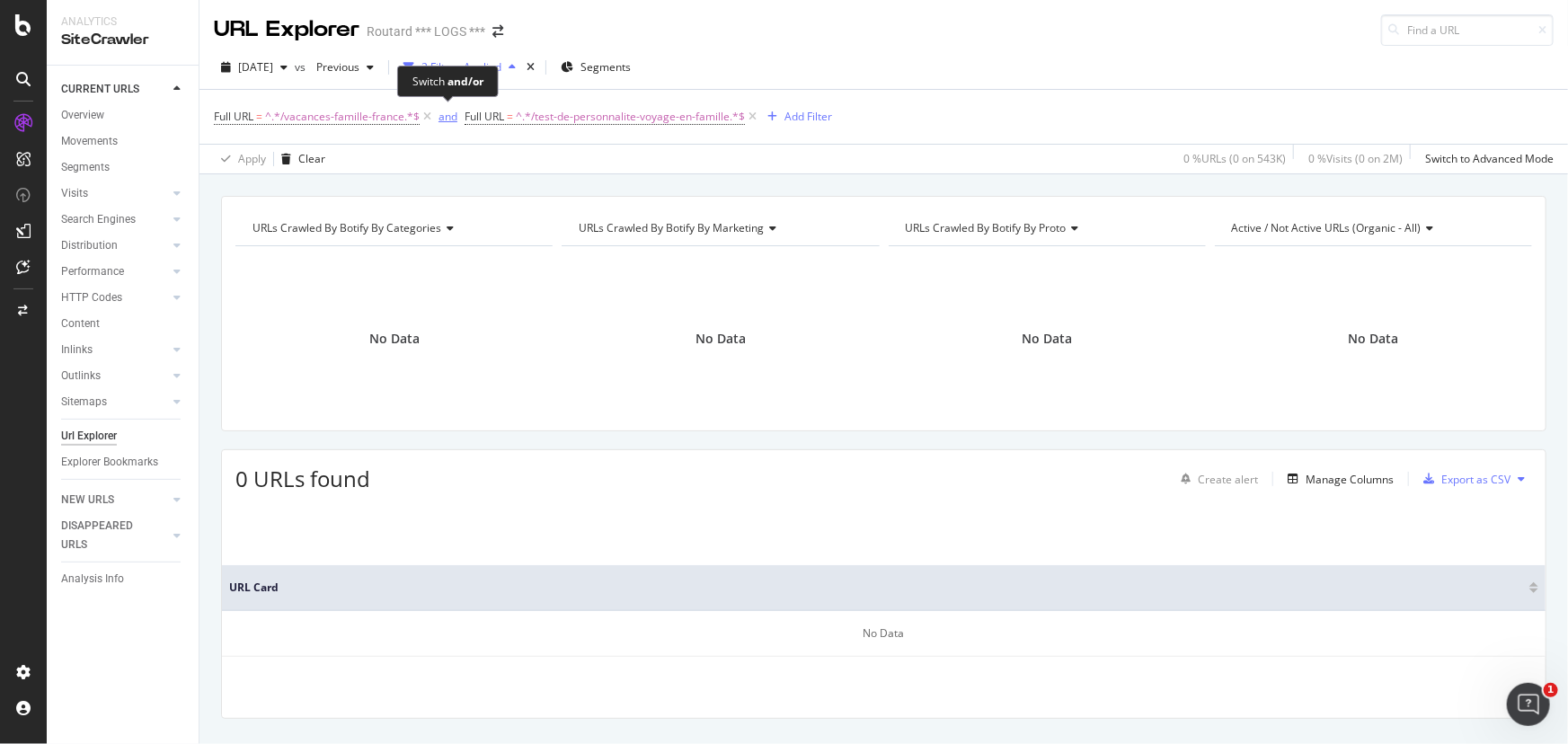
click at [443, 122] on div "and" at bounding box center [448, 116] width 19 height 15
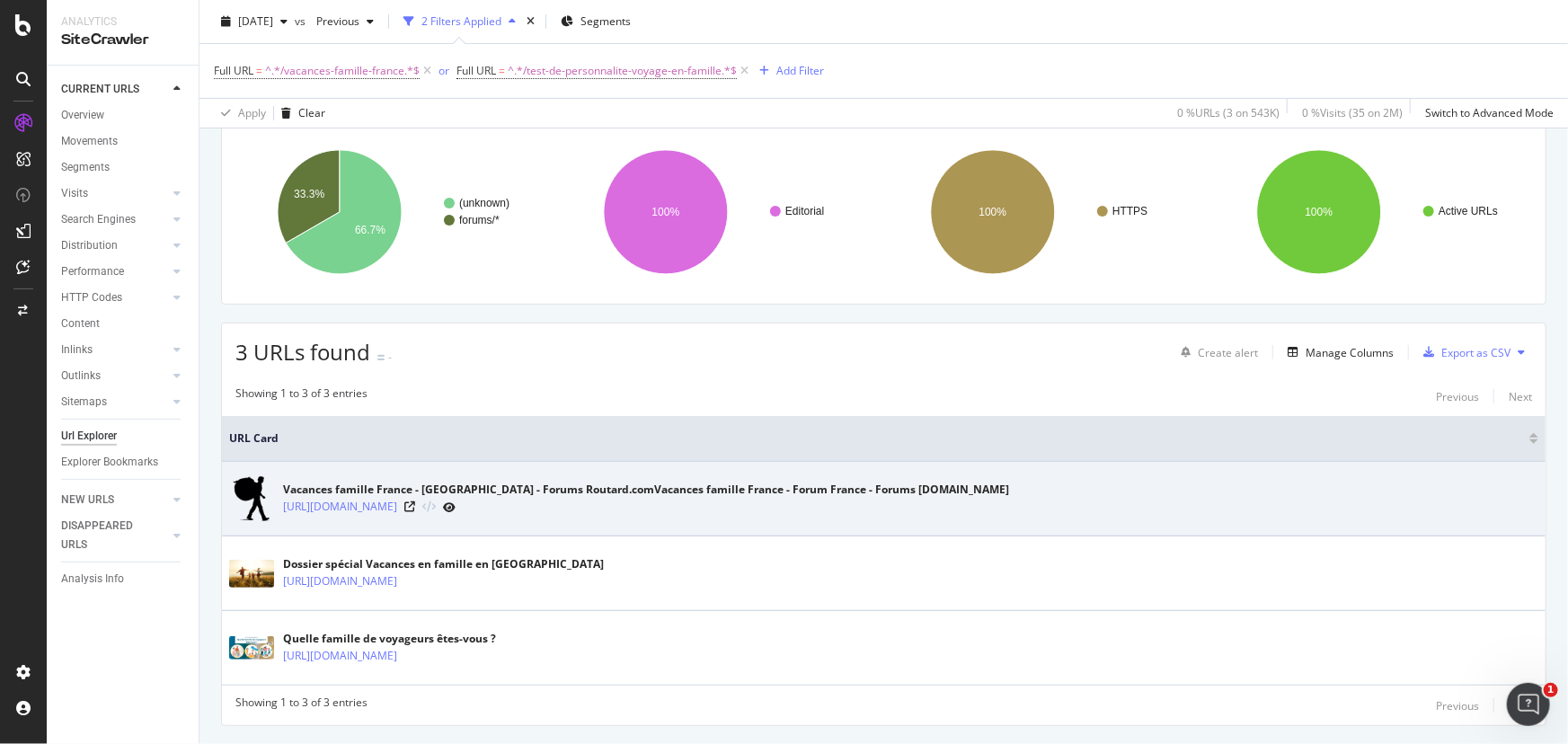
scroll to position [89, 0]
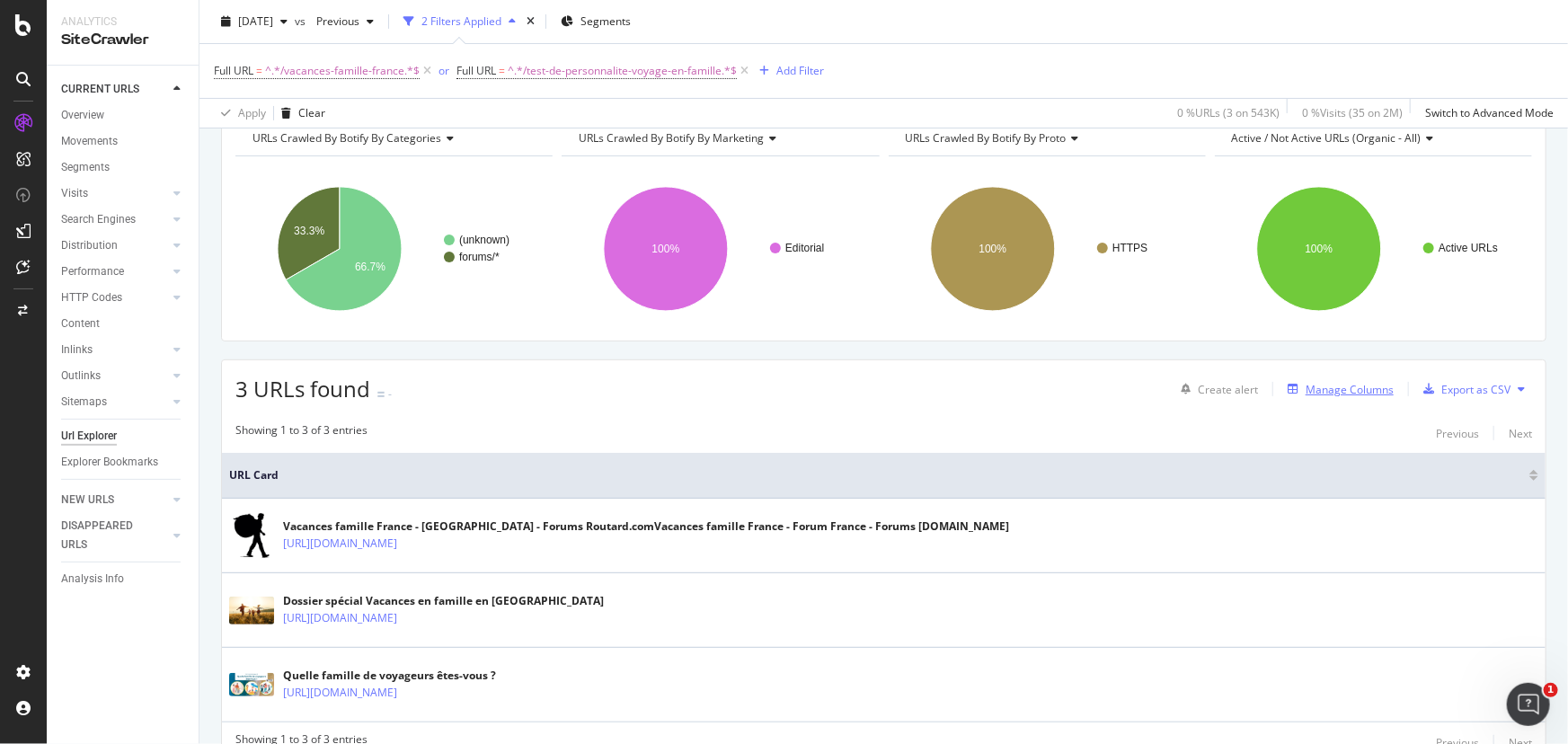
click at [1350, 391] on div "Manage Columns" at bounding box center [1349, 389] width 89 height 15
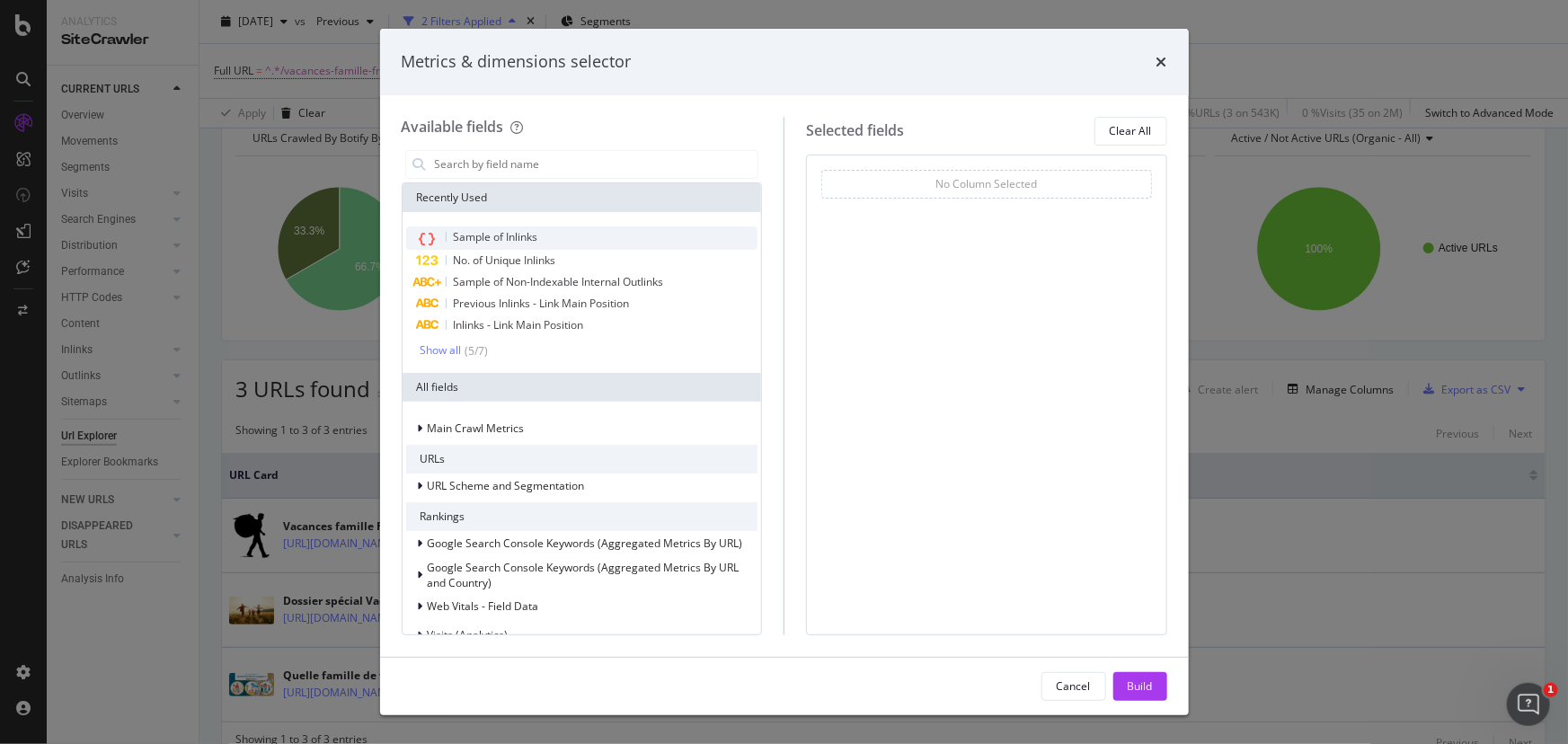
click at [497, 241] on span "Sample of Inlinks" at bounding box center [496, 237] width 85 height 15
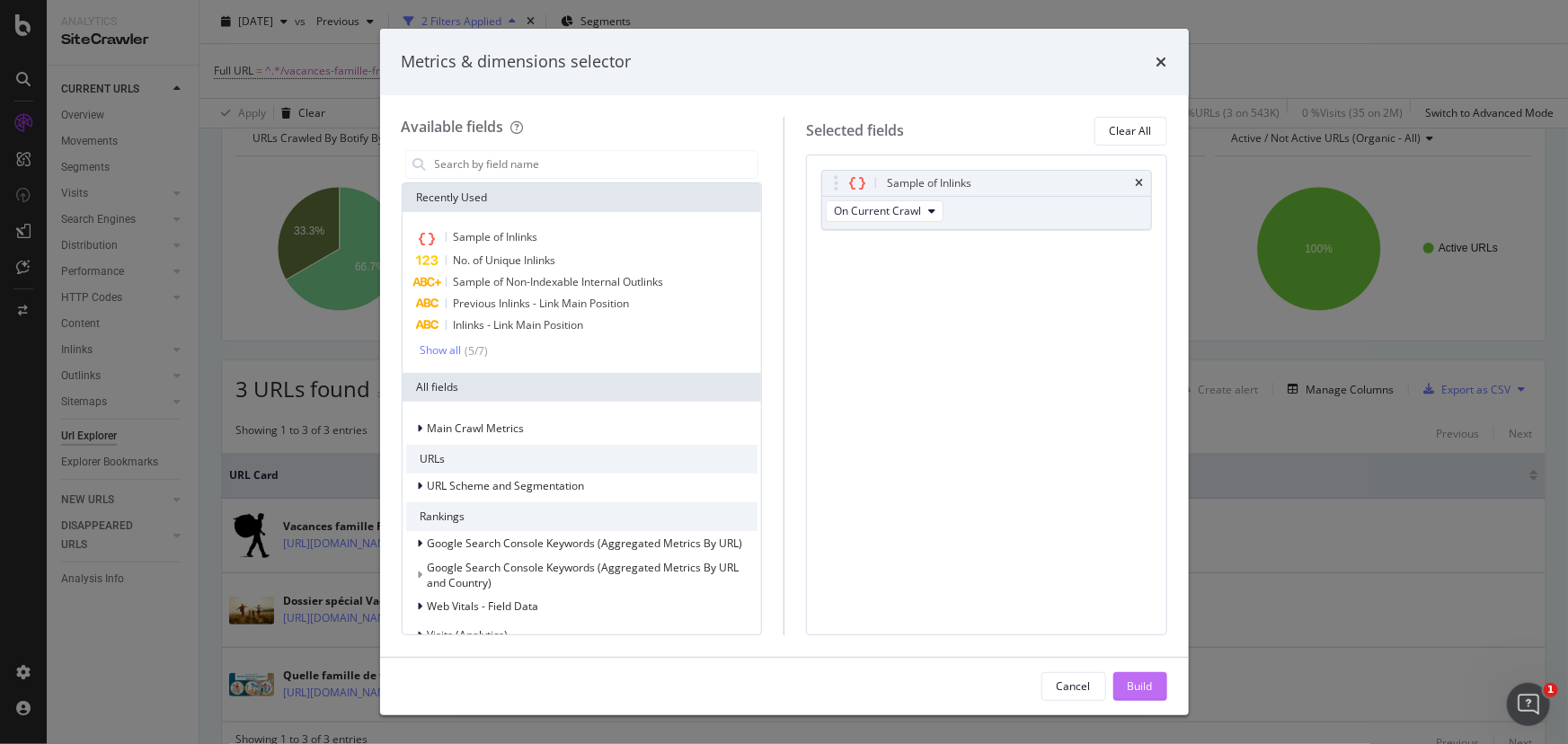
click at [1139, 683] on div "Build" at bounding box center [1139, 685] width 25 height 15
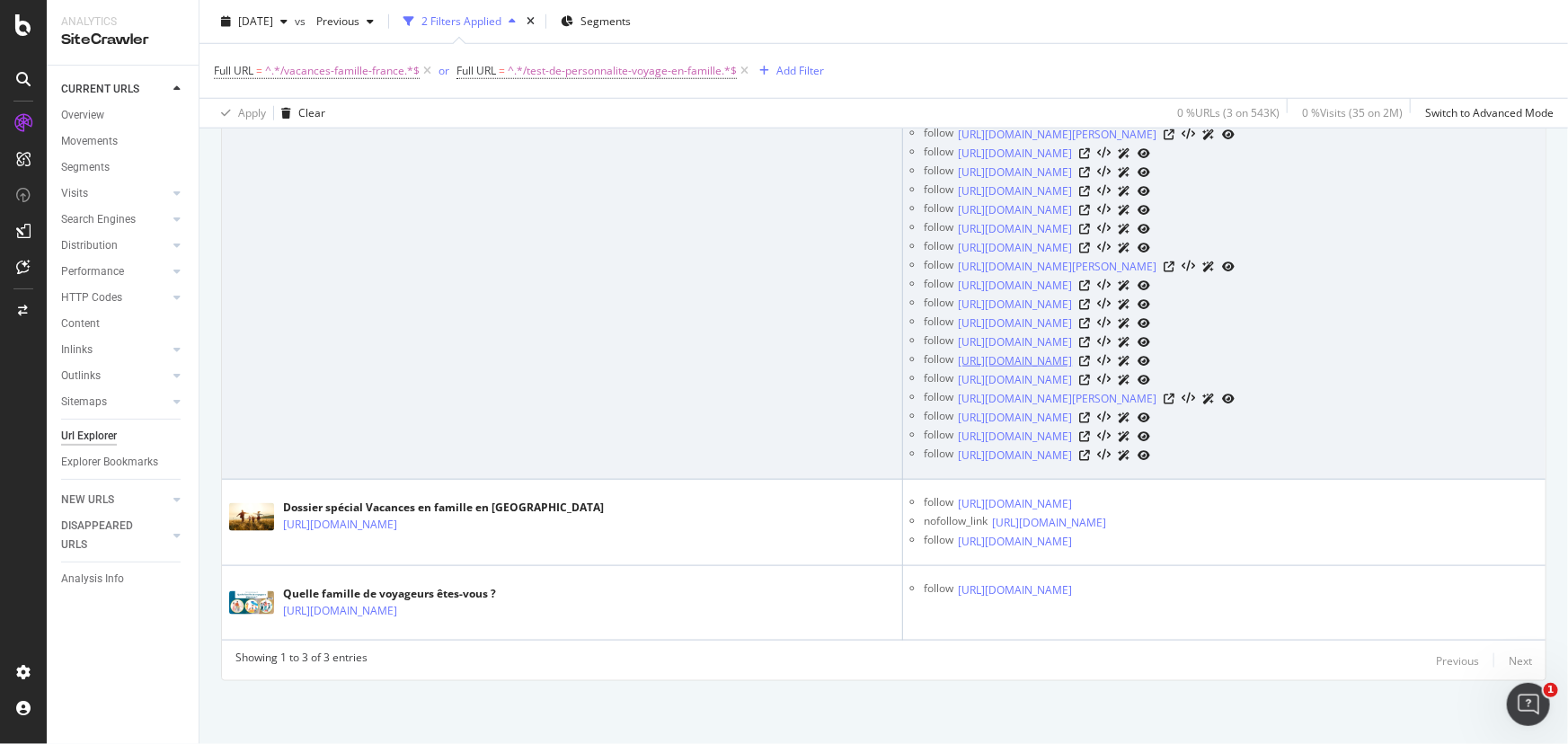
scroll to position [1004, 0]
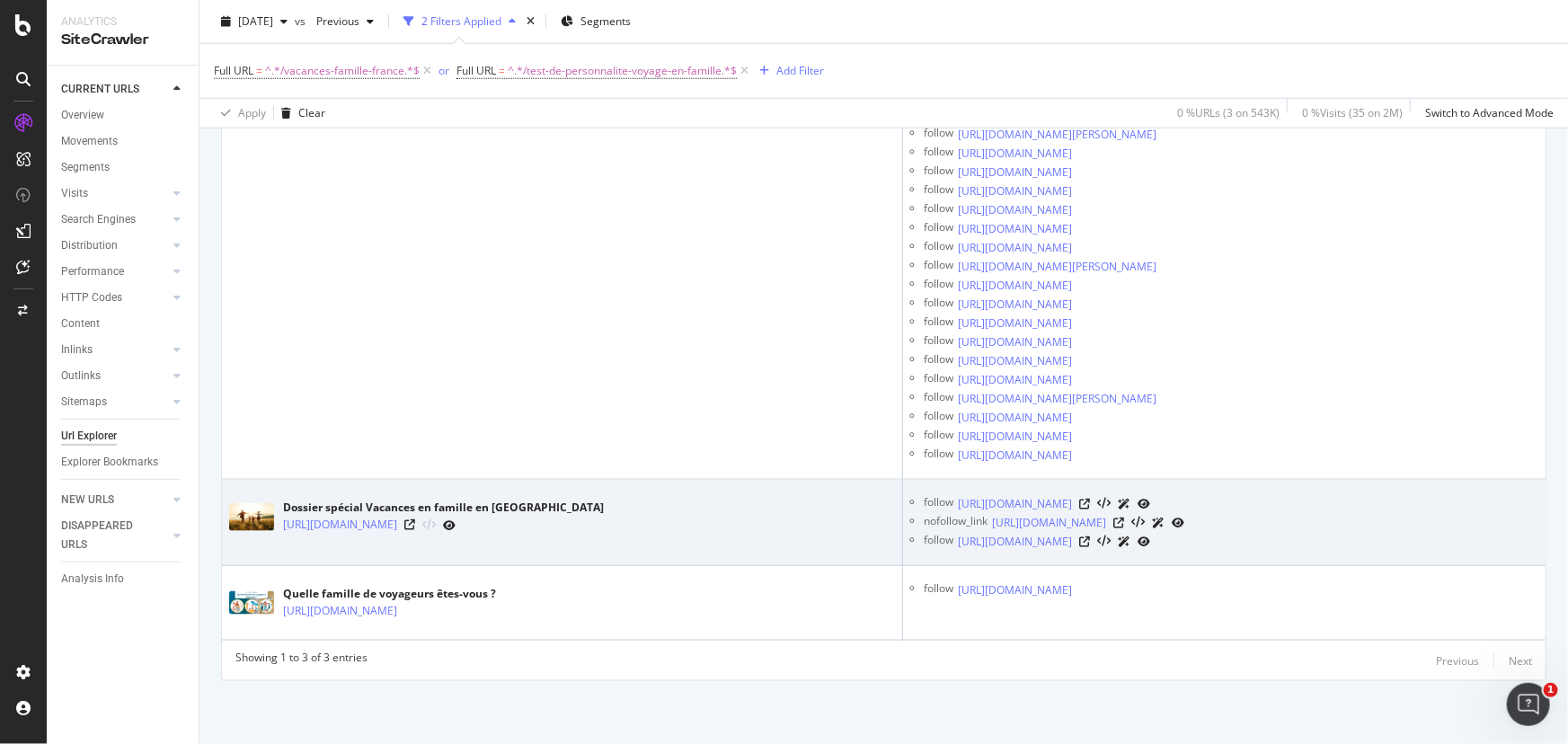
drag, startPoint x: 1210, startPoint y: 636, endPoint x: 239, endPoint y: 467, distance: 985.6
click at [239, 467] on tbody "Vacances famille France - [GEOGRAPHIC_DATA] - Forums Routard.comVacances famill…" at bounding box center [883, 214] width 1324 height 850
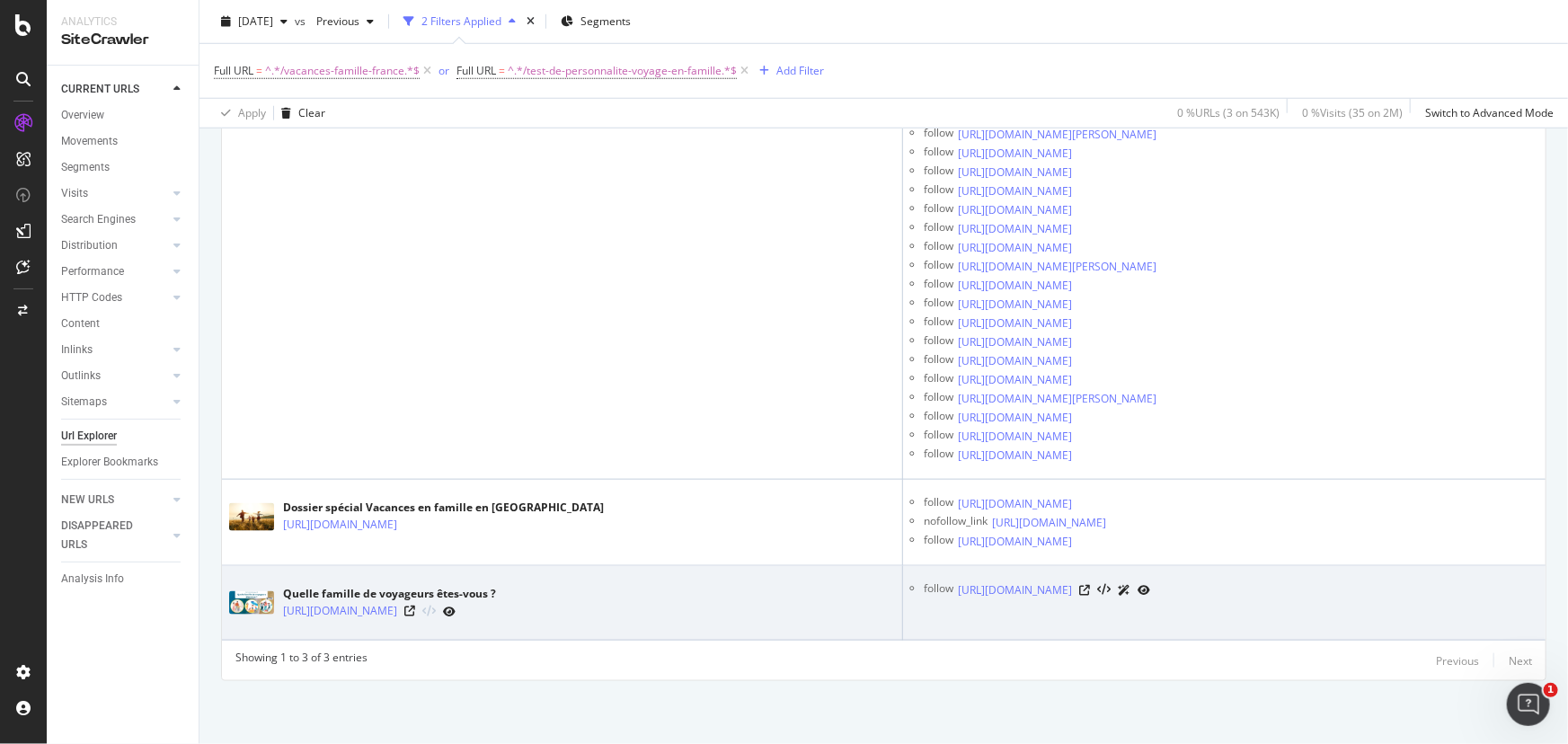
click at [1175, 635] on td "follow [URL][DOMAIN_NAME]" at bounding box center [1224, 603] width 643 height 74
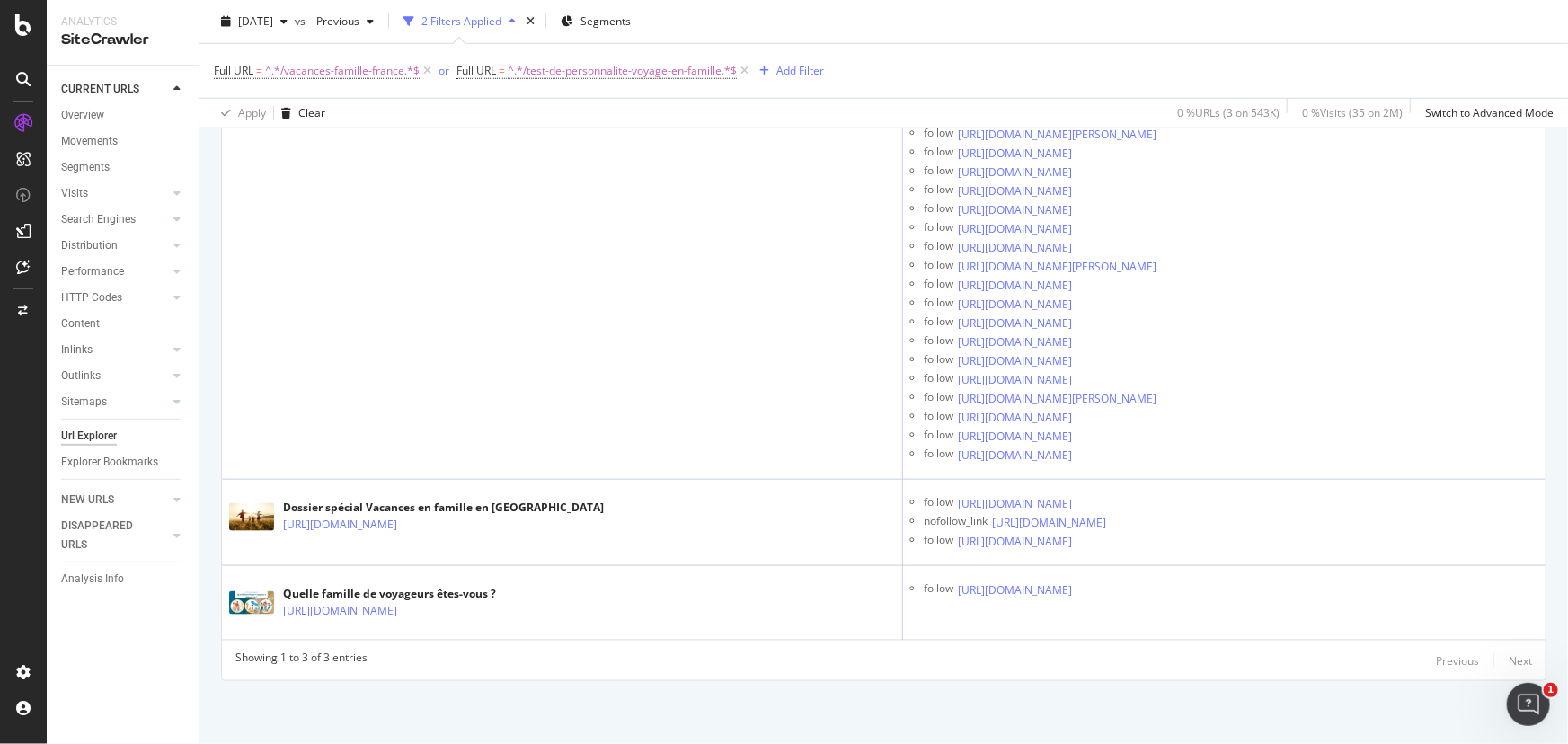
click at [1335, 688] on div "URLs Crawled By Botify By categories Chart (by Value) Table Expand Export as CS…" at bounding box center [883, 70] width 1369 height 1348
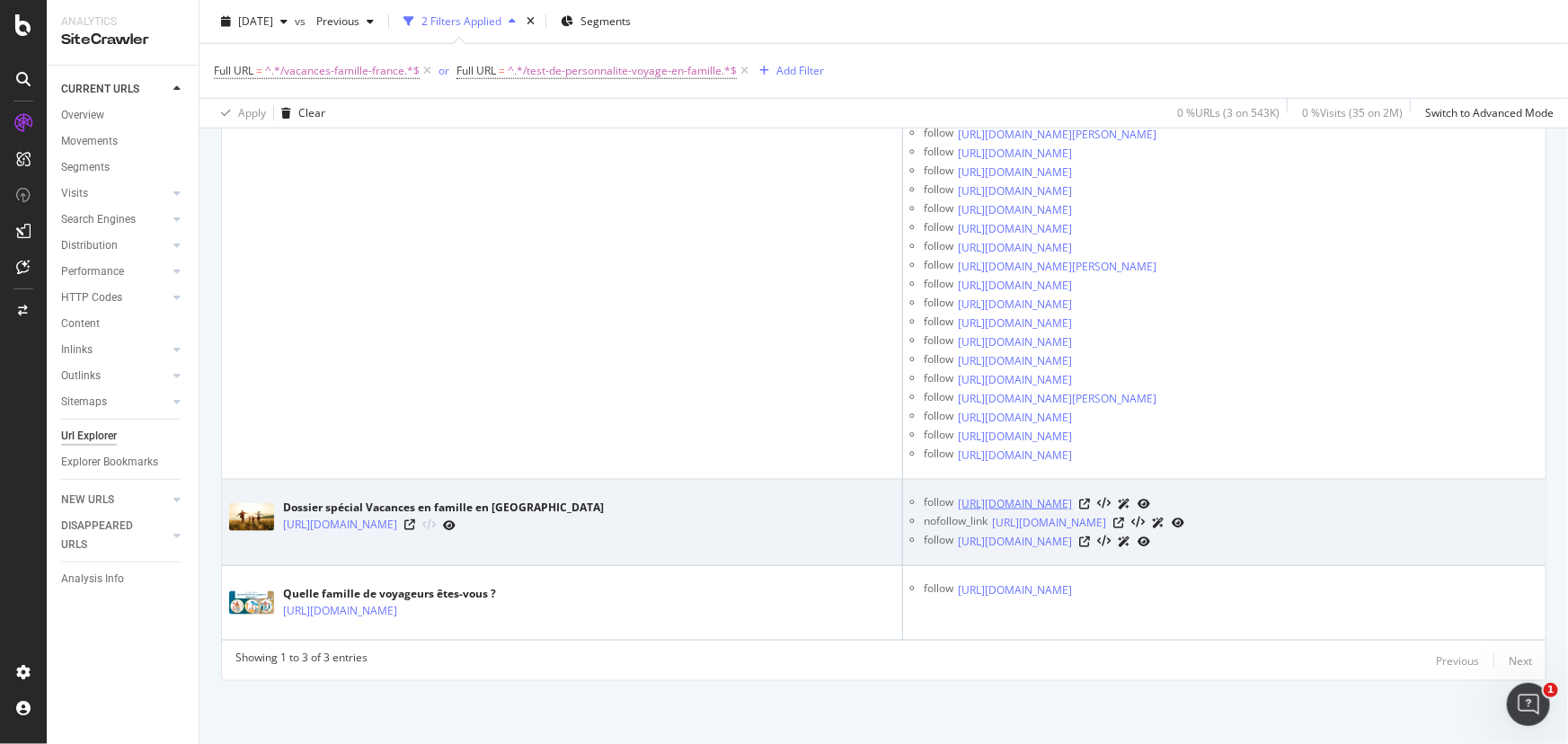
click at [1050, 494] on link "[URL][DOMAIN_NAME]" at bounding box center [1015, 503] width 114 height 18
drag, startPoint x: 1427, startPoint y: 623, endPoint x: 229, endPoint y: 469, distance: 1207.9
click at [229, 469] on tbody "Vacances famille France - [GEOGRAPHIC_DATA] - Forums Routard.comVacances famill…" at bounding box center [883, 214] width 1324 height 850
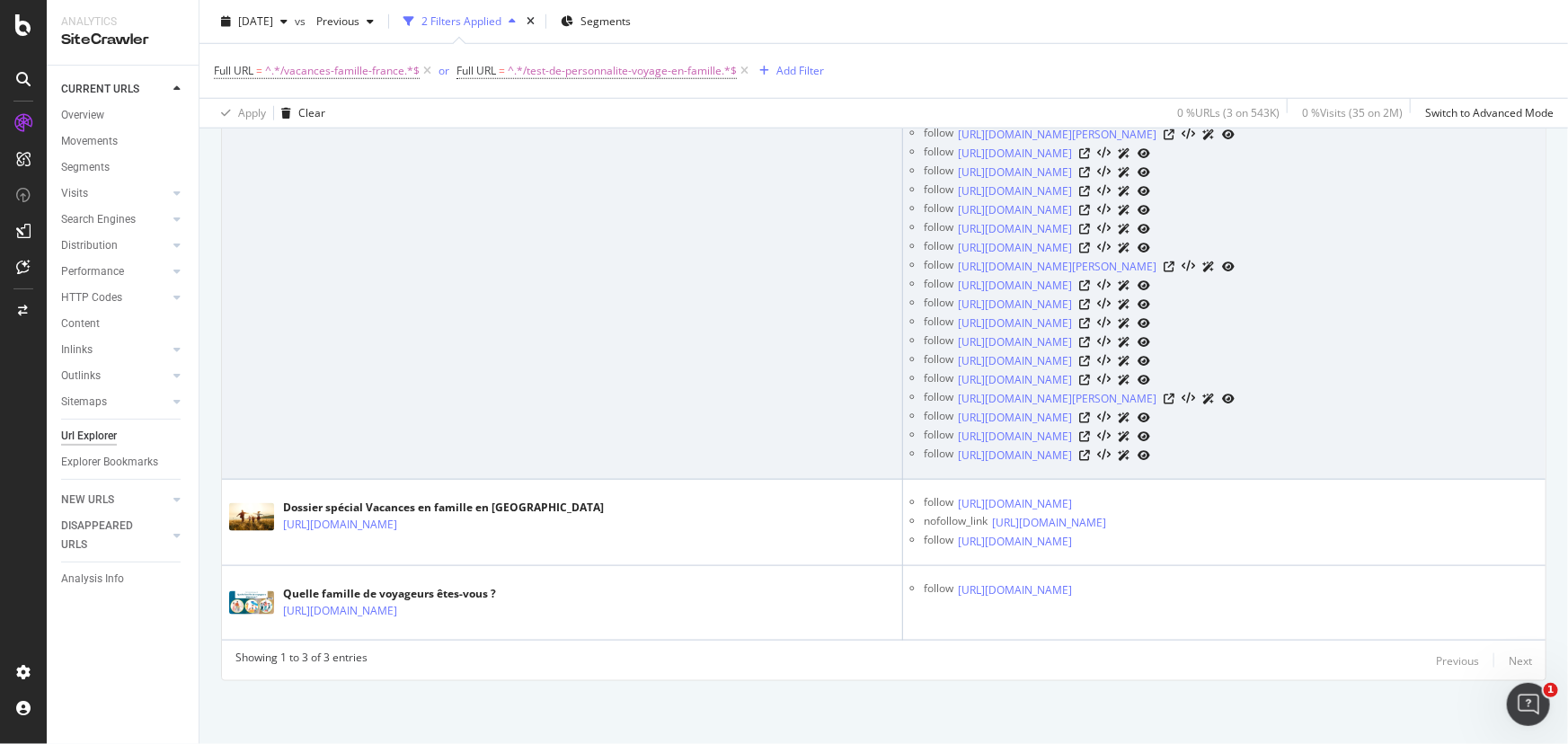
copy tbody "Dossier spécial Vacances en famille en [GEOGRAPHIC_DATA] [URL][DOMAIN_NAME] fol…"
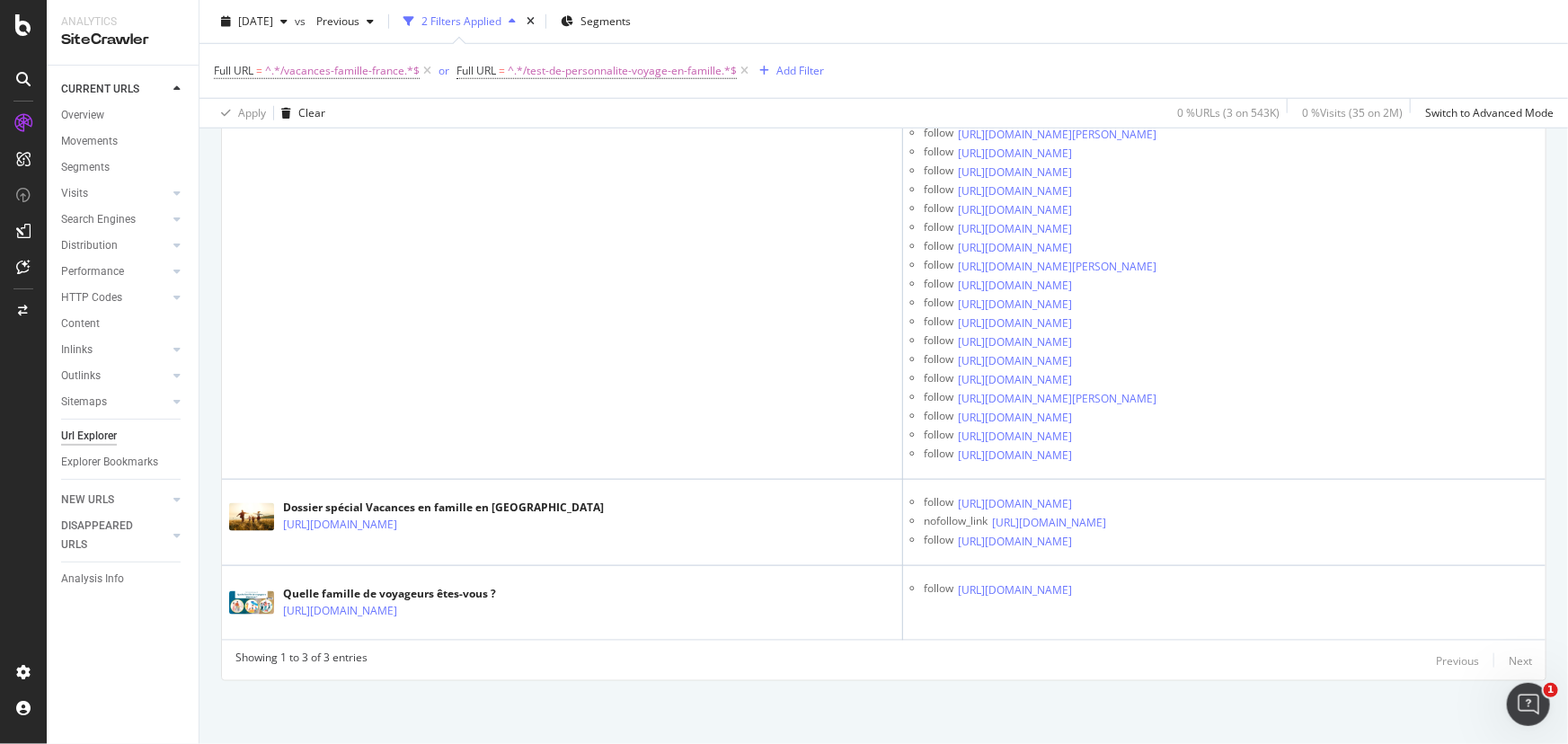
click at [1039, 686] on div "URLs Crawled By Botify By categories Chart (by Value) Table Expand Export as CS…" at bounding box center [883, 70] width 1369 height 1348
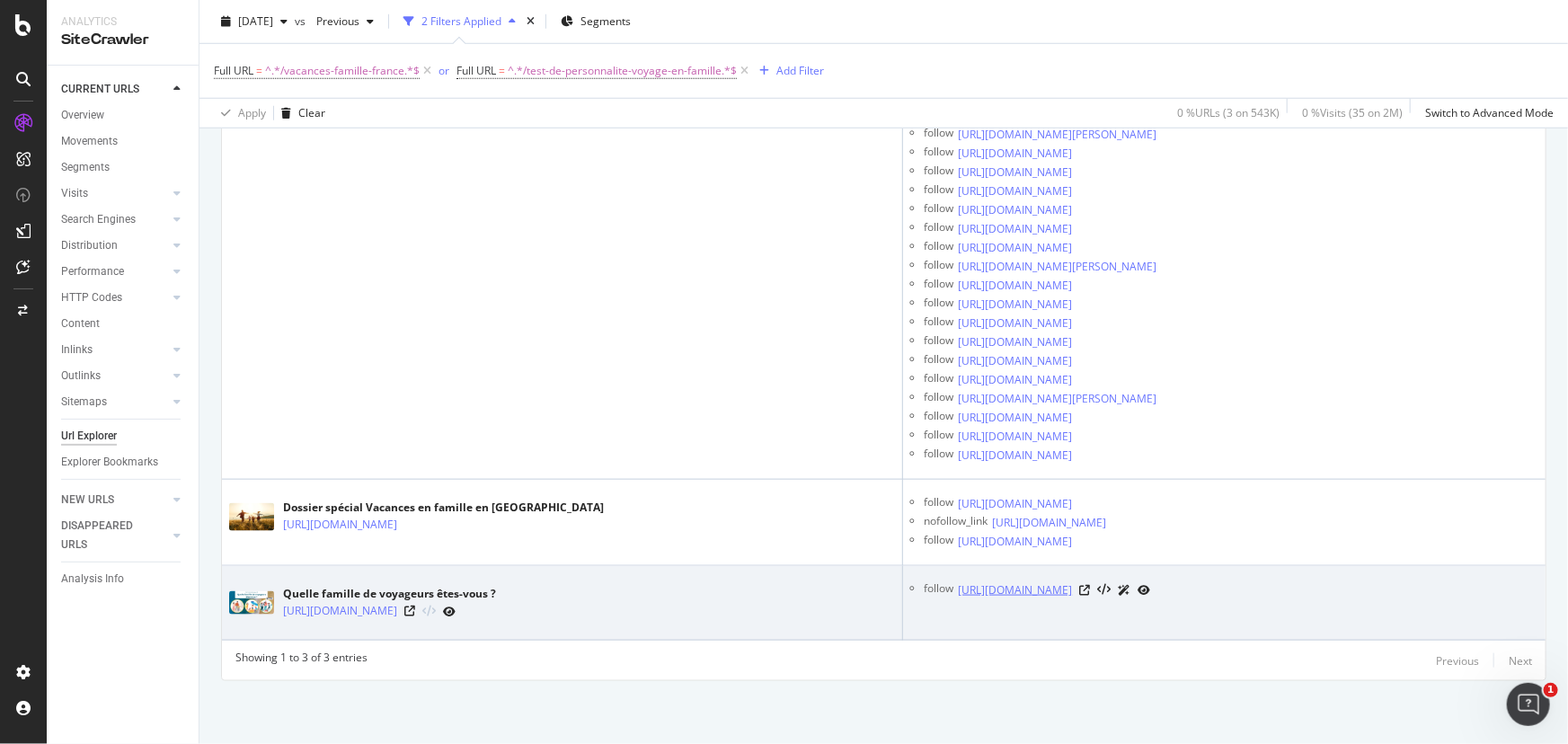
copy link "[URL][DOMAIN_NAME]"
drag, startPoint x: 1029, startPoint y: 618, endPoint x: 934, endPoint y: 637, distance: 96.9
click at [934, 637] on td "follow [URL][DOMAIN_NAME]" at bounding box center [1224, 603] width 643 height 74
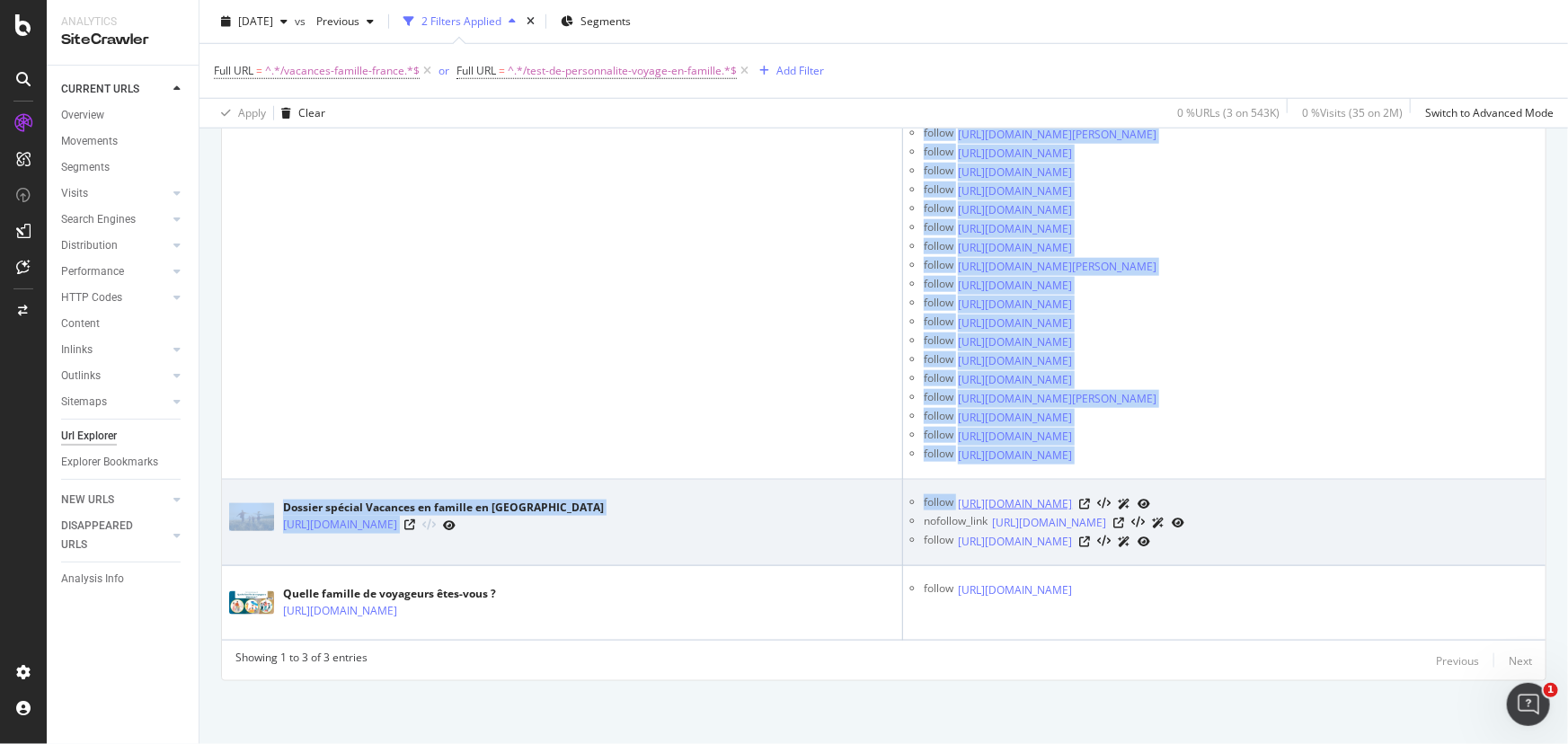
drag, startPoint x: 1539, startPoint y: 552, endPoint x: 933, endPoint y: 455, distance: 613.7
click at [933, 455] on div "URLs Crawled By Botify By categories Chart (by Value) Table Expand Export as CS…" at bounding box center [883, 70] width 1369 height 1348
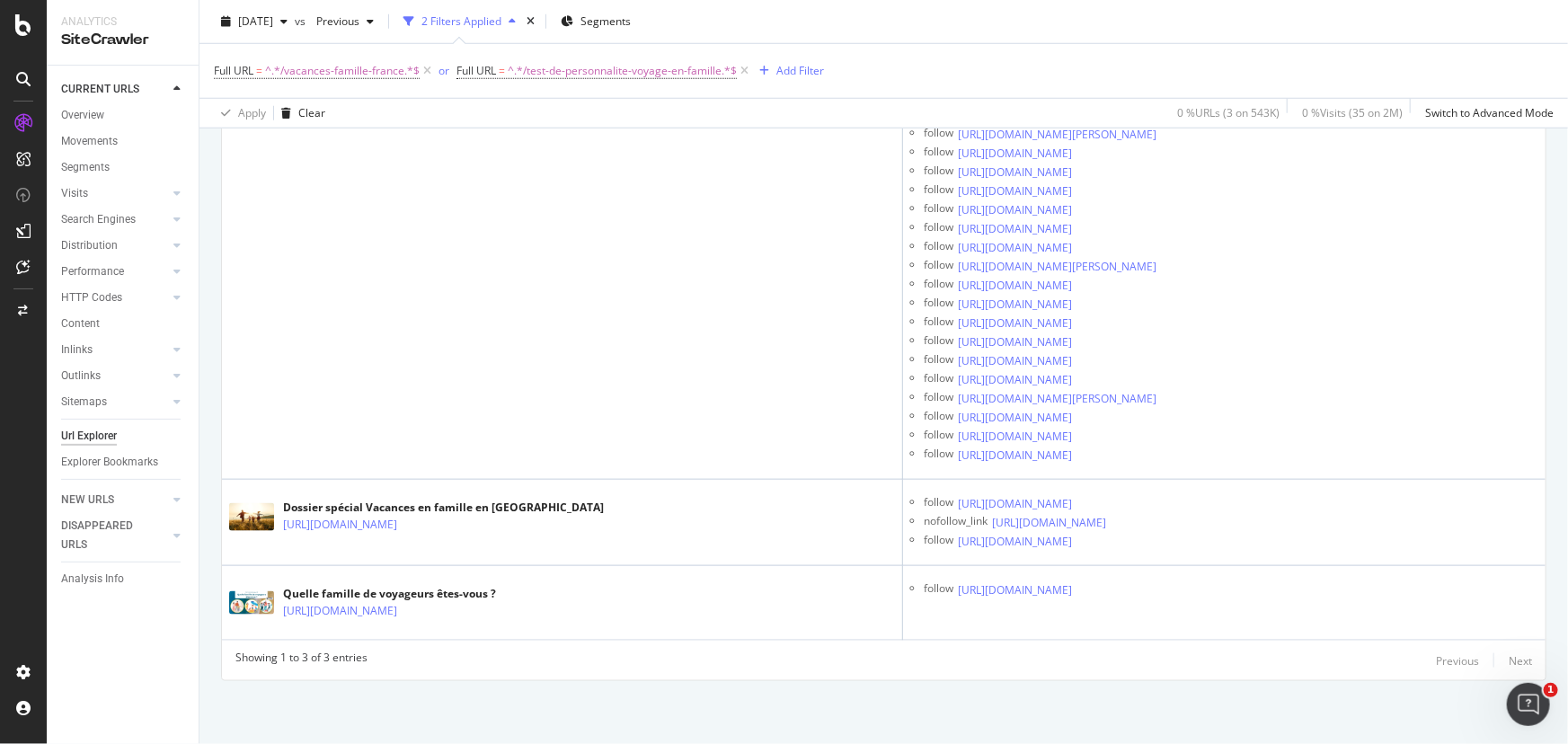
click at [1227, 675] on div "Showing 1 to 3 of 3 entries Previous Next URL Card Sample of Inlinks Vacances f…" at bounding box center [883, 191] width 1324 height 977
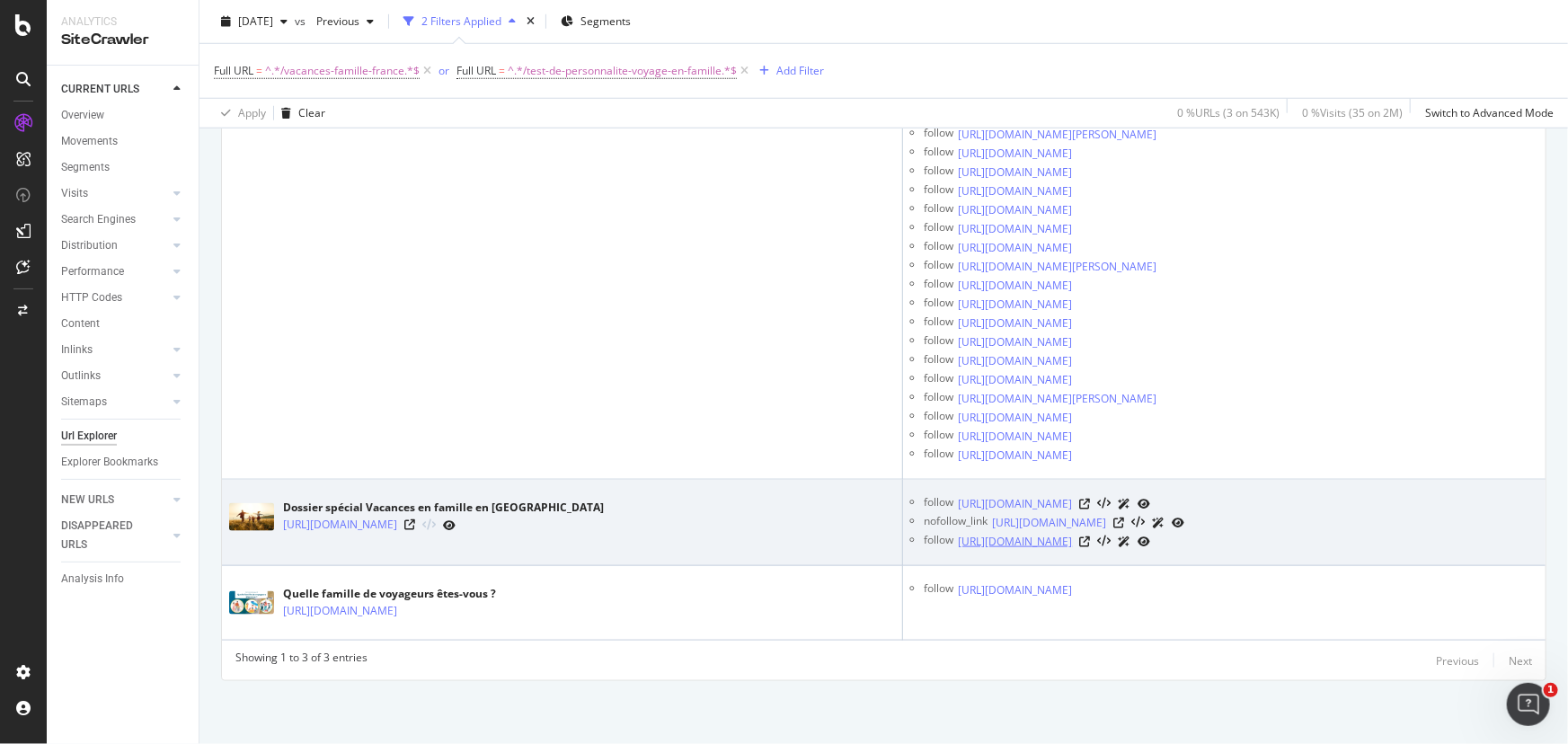
drag, startPoint x: 1551, startPoint y: 553, endPoint x: 1442, endPoint y: 548, distance: 109.1
click at [1442, 548] on div "URLs Crawled By Botify By categories Chart (by Value) Table Expand Export as CS…" at bounding box center [883, 70] width 1369 height 1348
drag, startPoint x: 897, startPoint y: 456, endPoint x: 1005, endPoint y: 550, distance: 143.2
click at [1005, 550] on ul "follow [URL][DOMAIN_NAME] nofollow_link [URL][DOMAIN_NAME] follow [URL][DOMAIN_…" at bounding box center [1224, 521] width 628 height 57
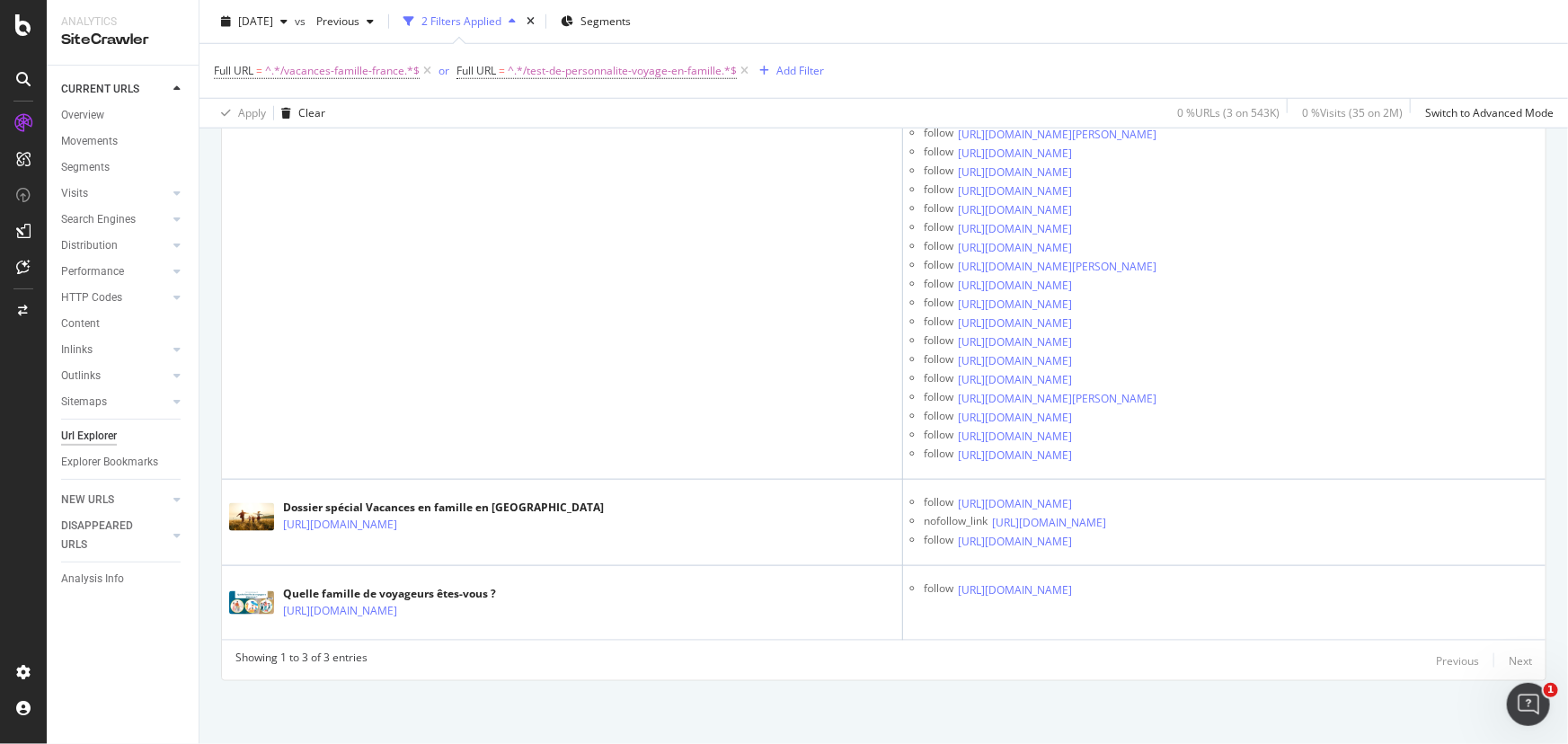
copy ul "follow [URL][DOMAIN_NAME] nofollow_link [URL][DOMAIN_NAME] follow [URL][DOMAIN_…"
